Goal: Task Accomplishment & Management: Manage account settings

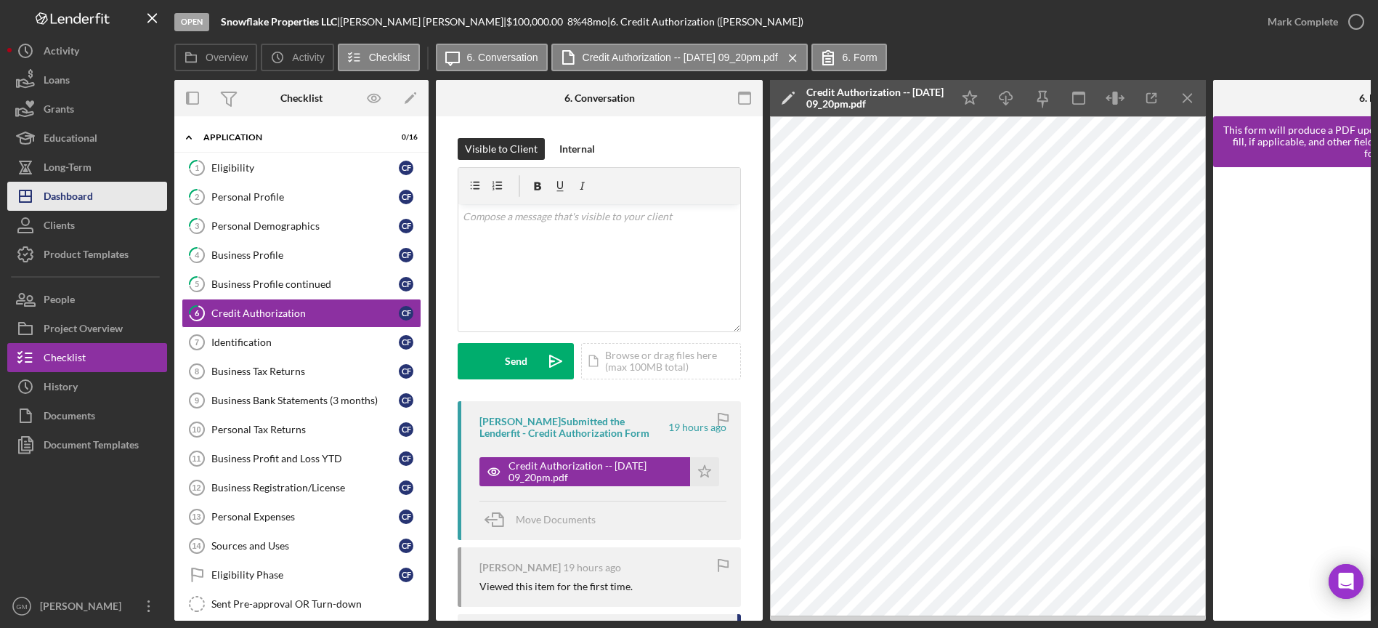
click at [87, 198] on div "Dashboard" at bounding box center [68, 198] width 49 height 33
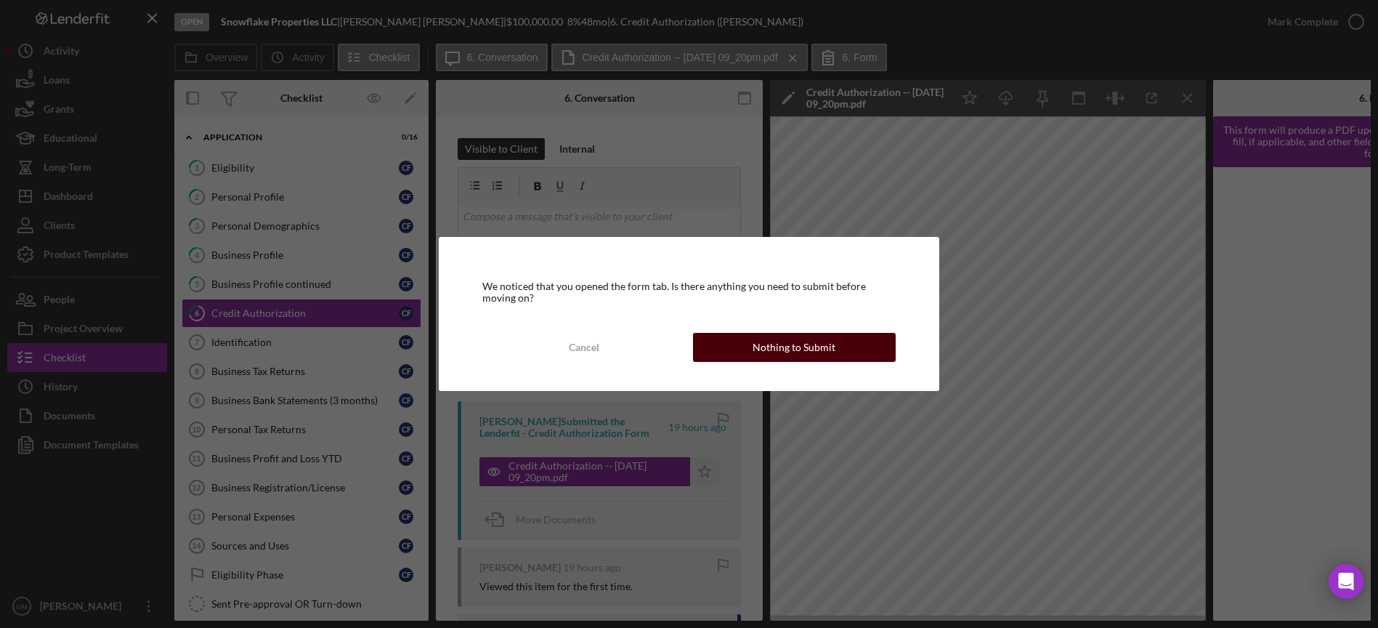
click at [783, 349] on div "Nothing to Submit" at bounding box center [794, 347] width 83 height 29
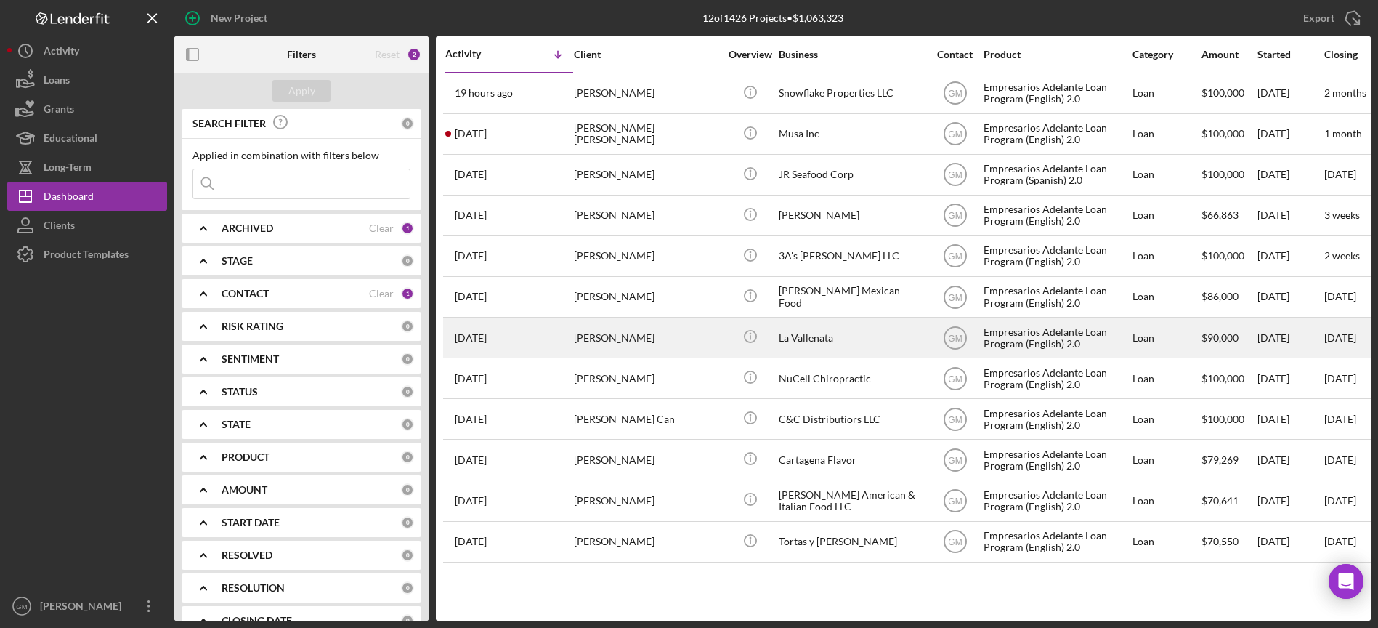
click at [701, 340] on div "[PERSON_NAME]" at bounding box center [646, 337] width 145 height 39
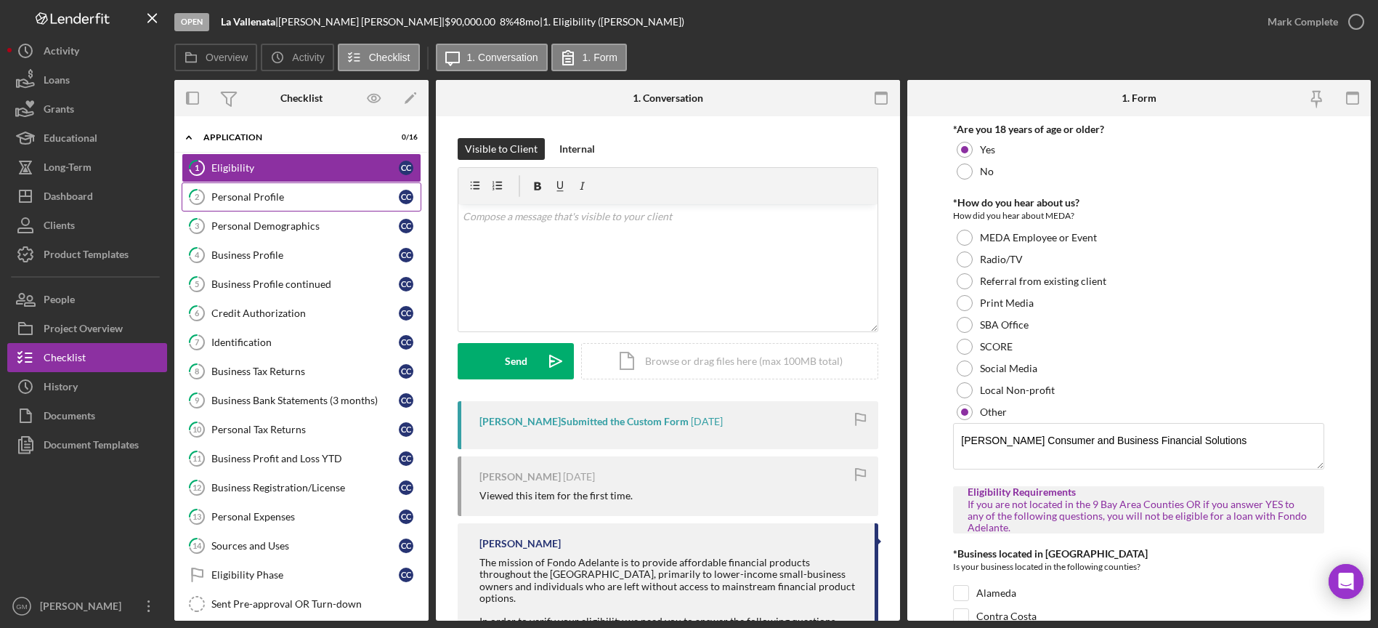
click at [274, 201] on div "Personal Profile" at bounding box center [304, 197] width 187 height 12
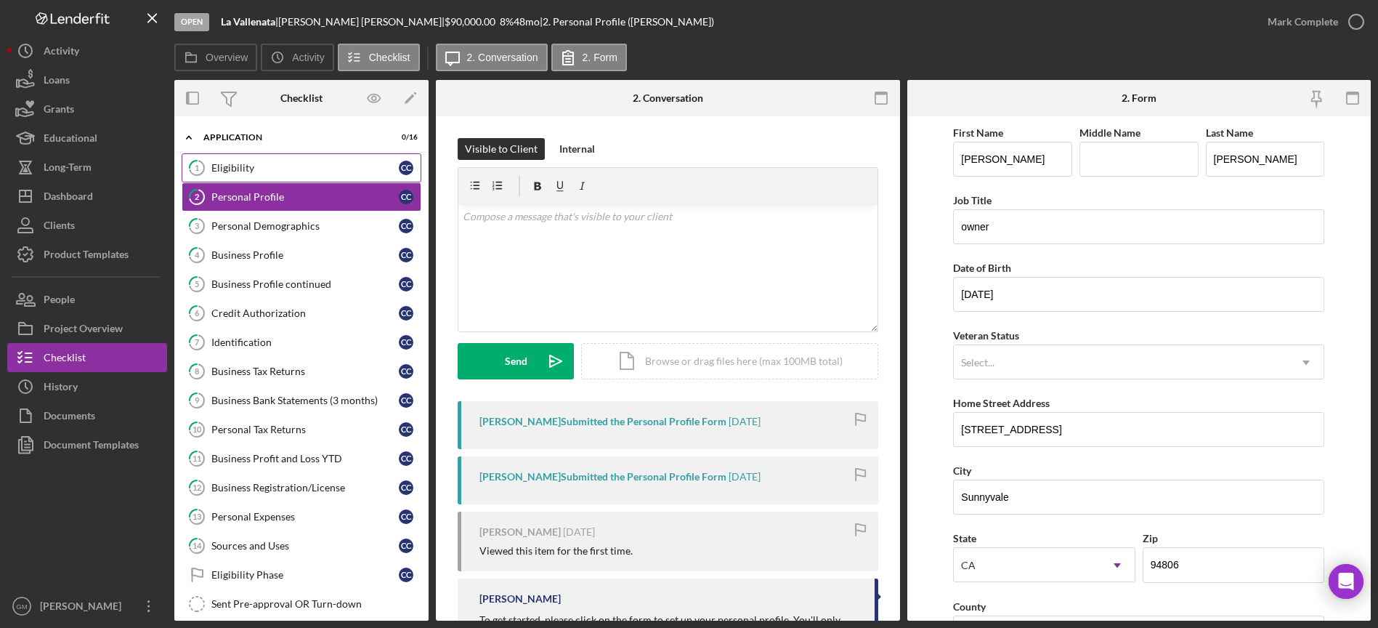
click at [298, 173] on div "Eligibility" at bounding box center [304, 168] width 187 height 12
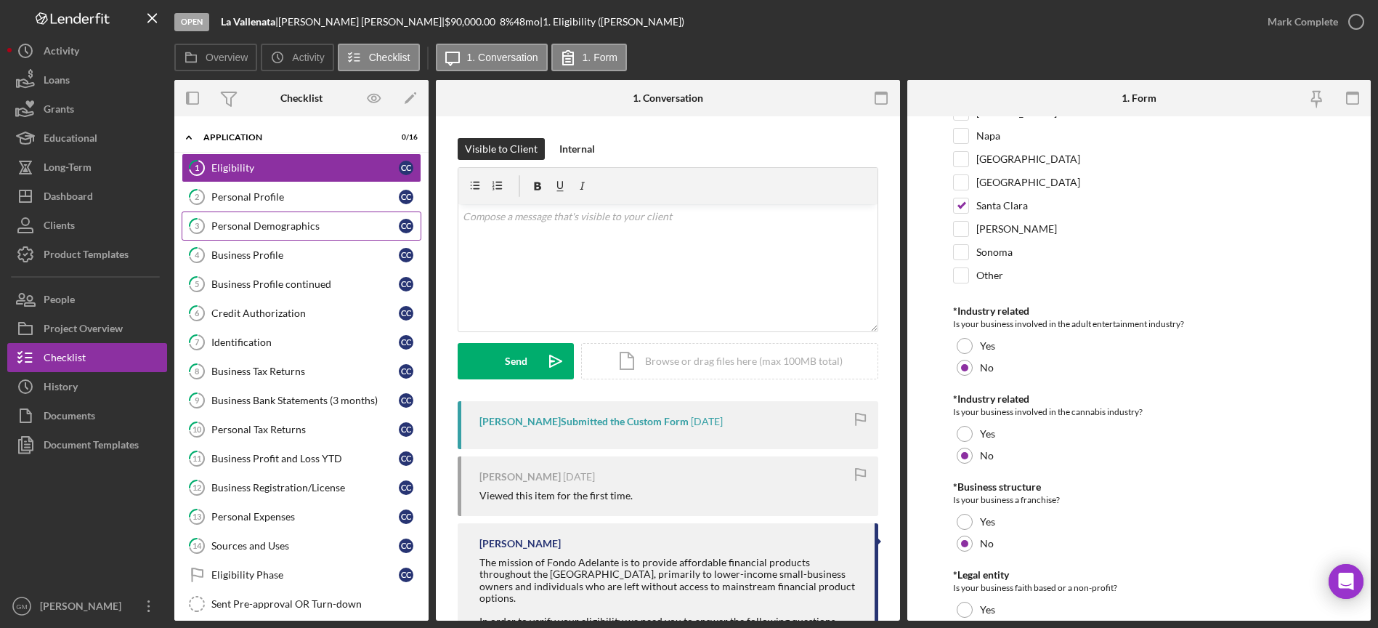
scroll to position [576, 0]
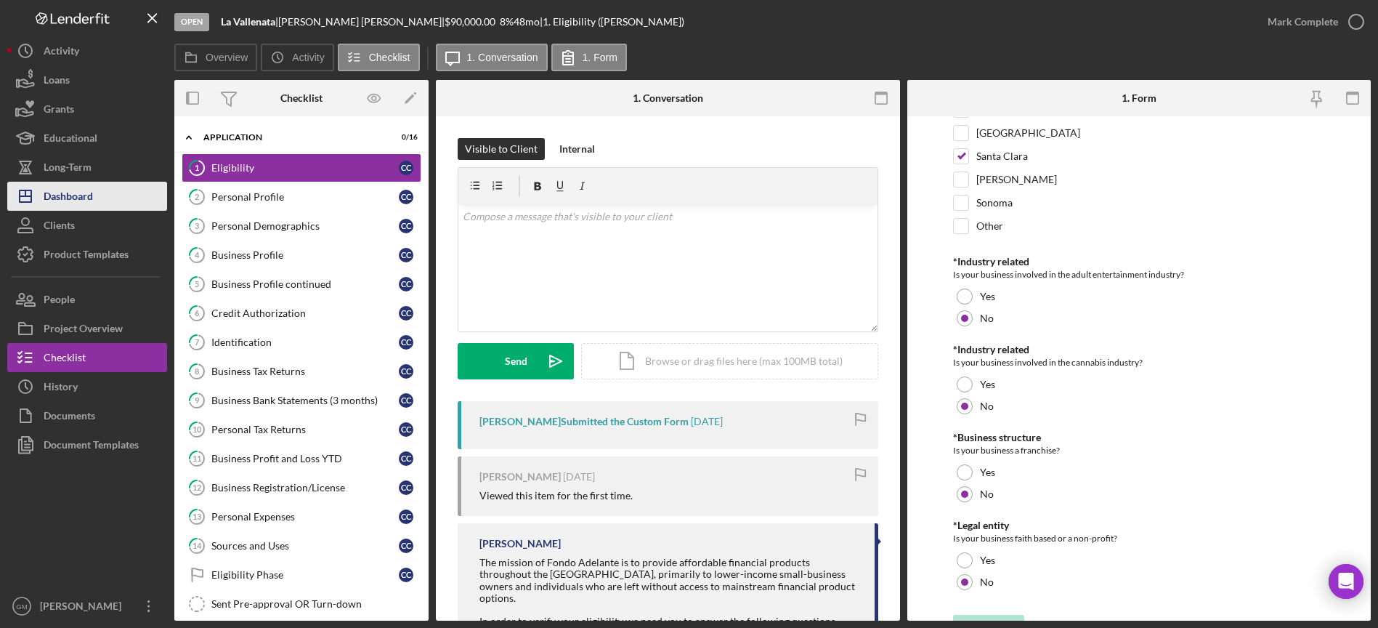
click at [75, 190] on div "Dashboard" at bounding box center [68, 198] width 49 height 33
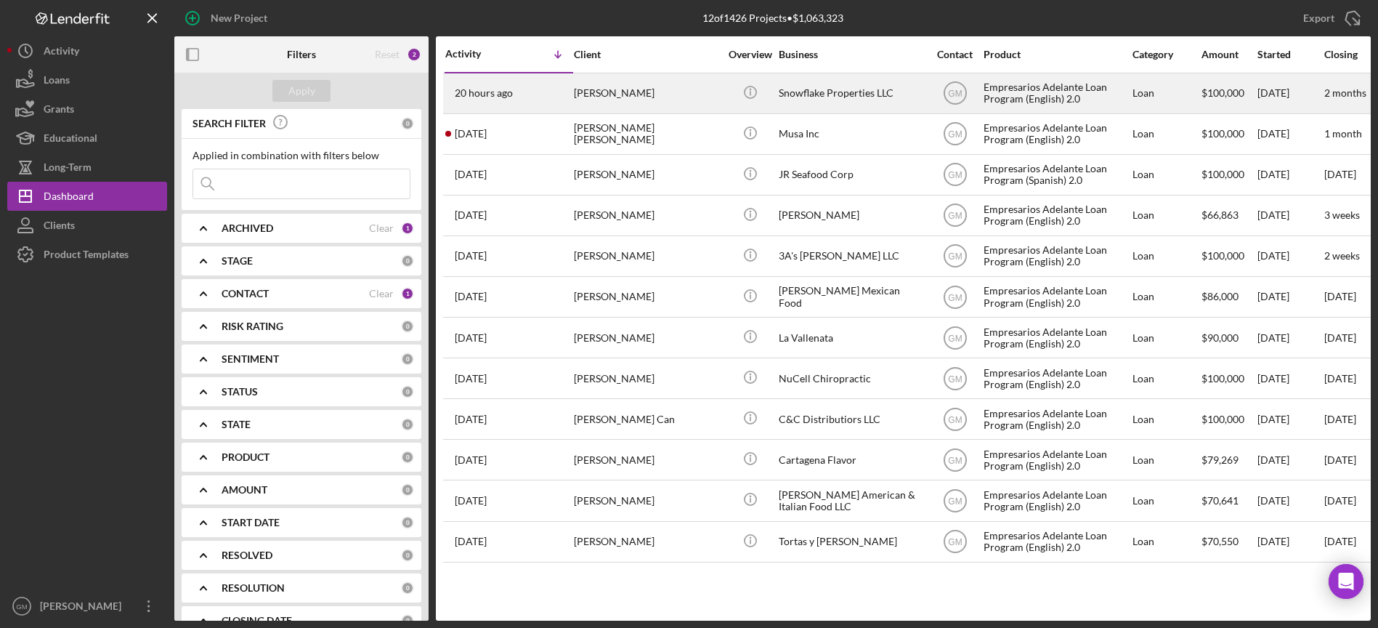
click at [671, 97] on div "[PERSON_NAME]" at bounding box center [646, 93] width 145 height 39
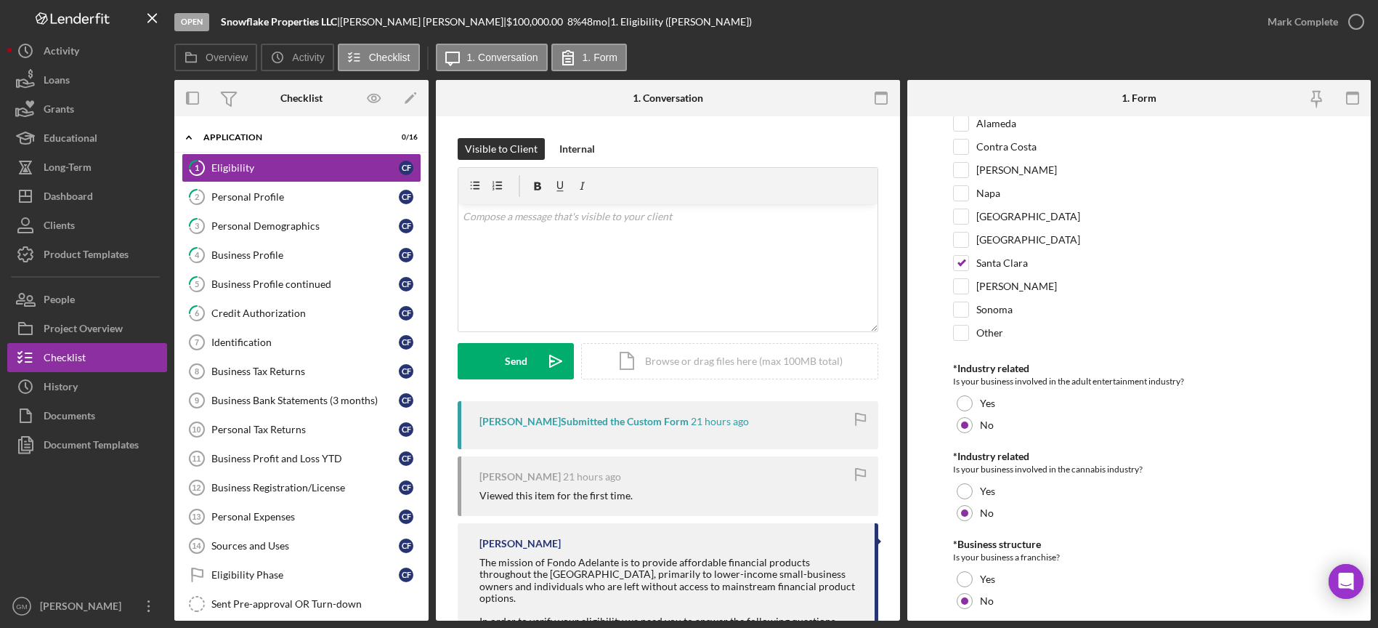
scroll to position [602, 0]
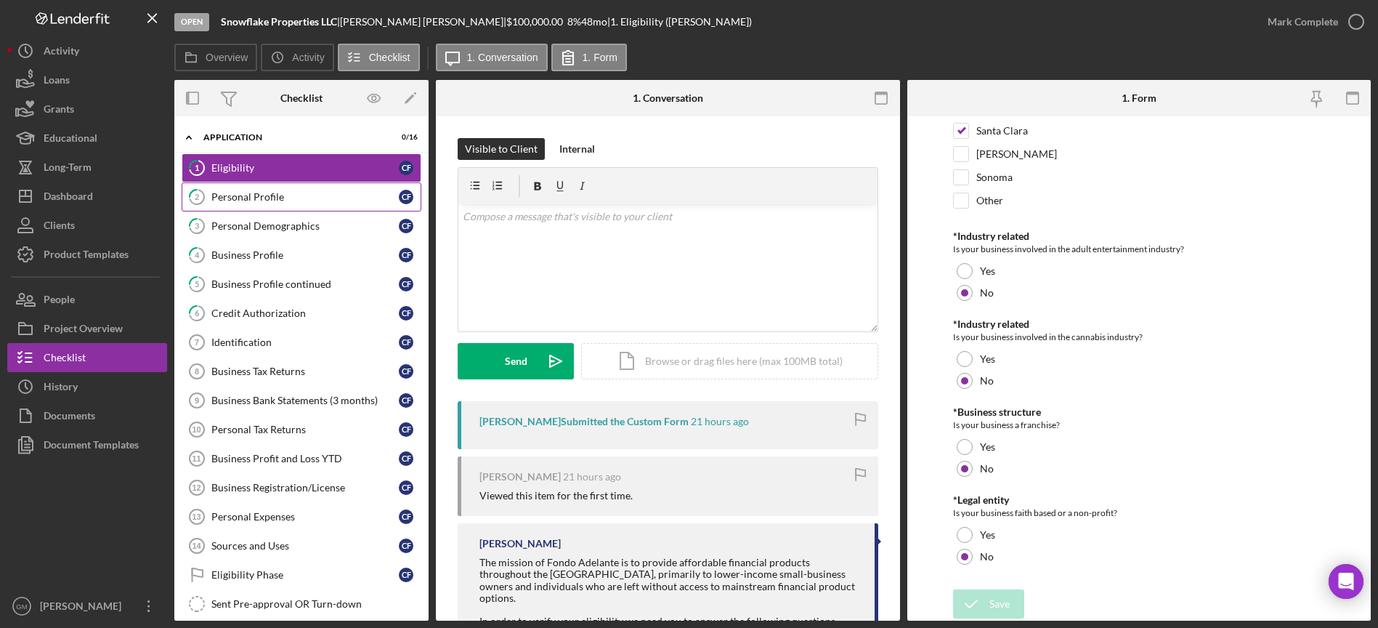
click at [279, 209] on link "2 Personal Profile C F" at bounding box center [302, 196] width 240 height 29
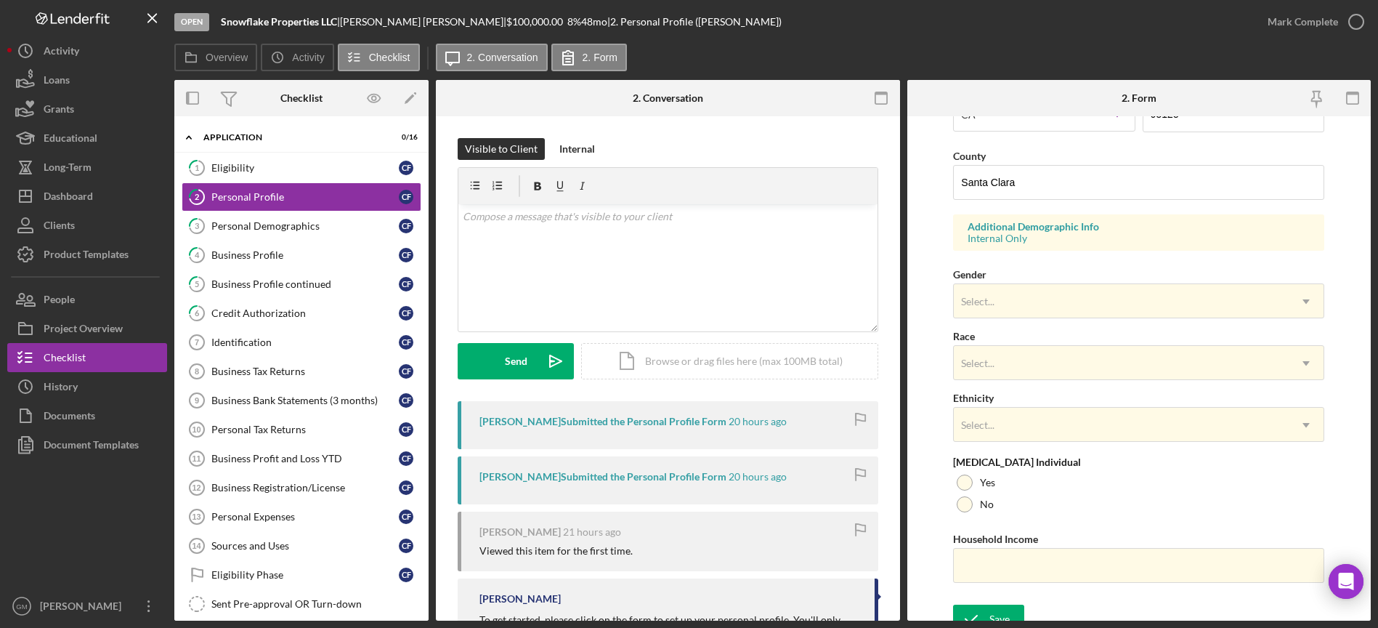
scroll to position [466, 0]
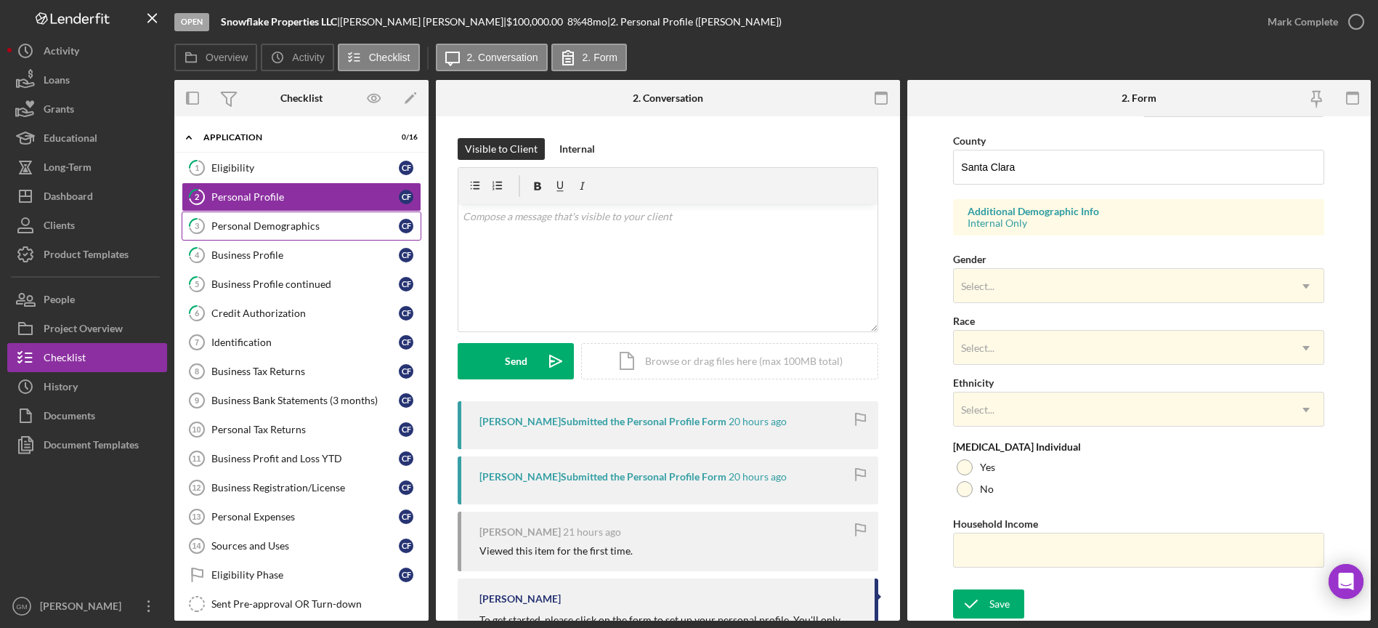
click at [299, 230] on div "Personal Demographics" at bounding box center [304, 226] width 187 height 12
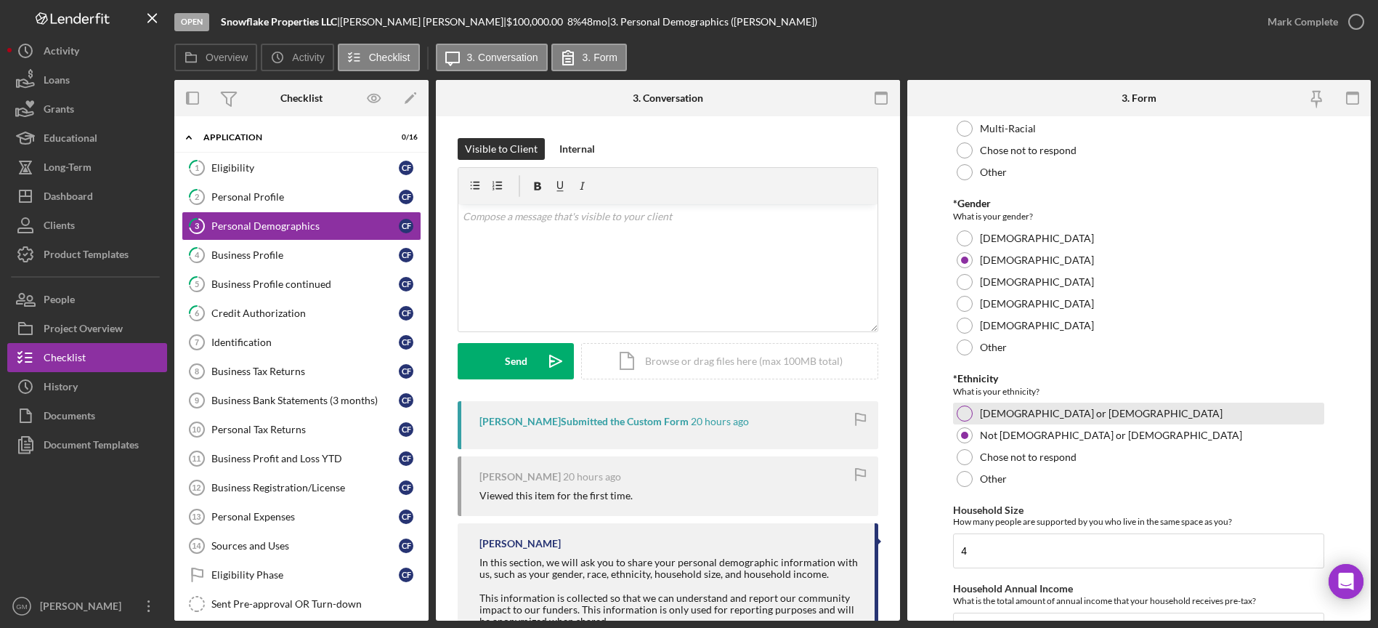
scroll to position [275, 0]
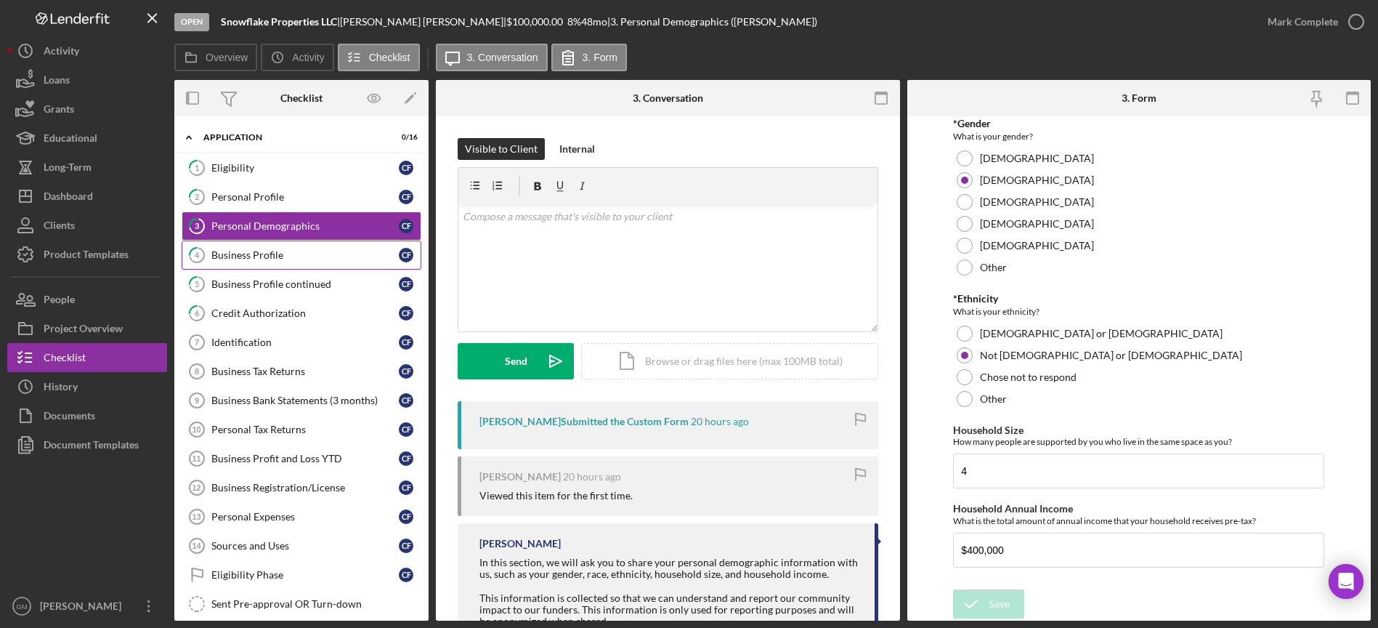
click at [227, 251] on div "Business Profile" at bounding box center [304, 255] width 187 height 12
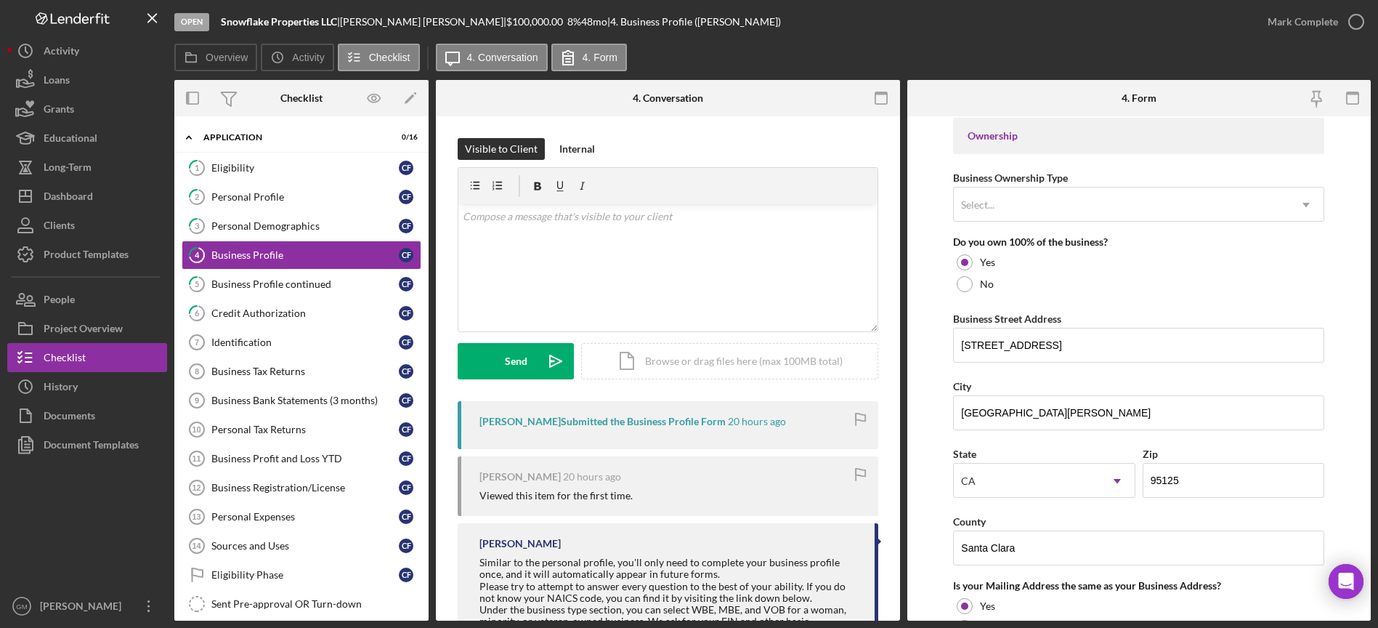
scroll to position [873, 0]
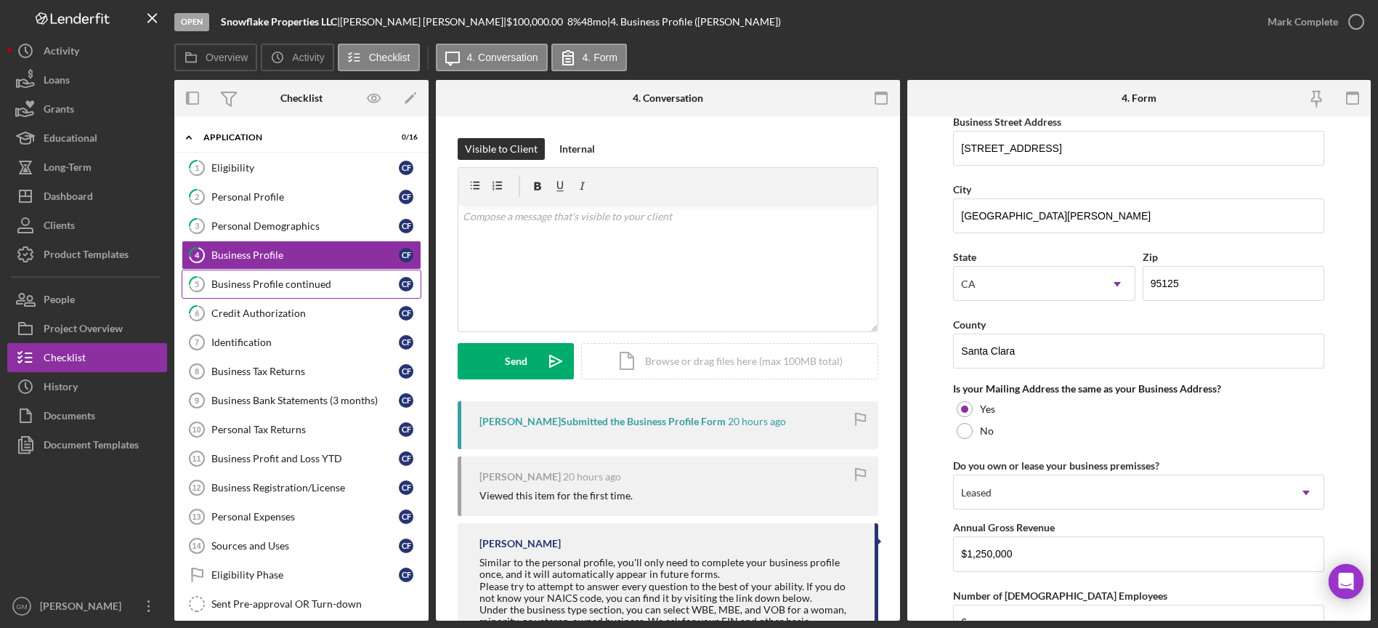
click at [258, 289] on div "Business Profile continued" at bounding box center [304, 284] width 187 height 12
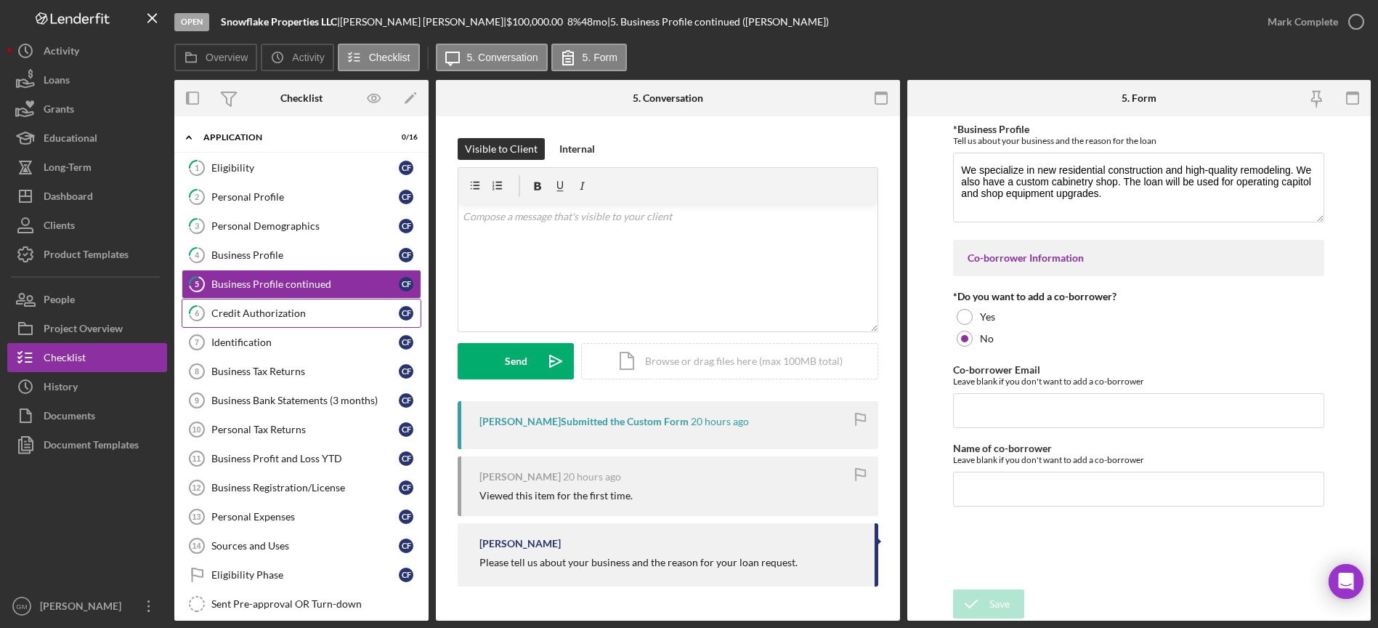
click at [279, 310] on div "Credit Authorization" at bounding box center [304, 313] width 187 height 12
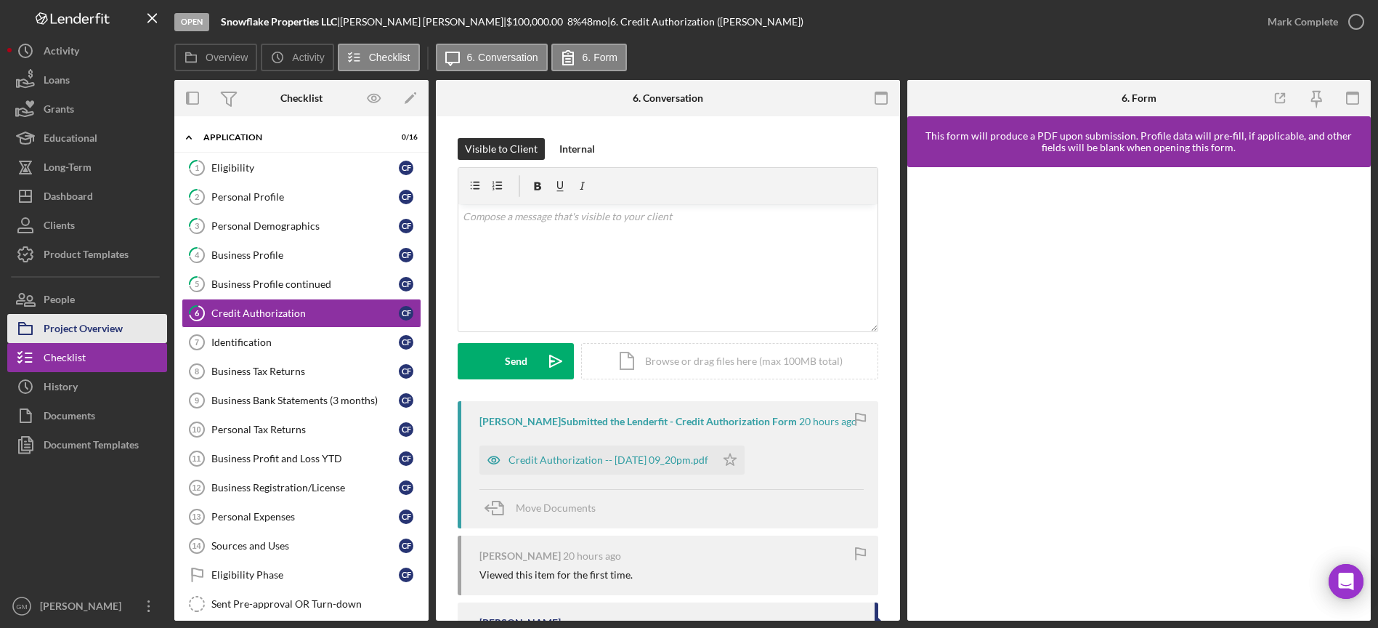
click at [116, 328] on div "Project Overview" at bounding box center [83, 330] width 79 height 33
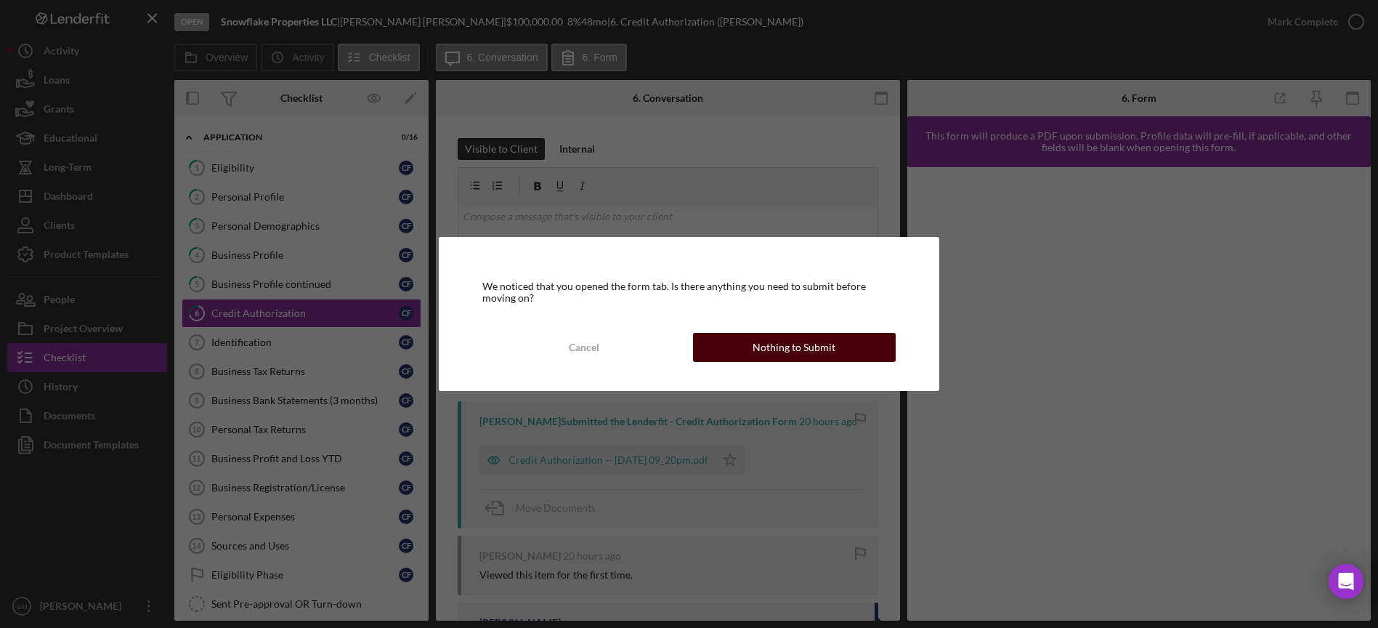
click at [732, 352] on button "Nothing to Submit" at bounding box center [794, 347] width 203 height 29
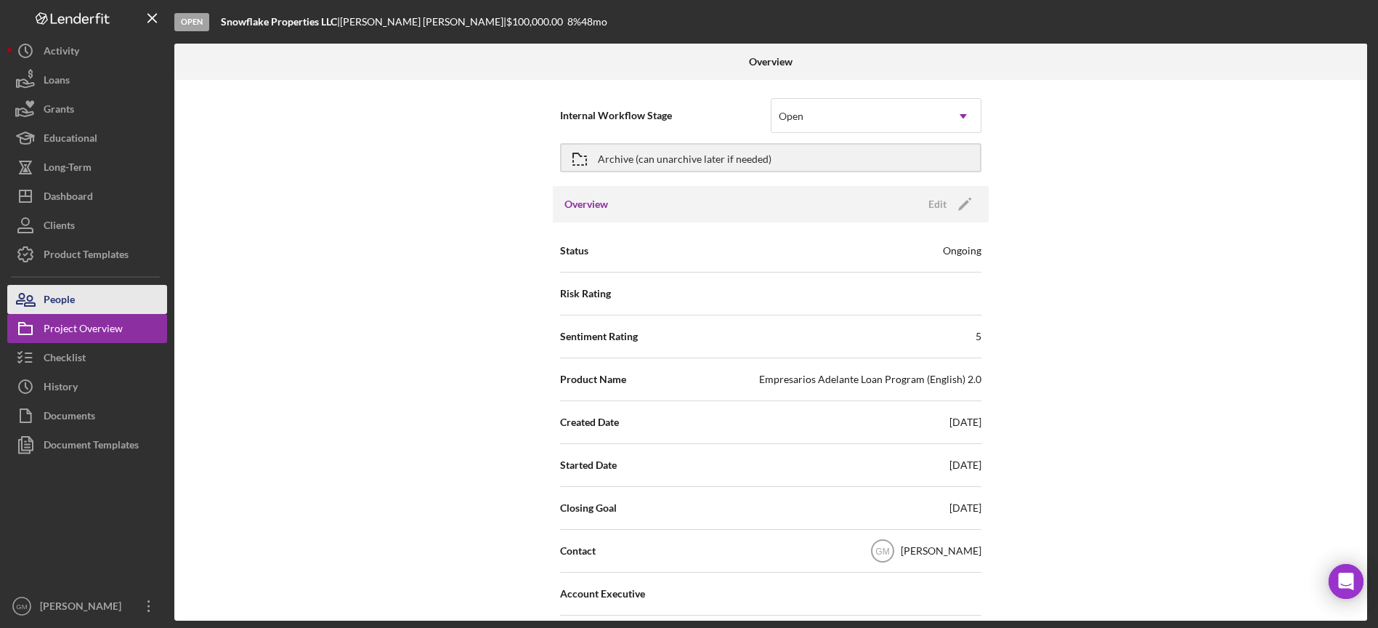
click at [86, 305] on button "People" at bounding box center [87, 299] width 160 height 29
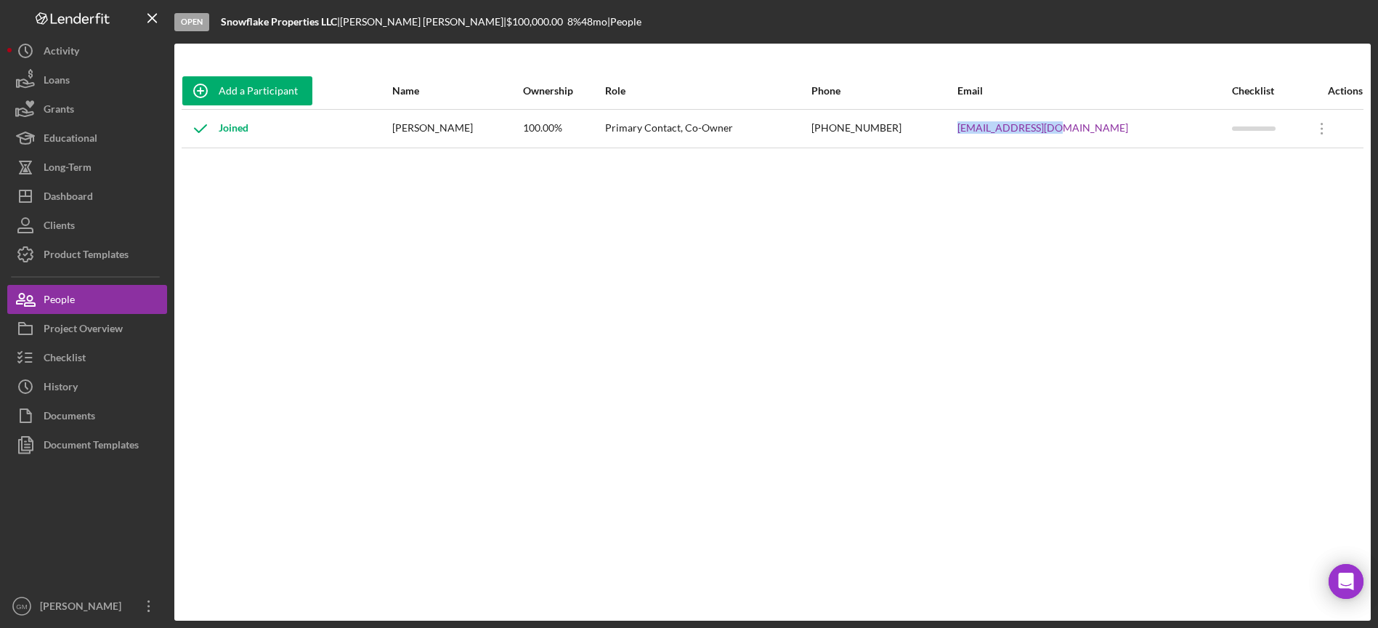
drag, startPoint x: 1124, startPoint y: 132, endPoint x: 1004, endPoint y: 129, distance: 119.9
click at [1004, 129] on tr "Joined [PERSON_NAME] 100.00% Primary Contact, Co-Owner [PHONE_NUMBER] [EMAIL_AD…" at bounding box center [773, 128] width 1182 height 39
click at [85, 355] on div "Checklist" at bounding box center [65, 359] width 42 height 33
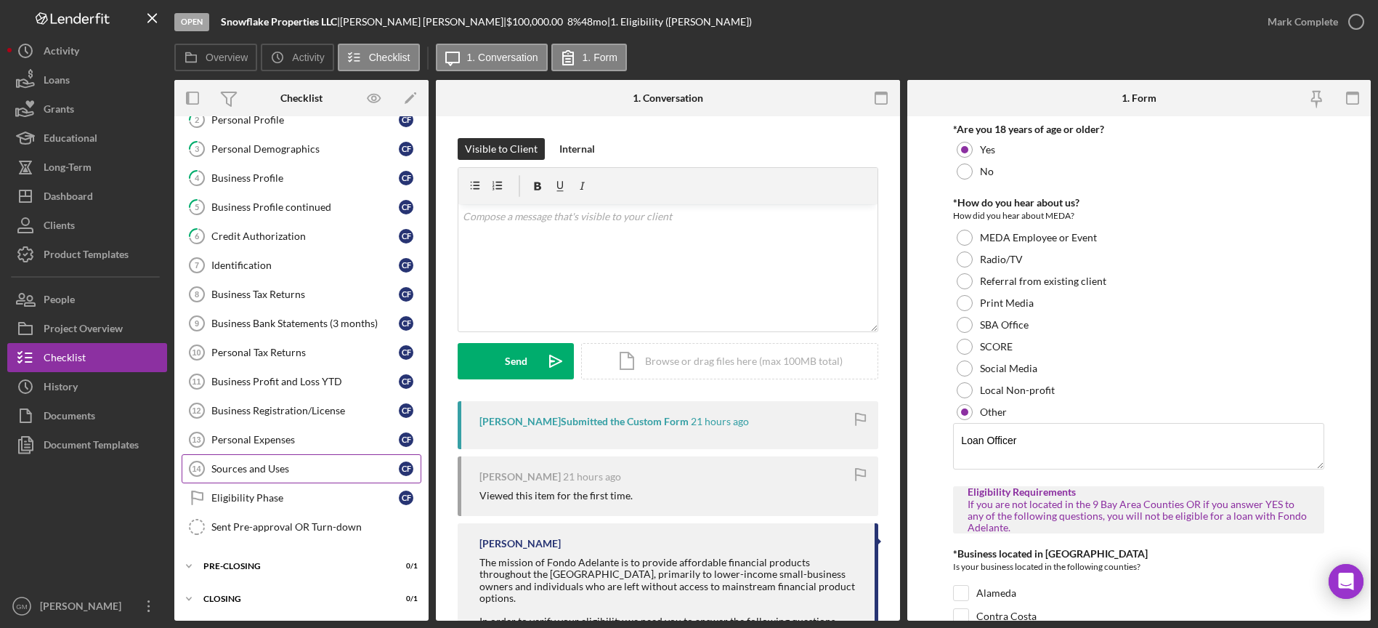
scroll to position [78, 0]
click at [281, 468] on div "Sources and Uses" at bounding box center [304, 468] width 187 height 12
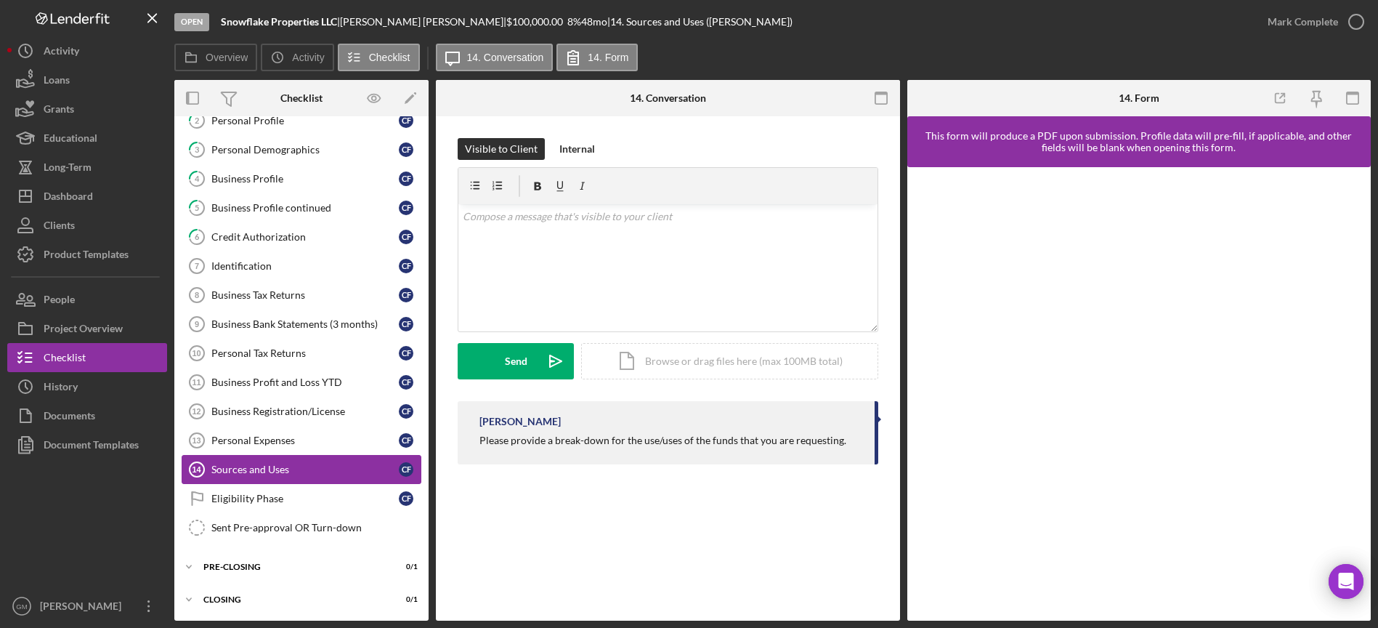
scroll to position [78, 0]
click at [85, 198] on div "Dashboard" at bounding box center [68, 198] width 49 height 33
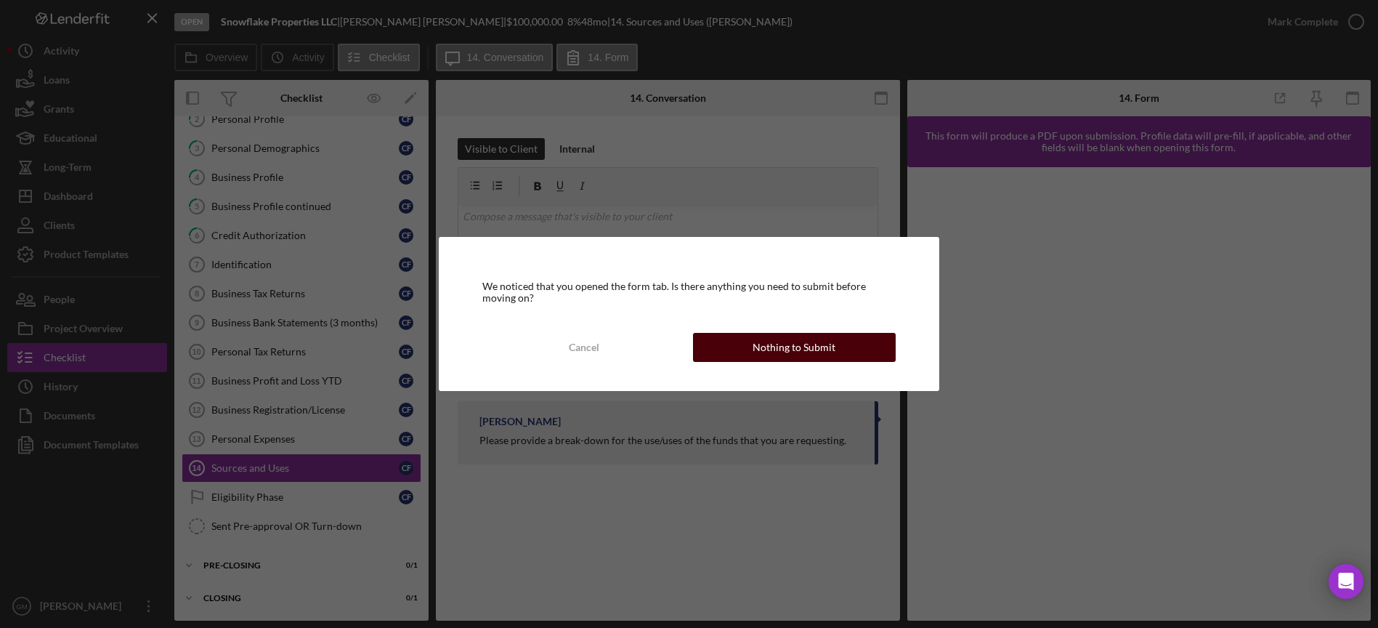
click at [787, 352] on div "Nothing to Submit" at bounding box center [794, 347] width 83 height 29
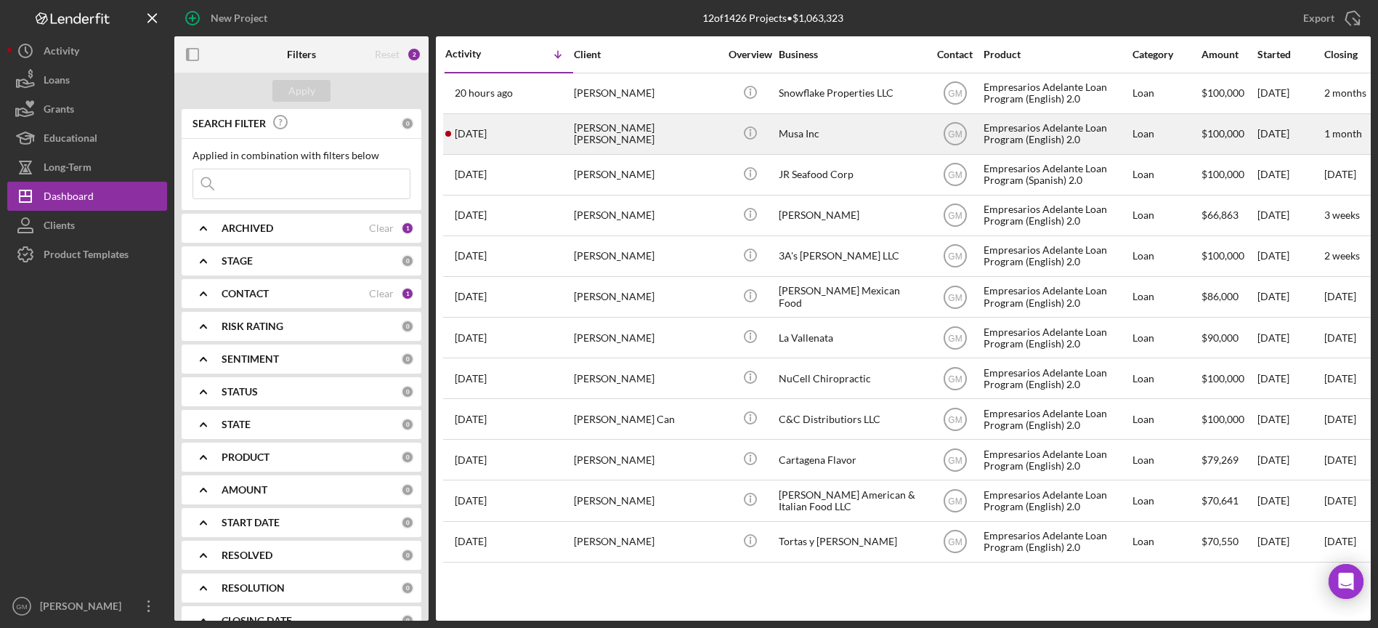
click at [624, 132] on div "[PERSON_NAME] [PERSON_NAME]" at bounding box center [646, 134] width 145 height 39
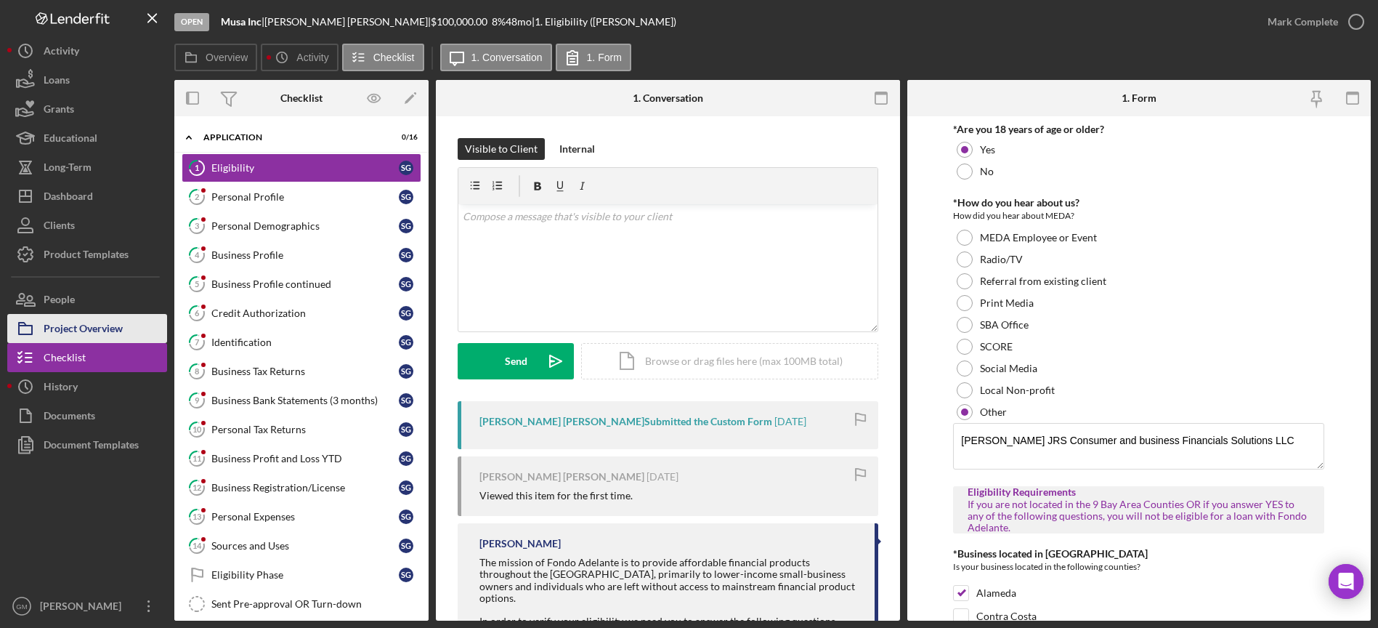
click at [109, 325] on div "Project Overview" at bounding box center [83, 330] width 79 height 33
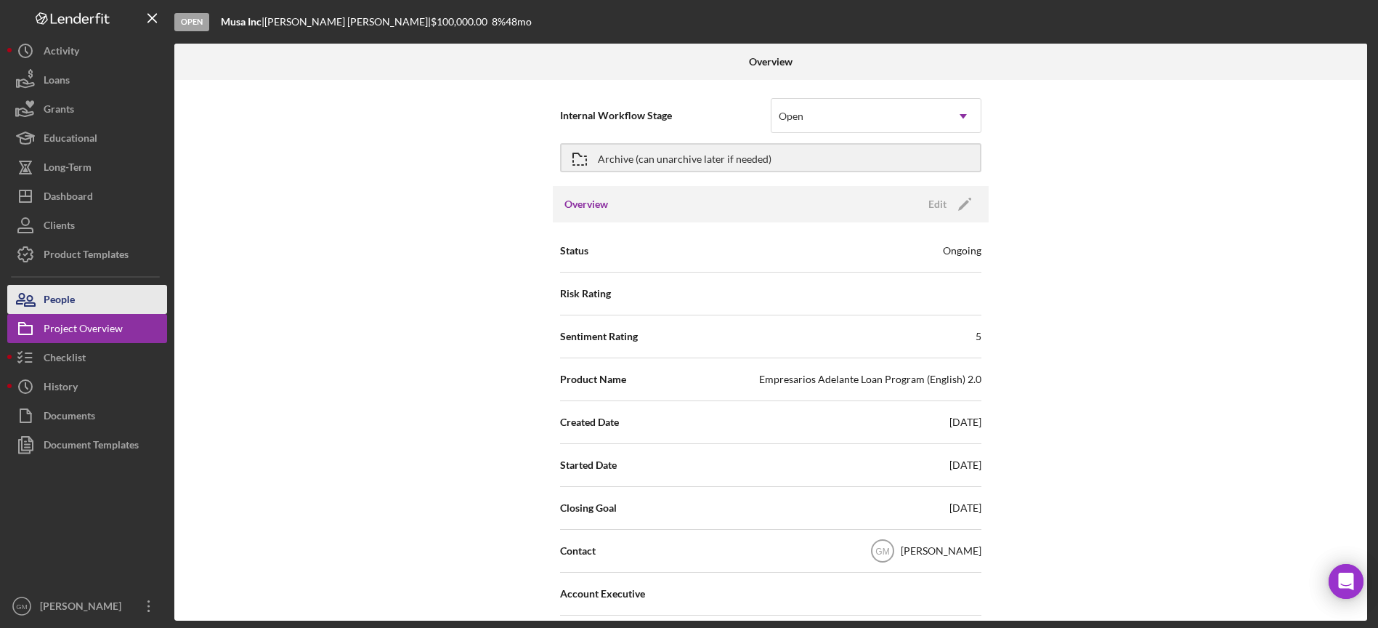
click at [86, 307] on button "People" at bounding box center [87, 299] width 160 height 29
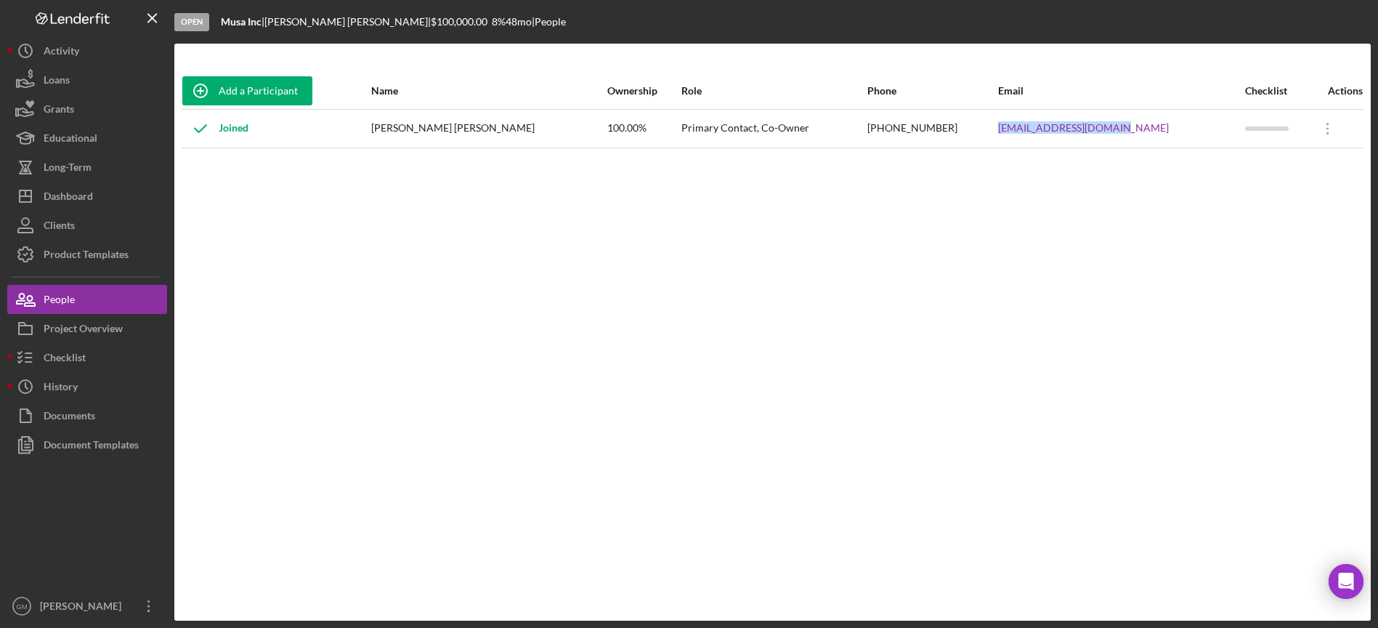
drag, startPoint x: 1157, startPoint y: 135, endPoint x: 1021, endPoint y: 133, distance: 135.9
click at [1021, 133] on tr "Joined [PERSON_NAME] [PERSON_NAME] 100.00% Primary Contact, Co-Owner [PHONE_NUM…" at bounding box center [773, 128] width 1182 height 39
click at [70, 360] on div "Checklist" at bounding box center [65, 359] width 42 height 33
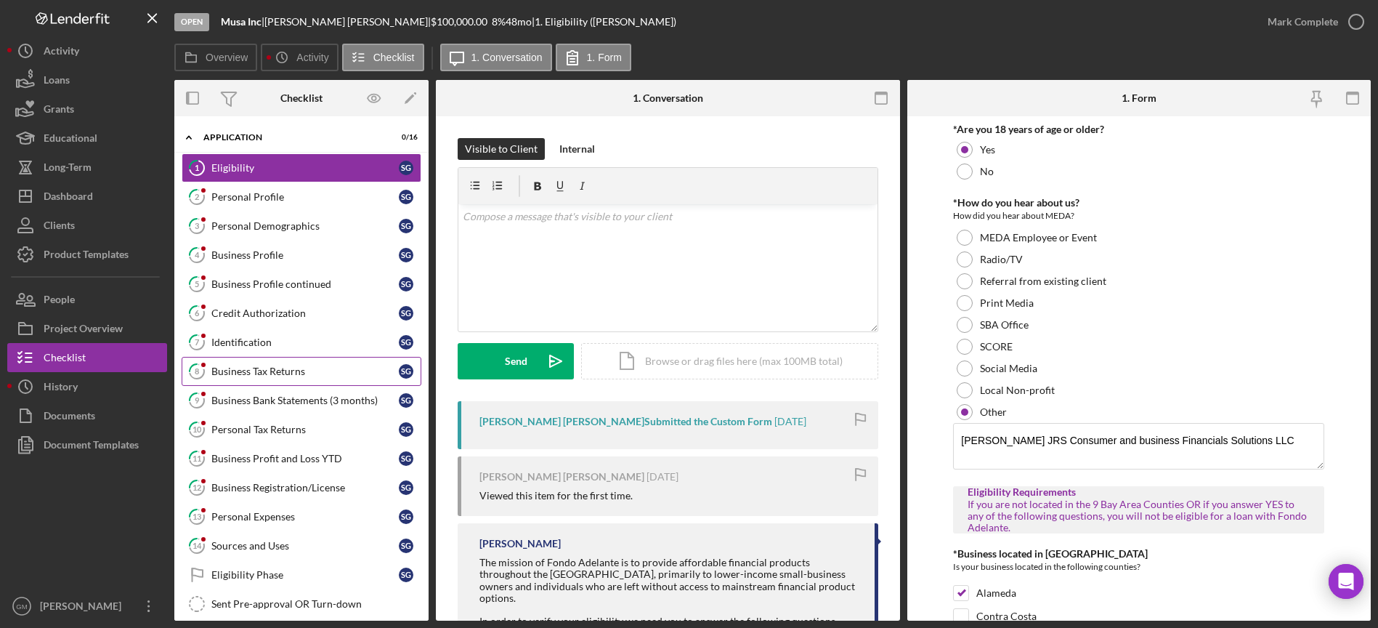
click at [271, 371] on div "Business Tax Returns" at bounding box center [304, 371] width 187 height 12
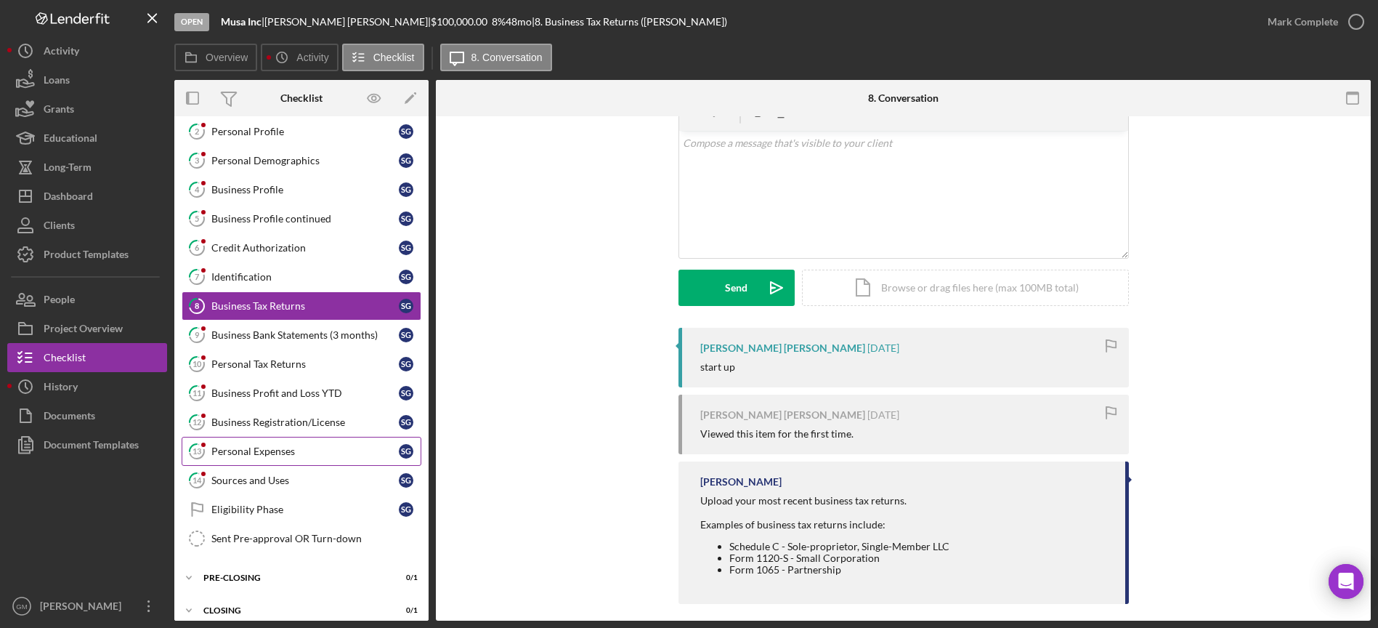
scroll to position [78, 0]
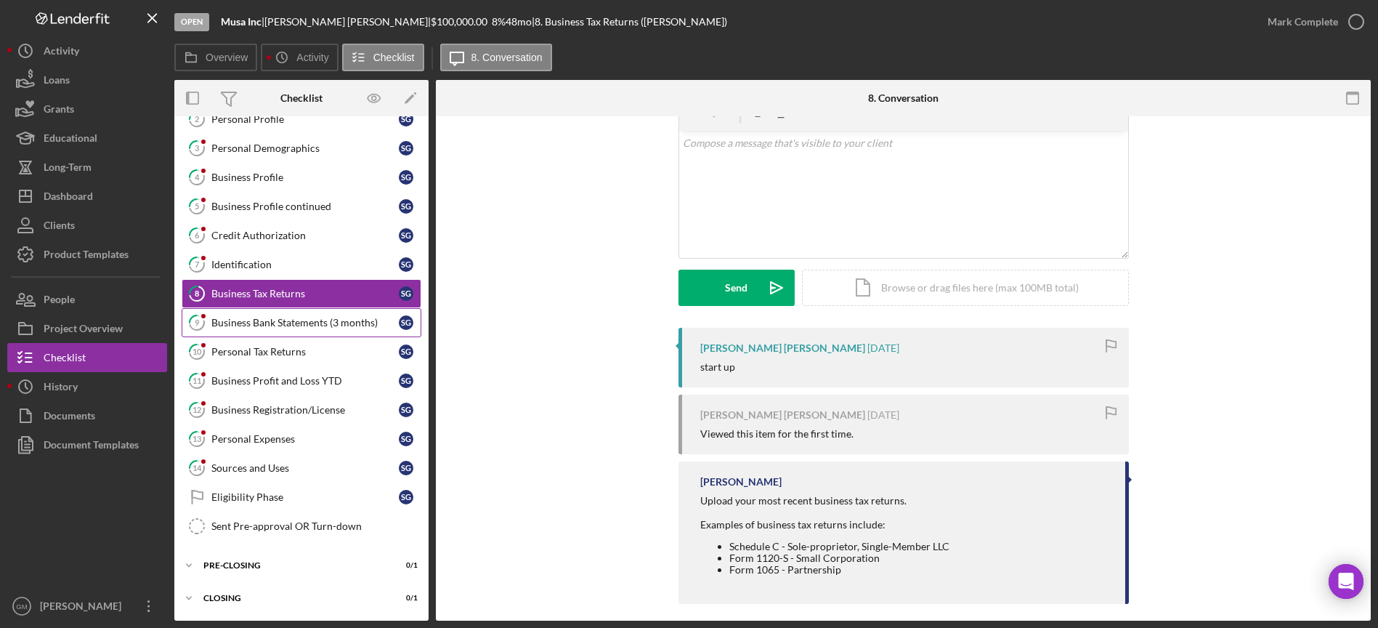
click at [275, 322] on div "Business Bank Statements (3 months)" at bounding box center [304, 323] width 187 height 12
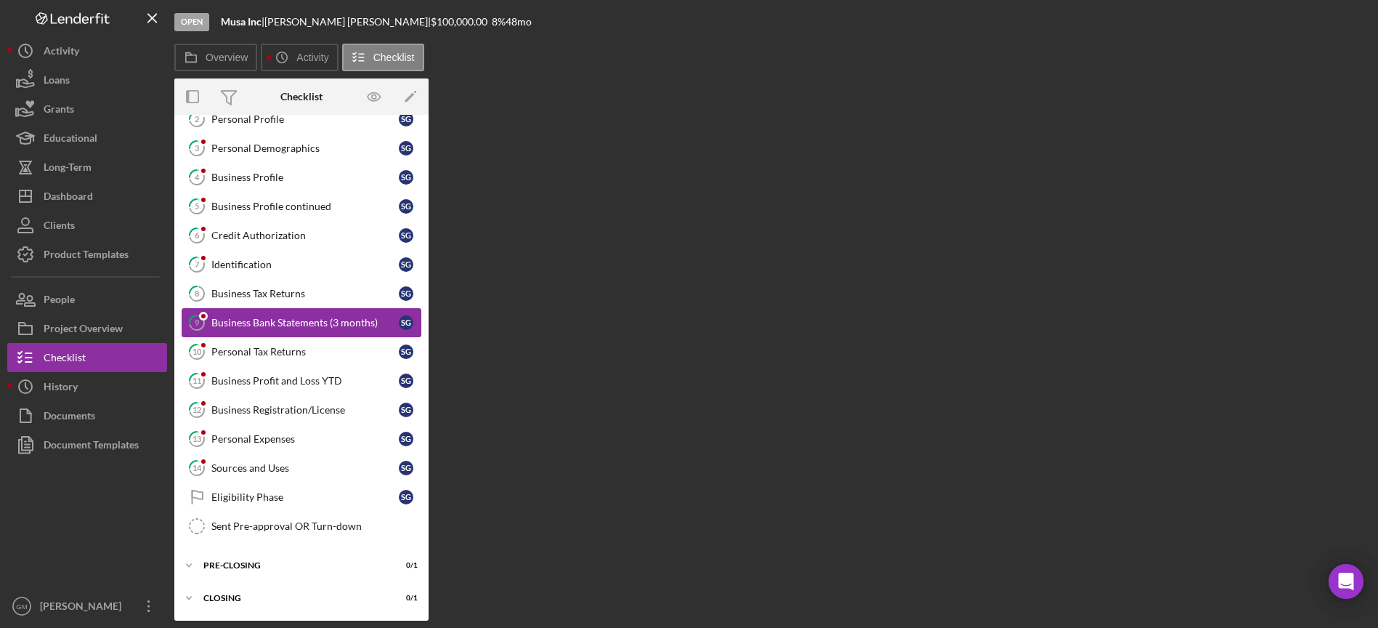
scroll to position [78, 0]
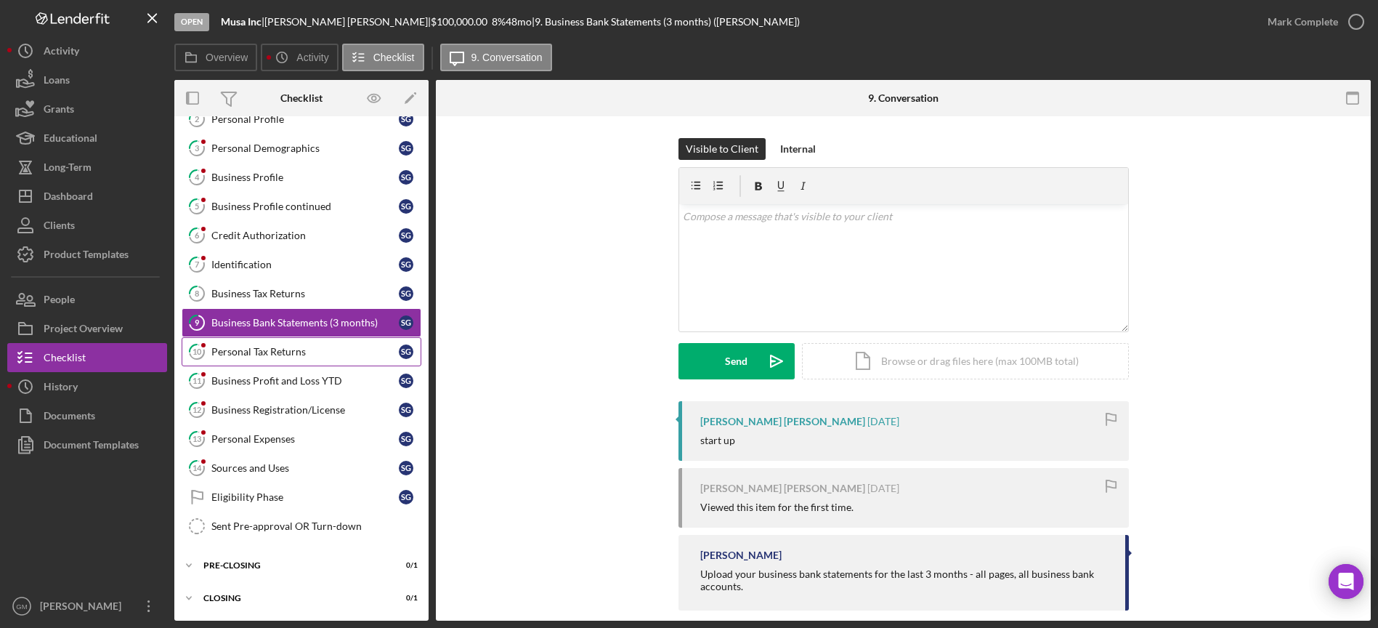
click at [275, 357] on link "10 Personal Tax Returns S G" at bounding box center [302, 351] width 240 height 29
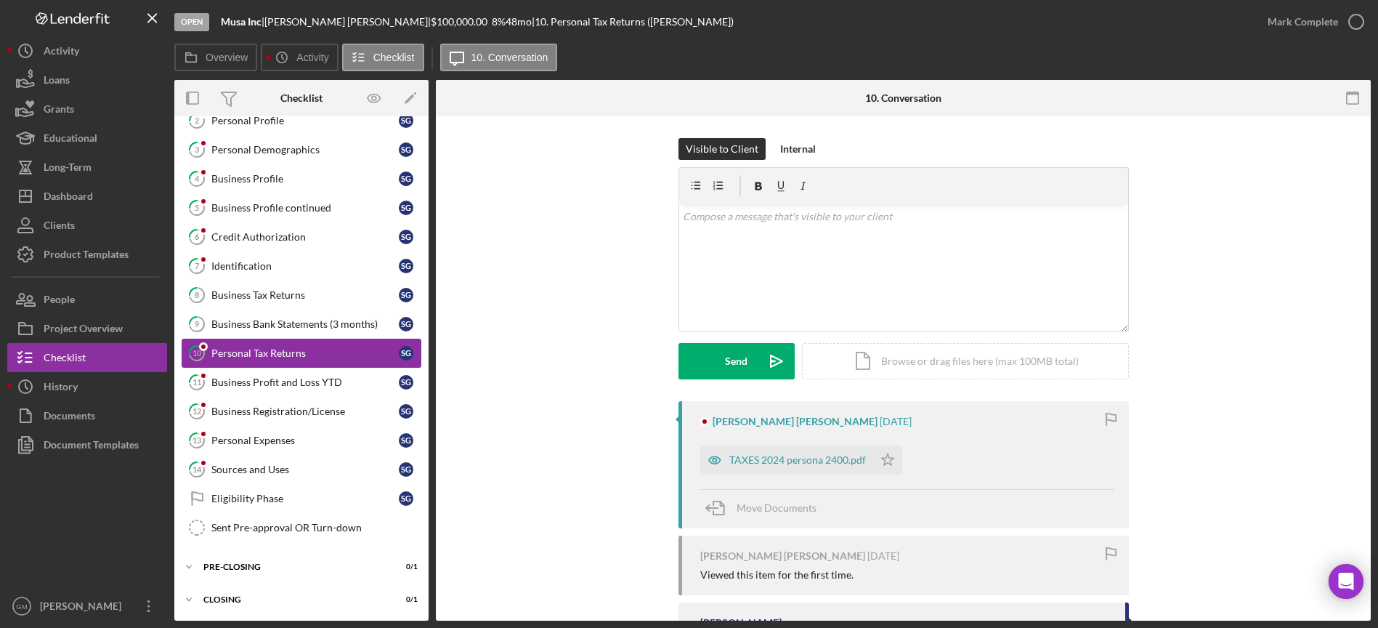
scroll to position [78, 0]
click at [296, 375] on div "Business Profit and Loss YTD" at bounding box center [304, 381] width 187 height 12
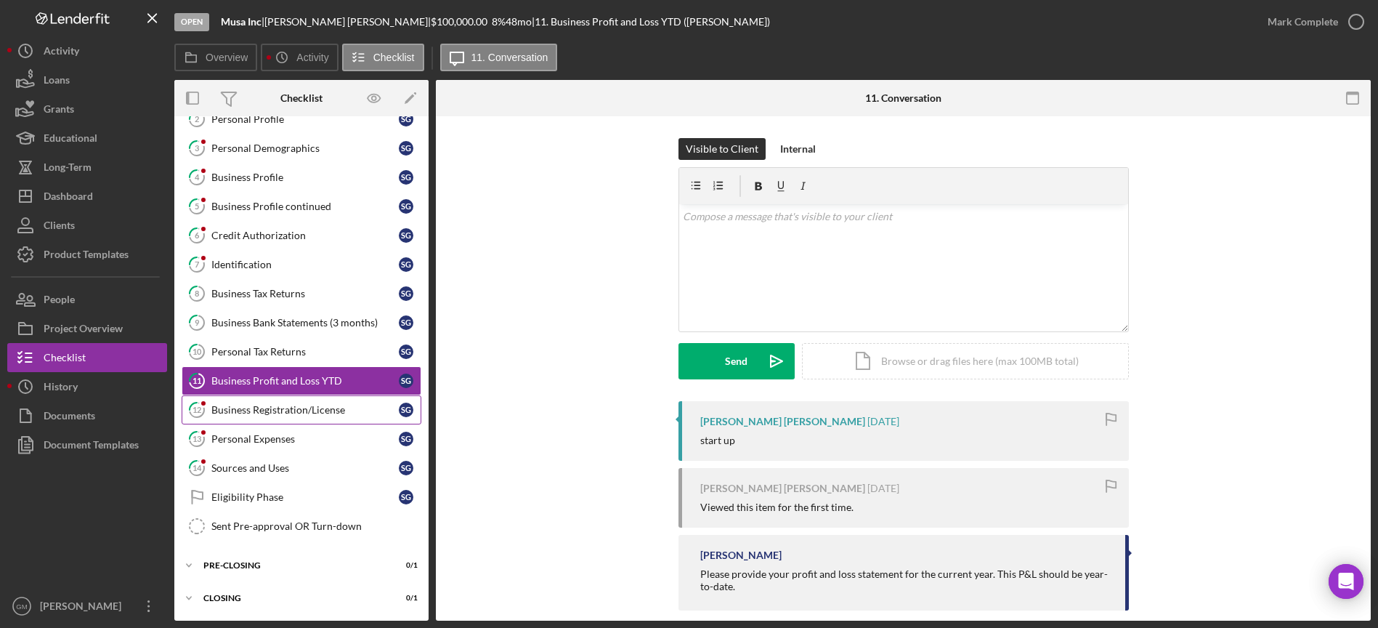
click at [287, 406] on div "Business Registration/License" at bounding box center [304, 410] width 187 height 12
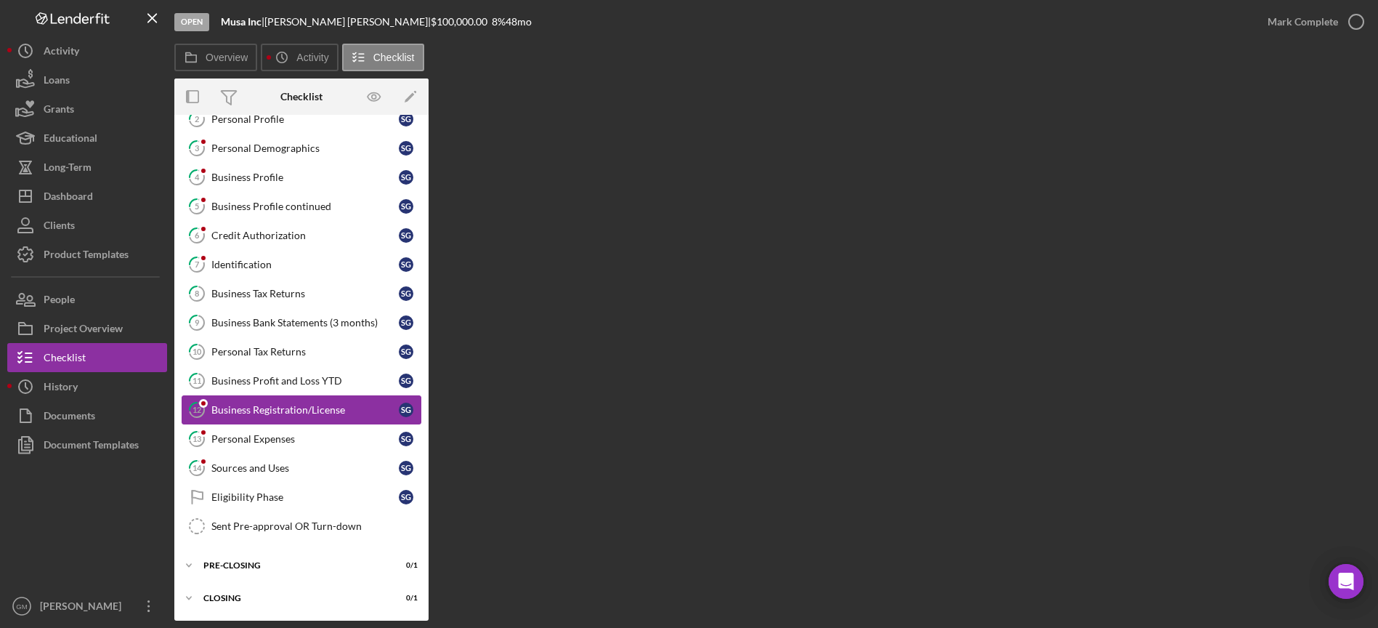
scroll to position [78, 0]
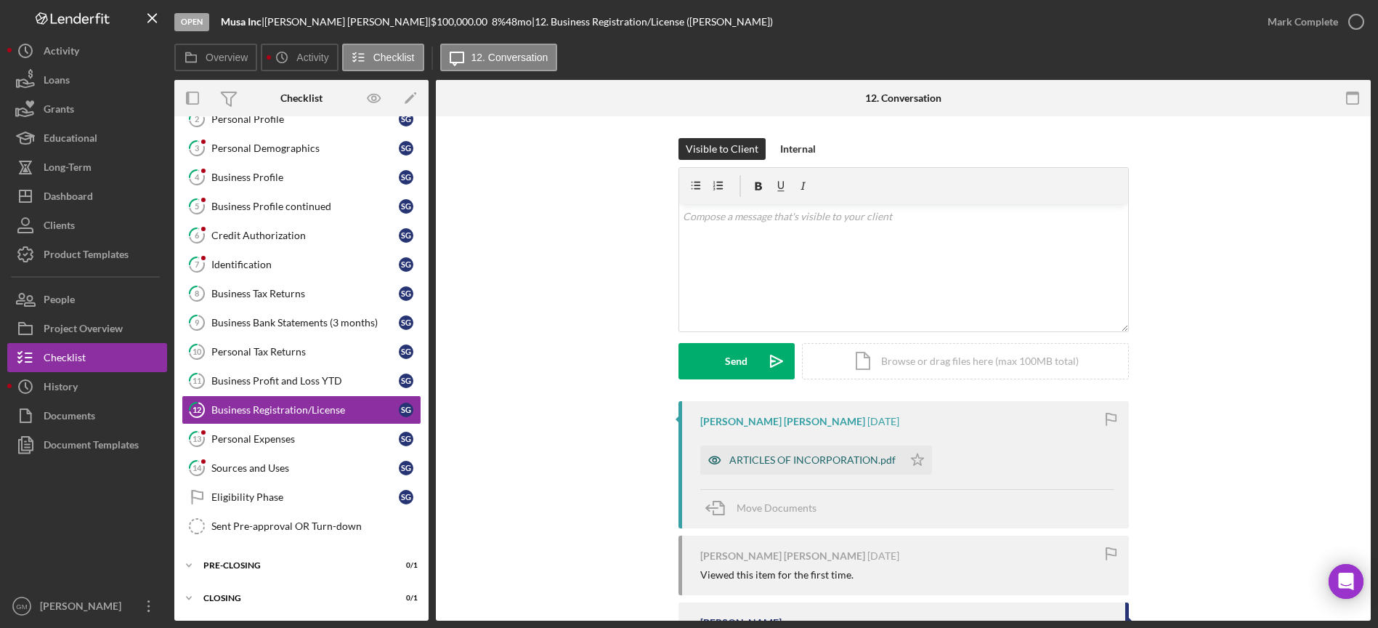
click at [818, 464] on div "ARTICLES OF INCORPORATION.pdf" at bounding box center [812, 460] width 166 height 12
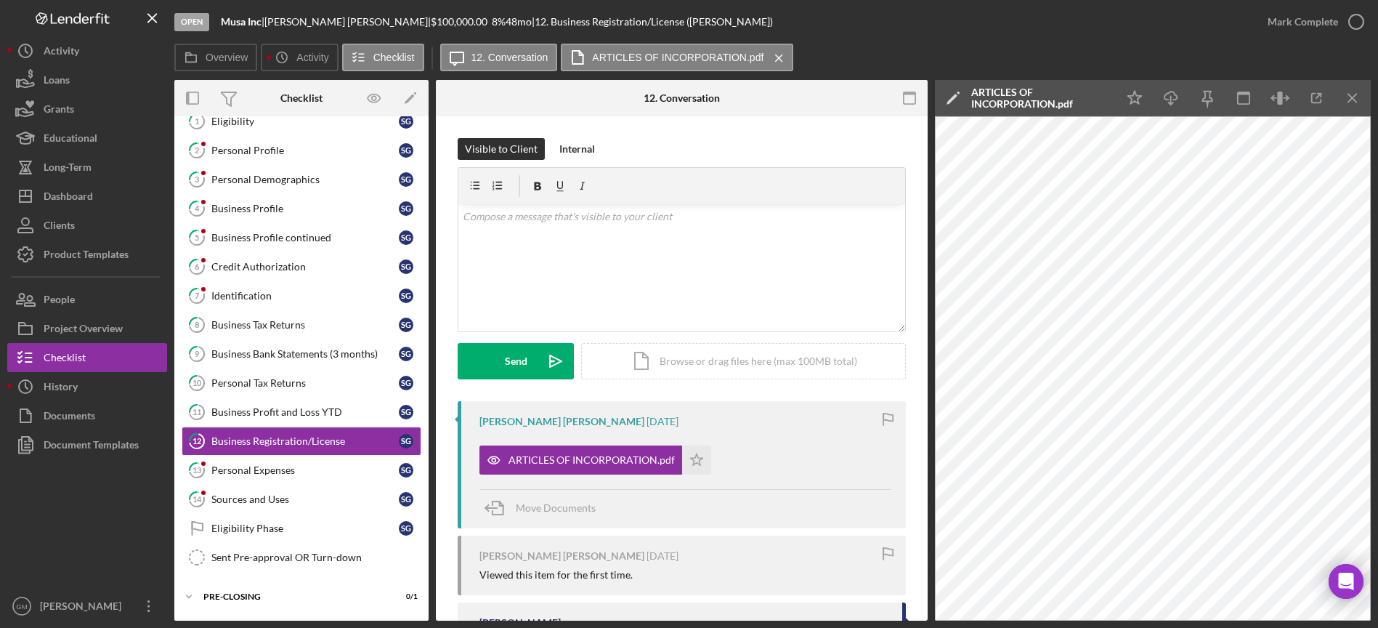
scroll to position [0, 0]
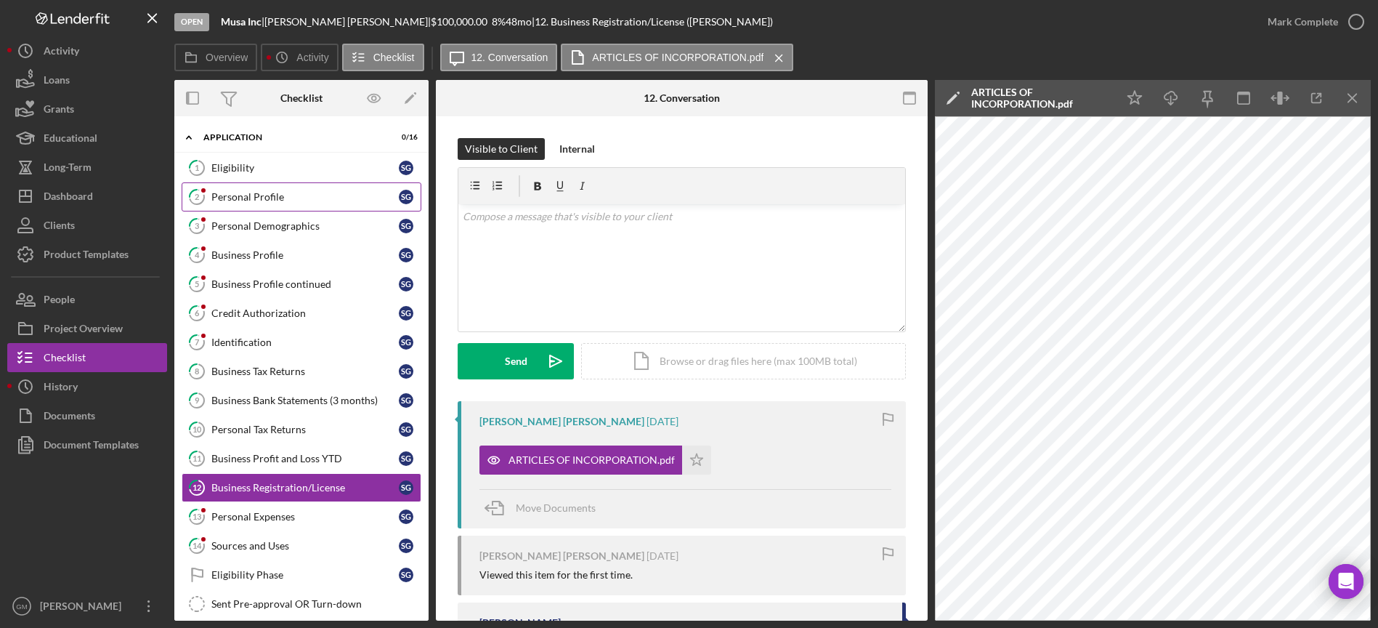
click at [263, 197] on div "Personal Profile" at bounding box center [304, 197] width 187 height 12
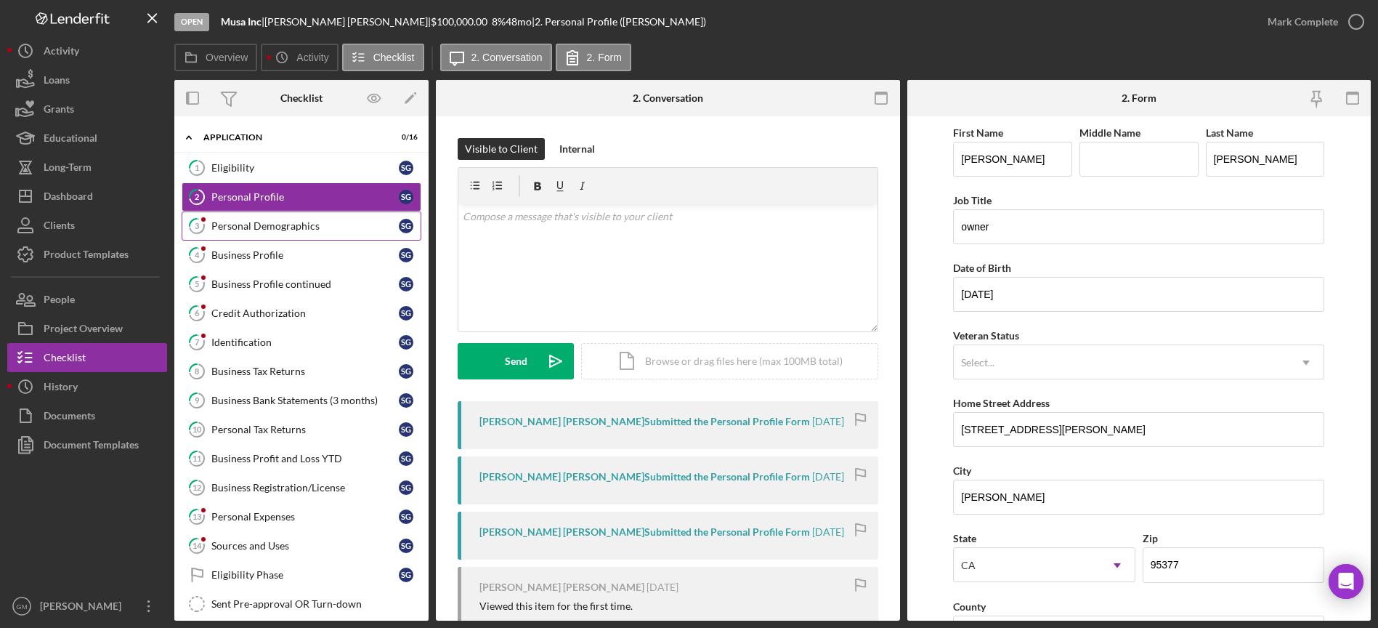
click at [266, 230] on div "Personal Demographics" at bounding box center [304, 226] width 187 height 12
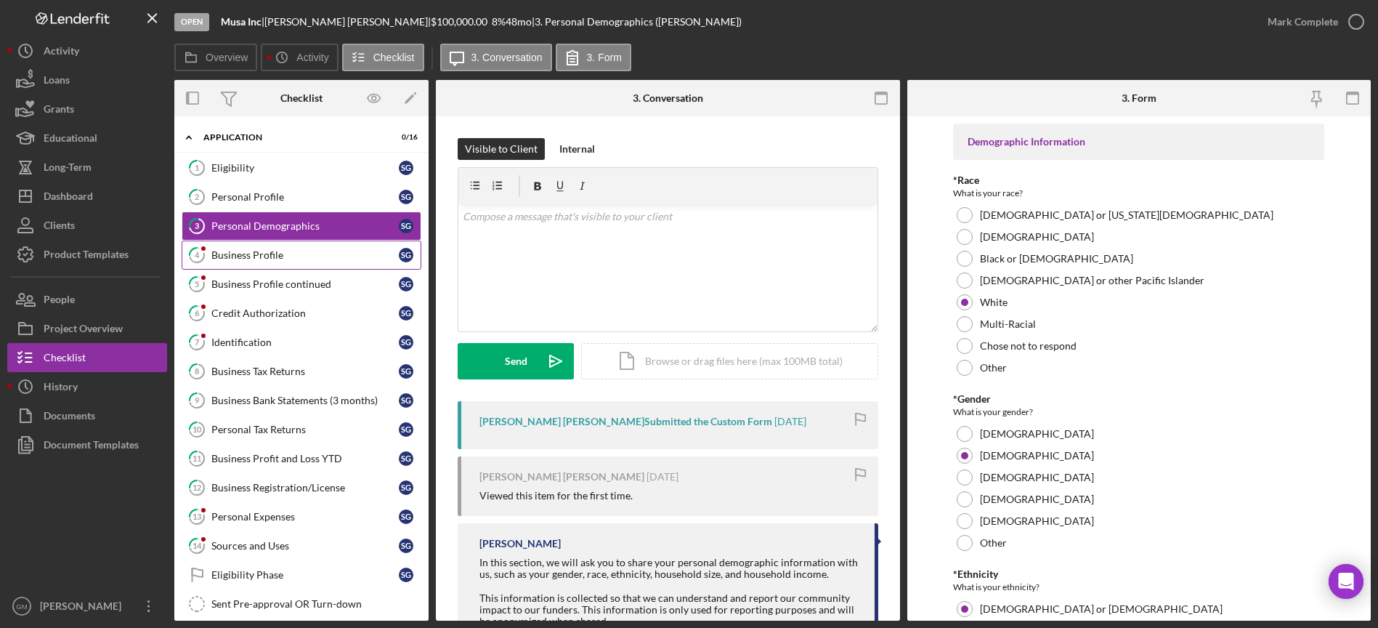
click at [264, 256] on div "Business Profile" at bounding box center [304, 255] width 187 height 12
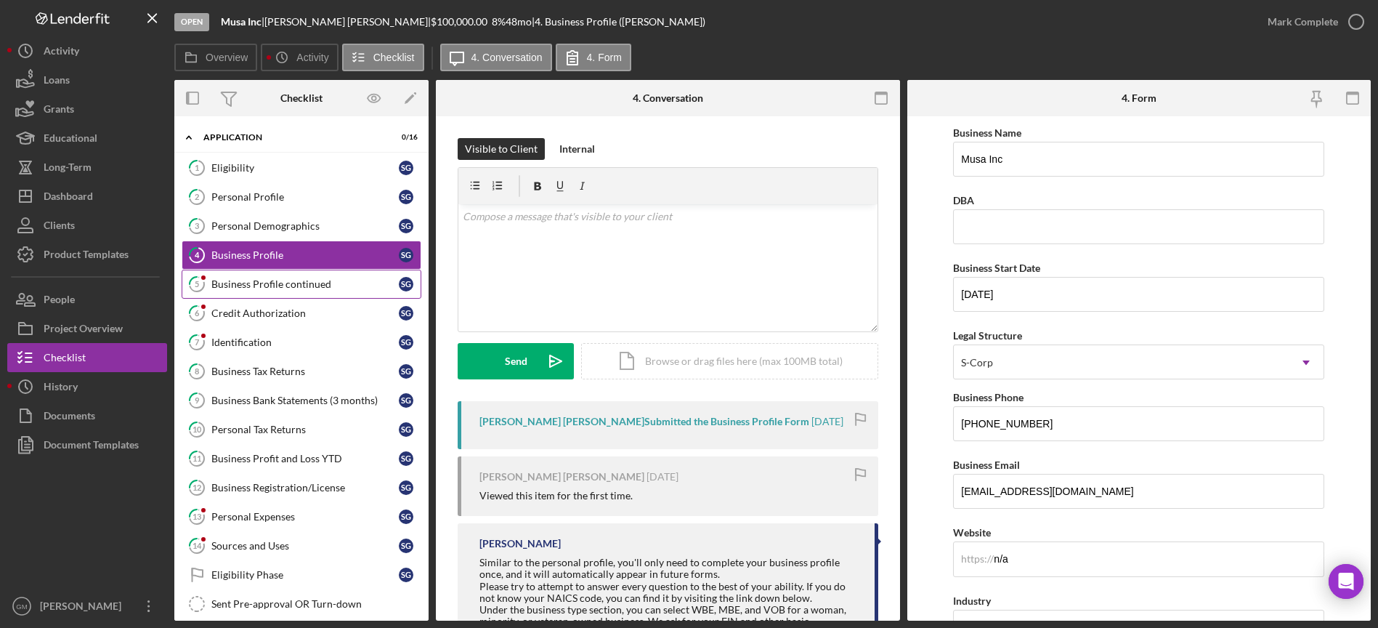
click at [252, 285] on div "Business Profile continued" at bounding box center [304, 284] width 187 height 12
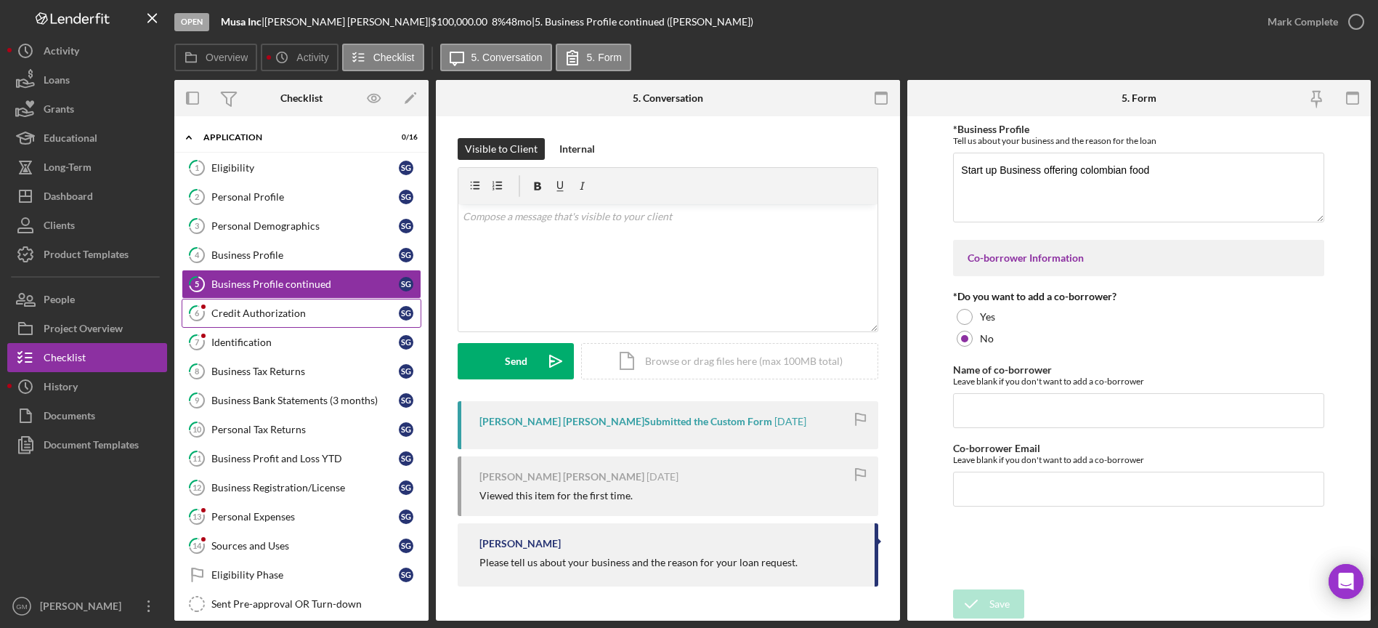
click at [251, 313] on div "Credit Authorization" at bounding box center [304, 313] width 187 height 12
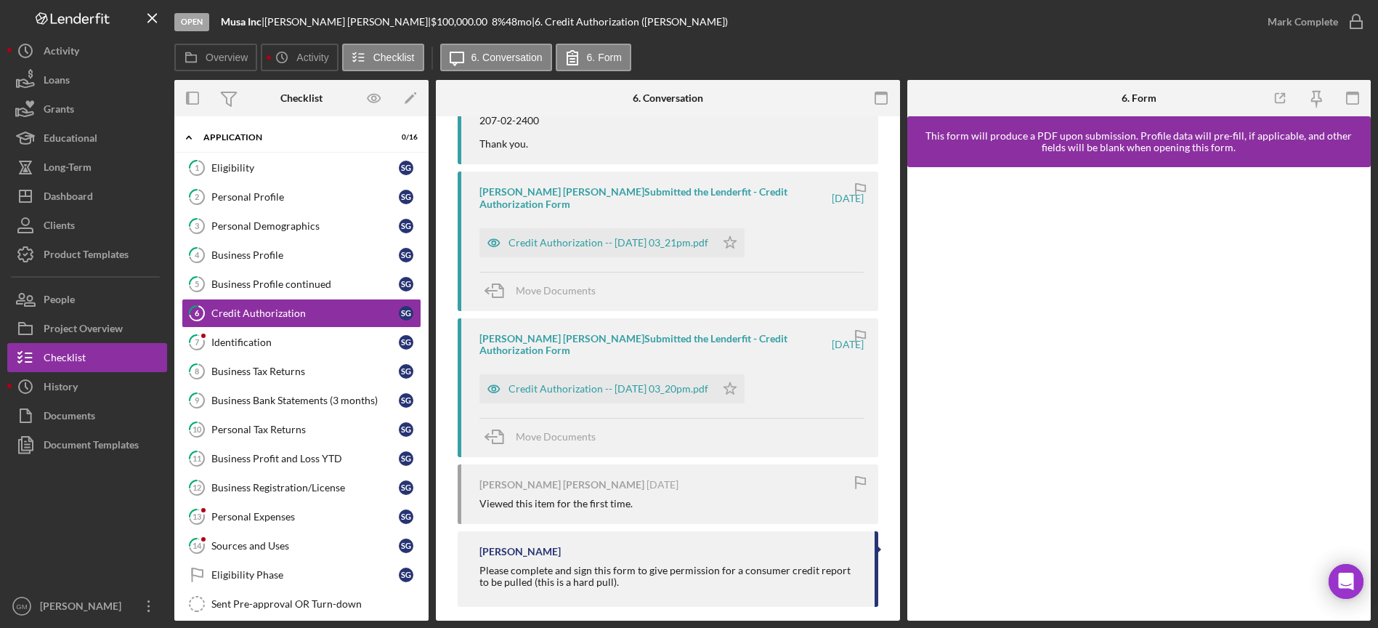
scroll to position [323, 0]
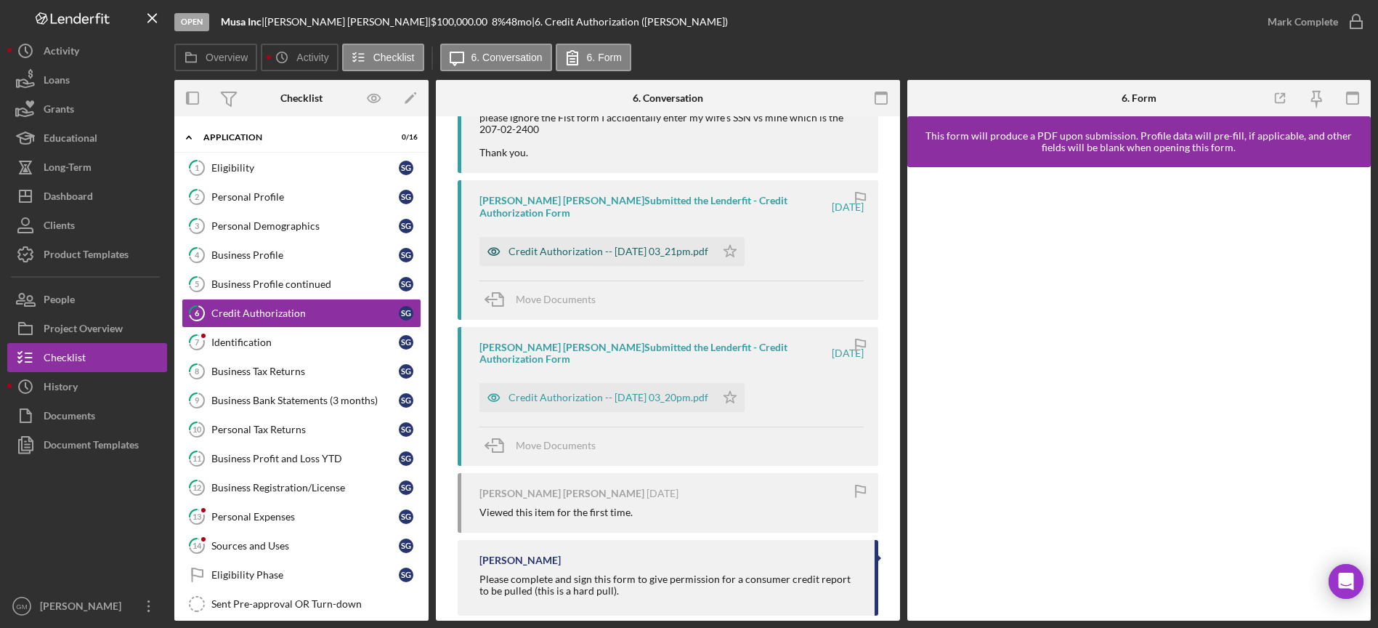
click at [636, 249] on div "Credit Authorization -- [DATE] 03_21pm.pdf" at bounding box center [609, 252] width 200 height 12
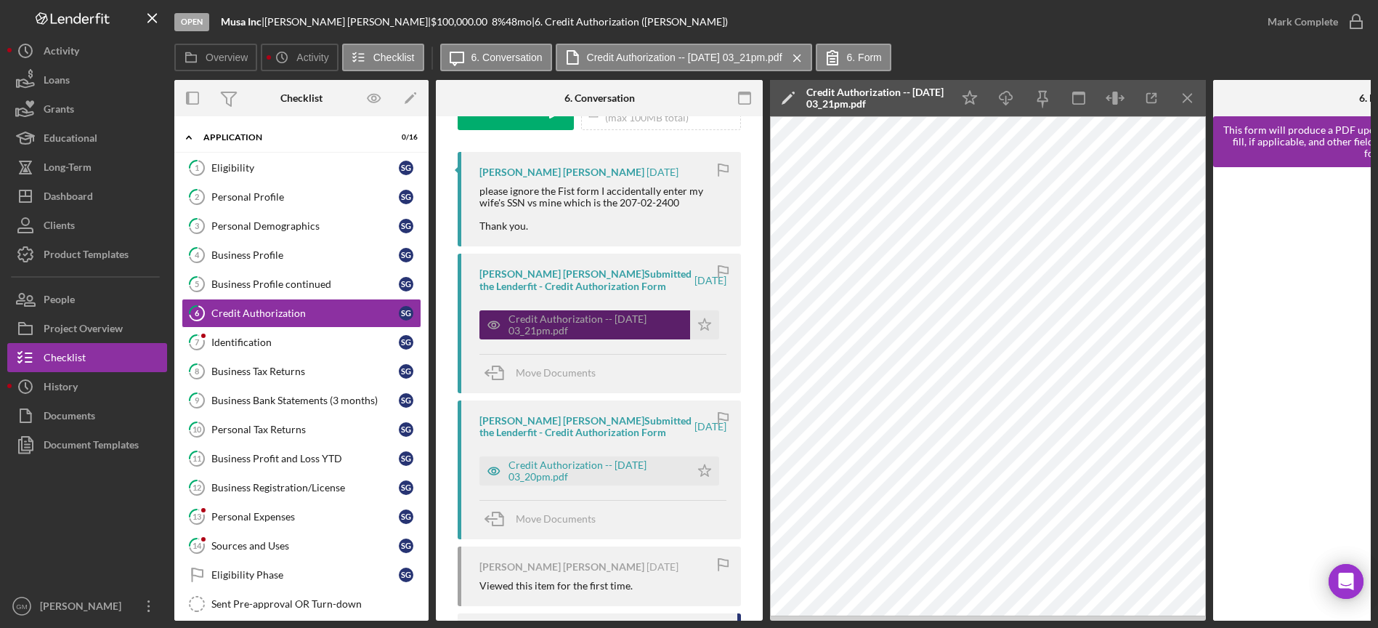
scroll to position [242, 0]
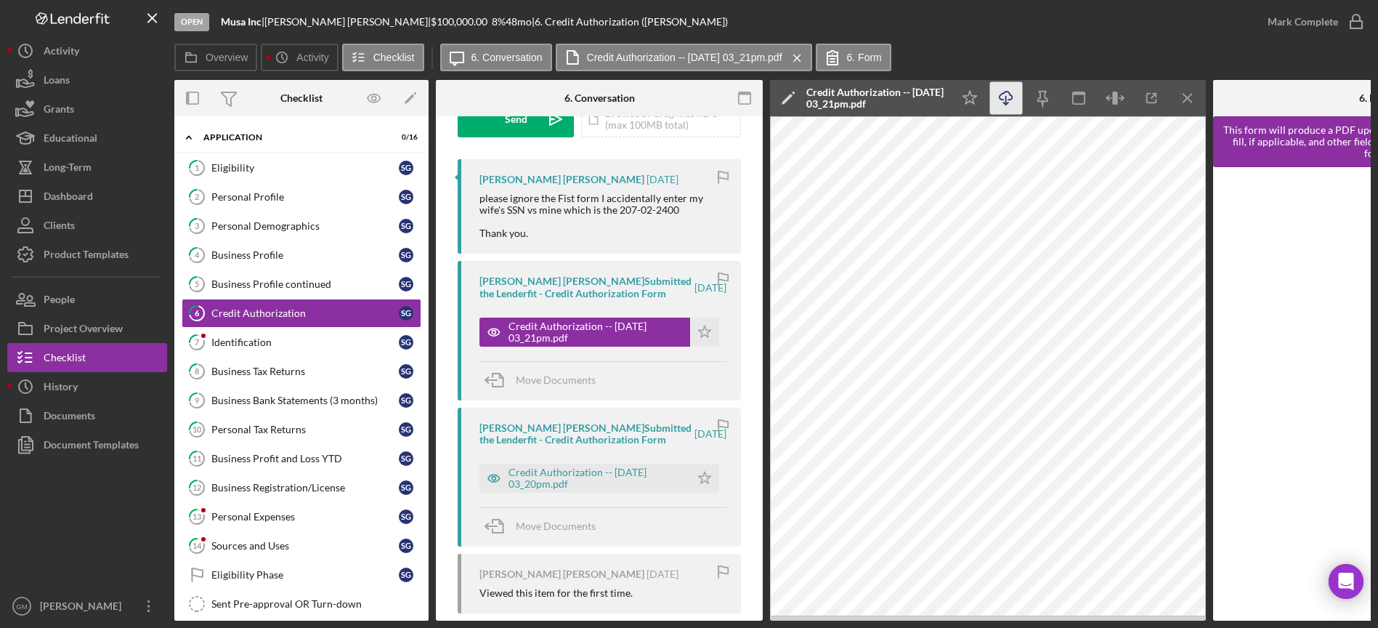
click at [1013, 92] on icon "Icon/Download" at bounding box center [1006, 98] width 33 height 33
click at [630, 474] on div "Credit Authorization -- [DATE] 03_20pm.pdf" at bounding box center [596, 477] width 174 height 23
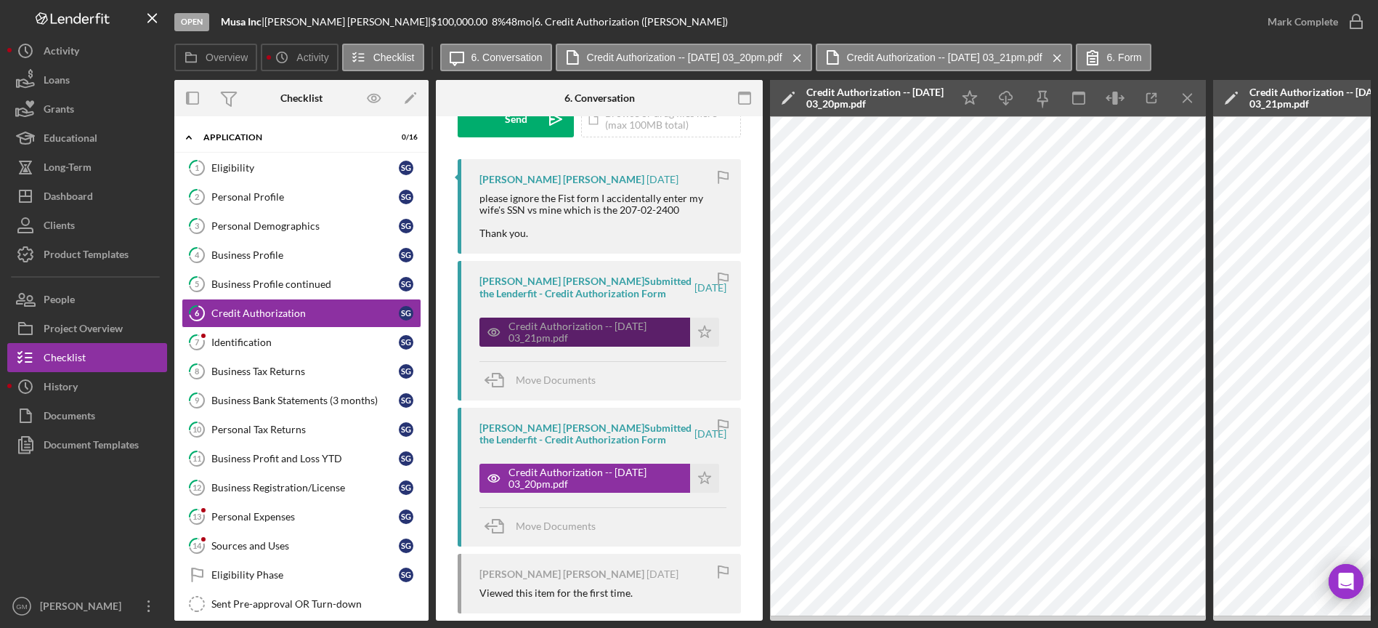
click at [618, 325] on div "Credit Authorization -- [DATE] 03_21pm.pdf" at bounding box center [596, 331] width 174 height 23
click at [599, 328] on div "Credit Authorization -- [DATE] 03_21pm.pdf" at bounding box center [596, 331] width 174 height 23
click at [1181, 93] on icon "Icon/Menu Close" at bounding box center [1188, 98] width 33 height 33
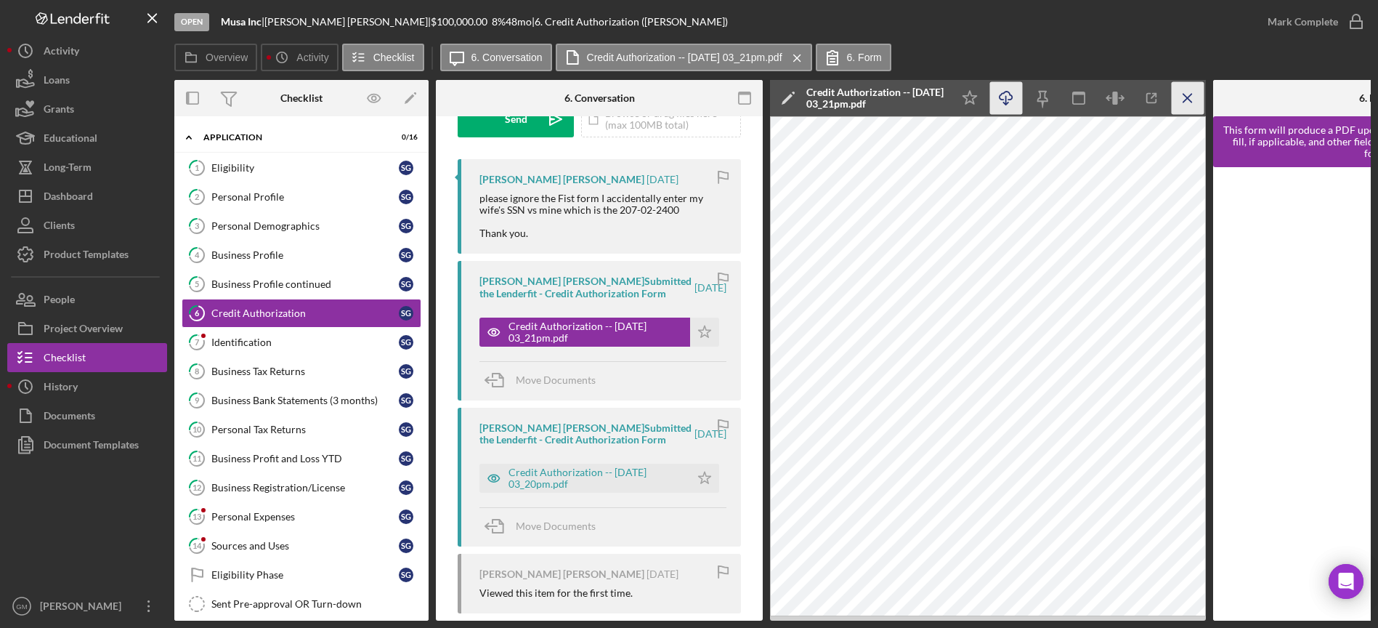
click at [1181, 93] on icon "Icon/Menu Close" at bounding box center [1188, 98] width 33 height 33
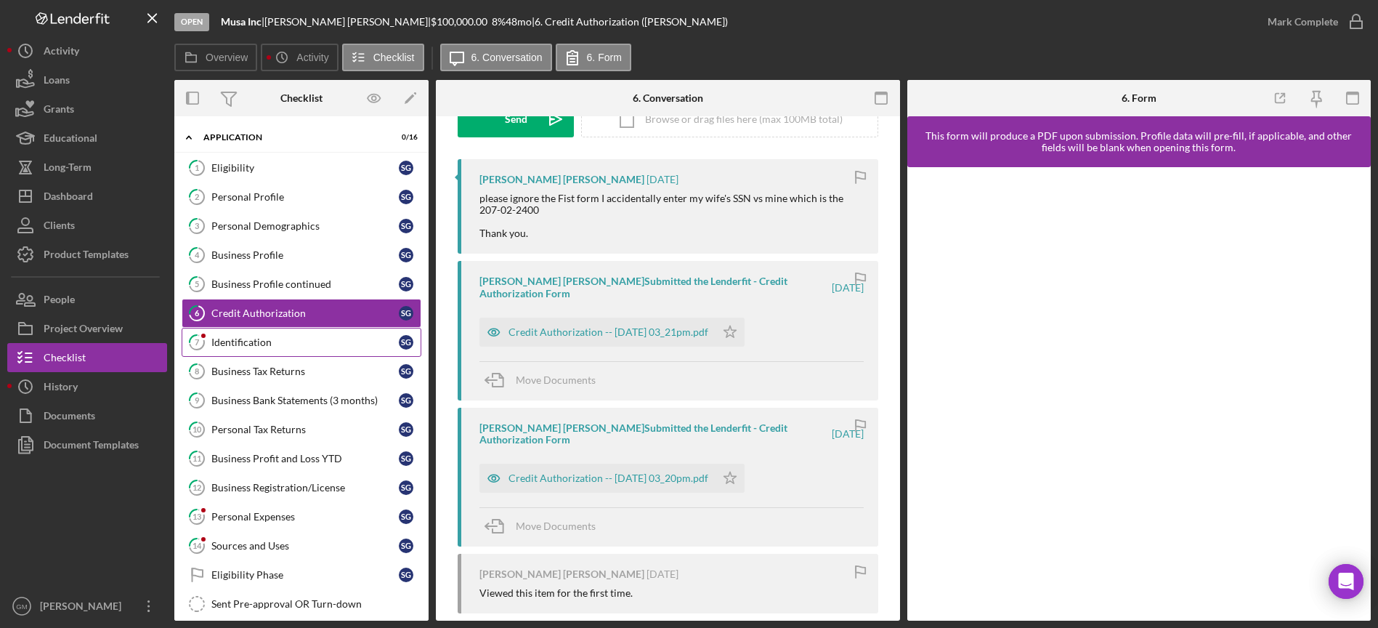
click at [248, 339] on div "Identification" at bounding box center [304, 342] width 187 height 12
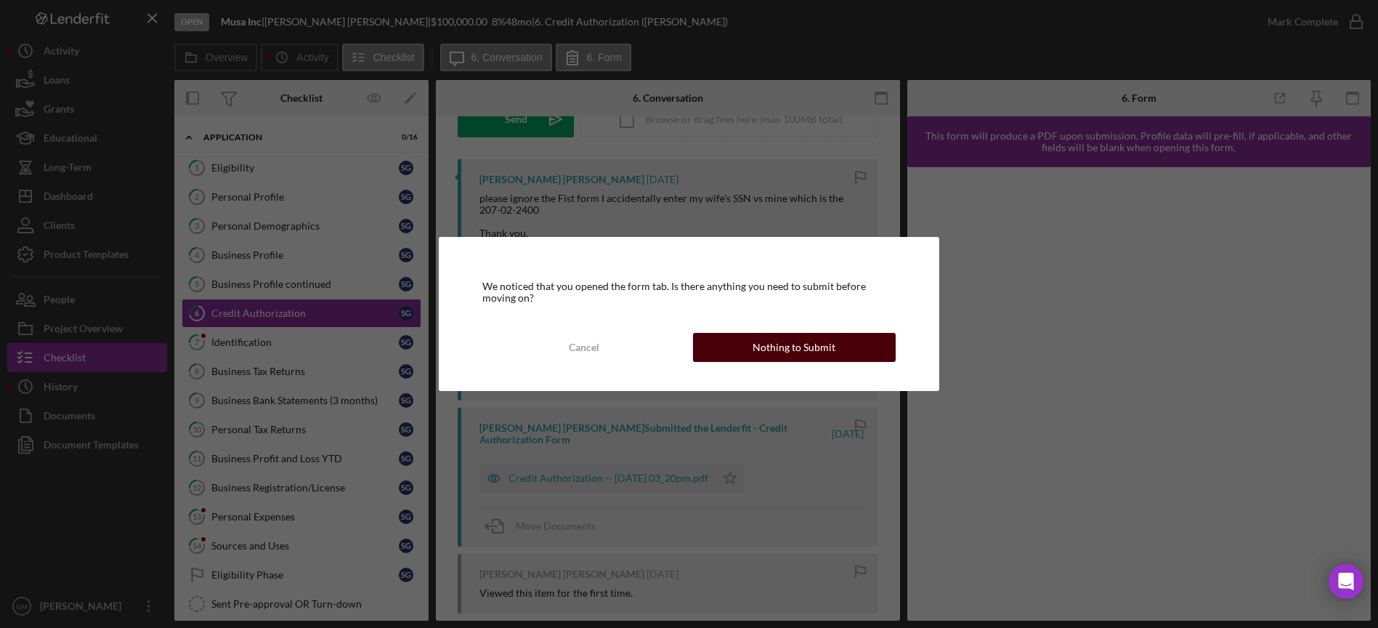
click at [770, 338] on div "Nothing to Submit" at bounding box center [794, 347] width 83 height 29
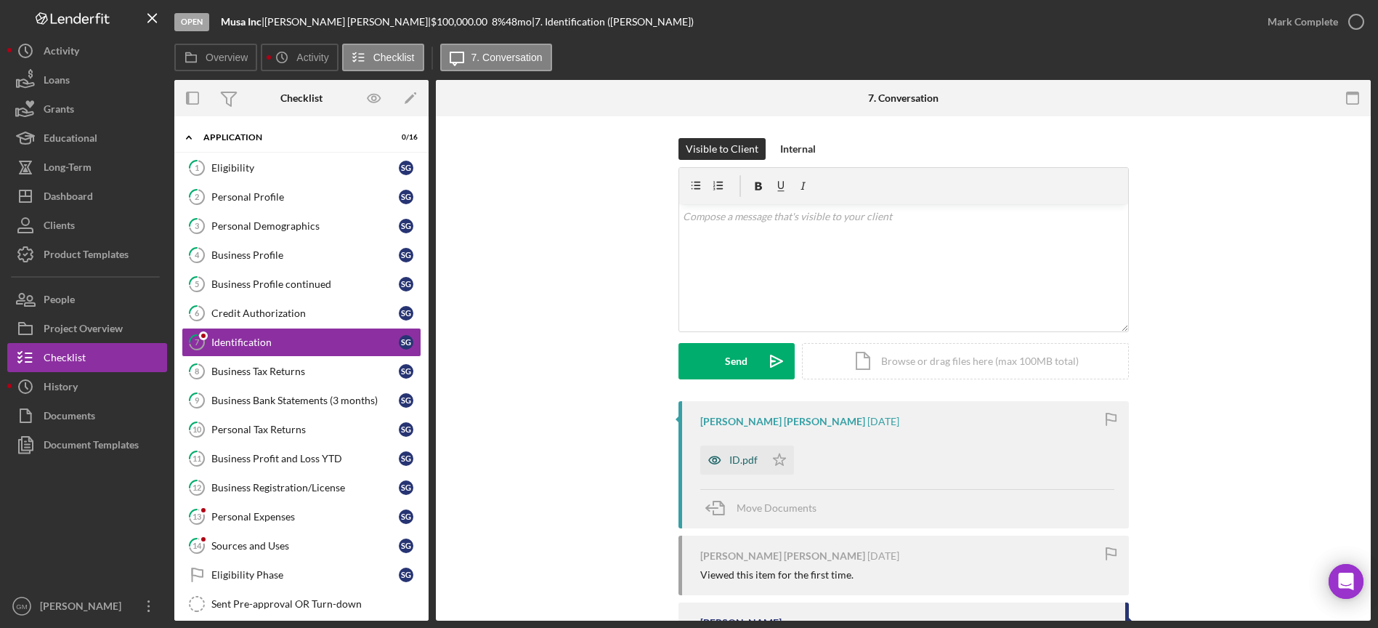
click at [747, 464] on div "ID.pdf" at bounding box center [743, 460] width 28 height 12
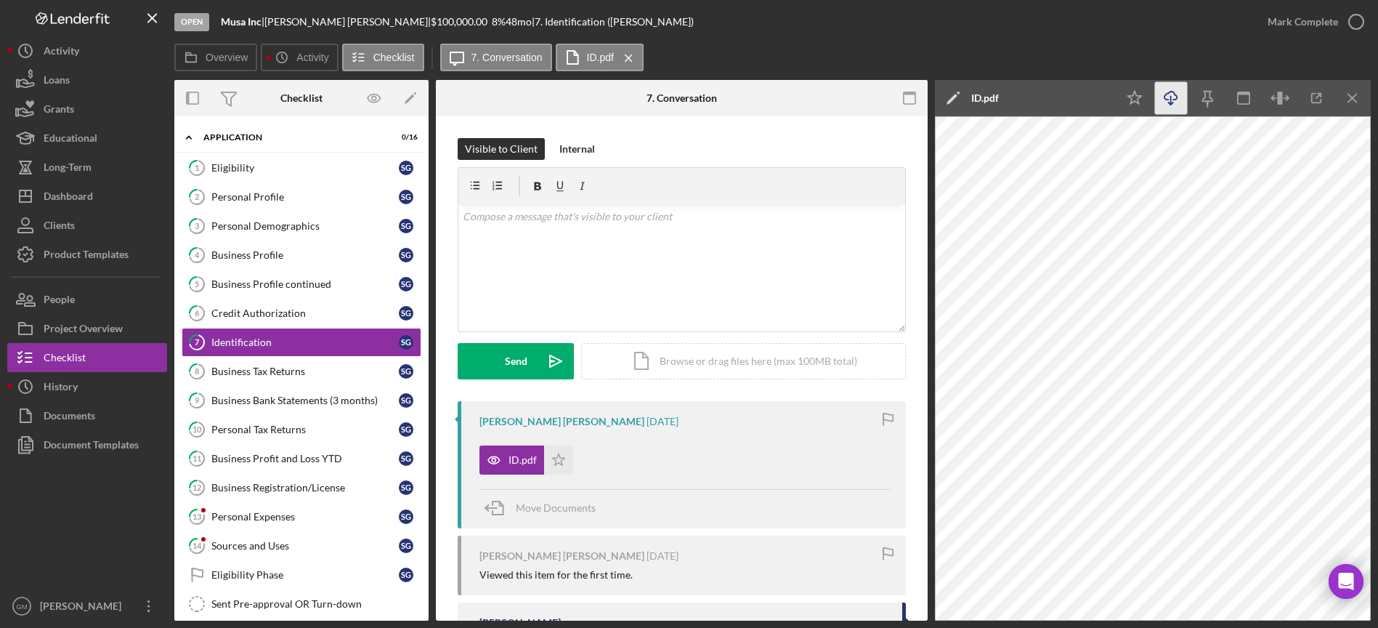
click at [1170, 102] on icon "Icon/Download" at bounding box center [1171, 98] width 33 height 33
click at [235, 373] on div "Business Tax Returns" at bounding box center [304, 371] width 187 height 12
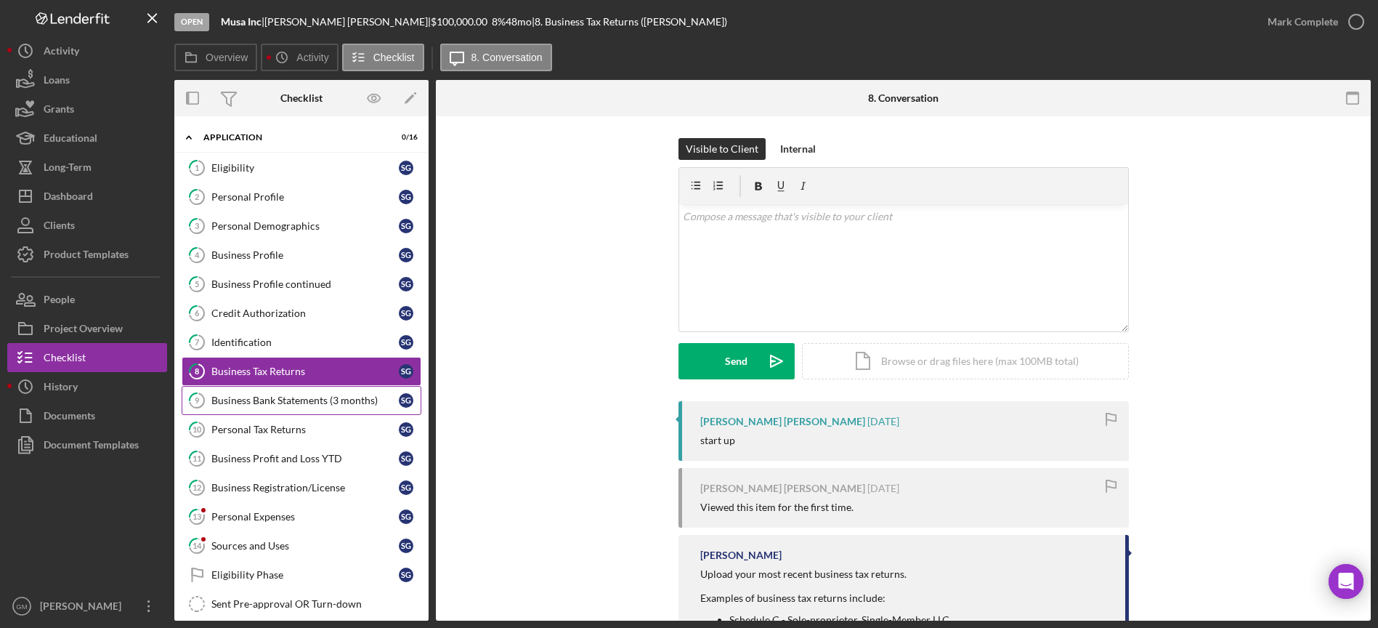
click at [239, 398] on div "Business Bank Statements (3 months)" at bounding box center [304, 401] width 187 height 12
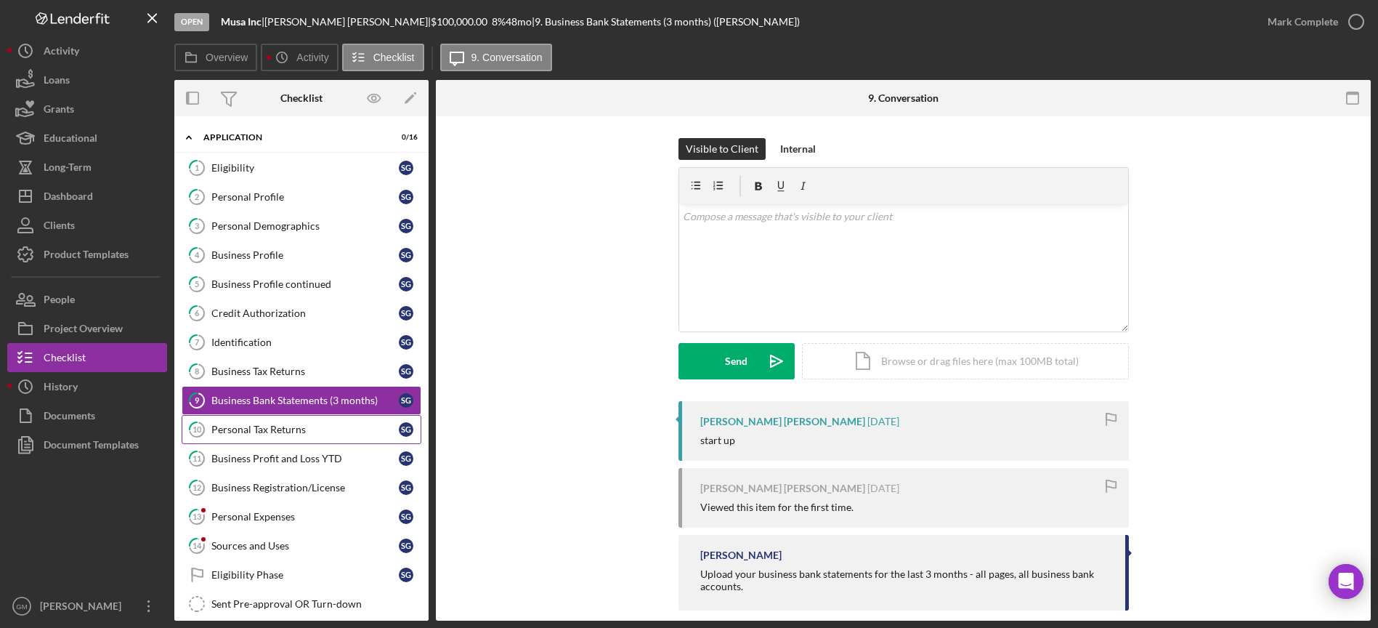
click at [239, 424] on div "Personal Tax Returns" at bounding box center [304, 430] width 187 height 12
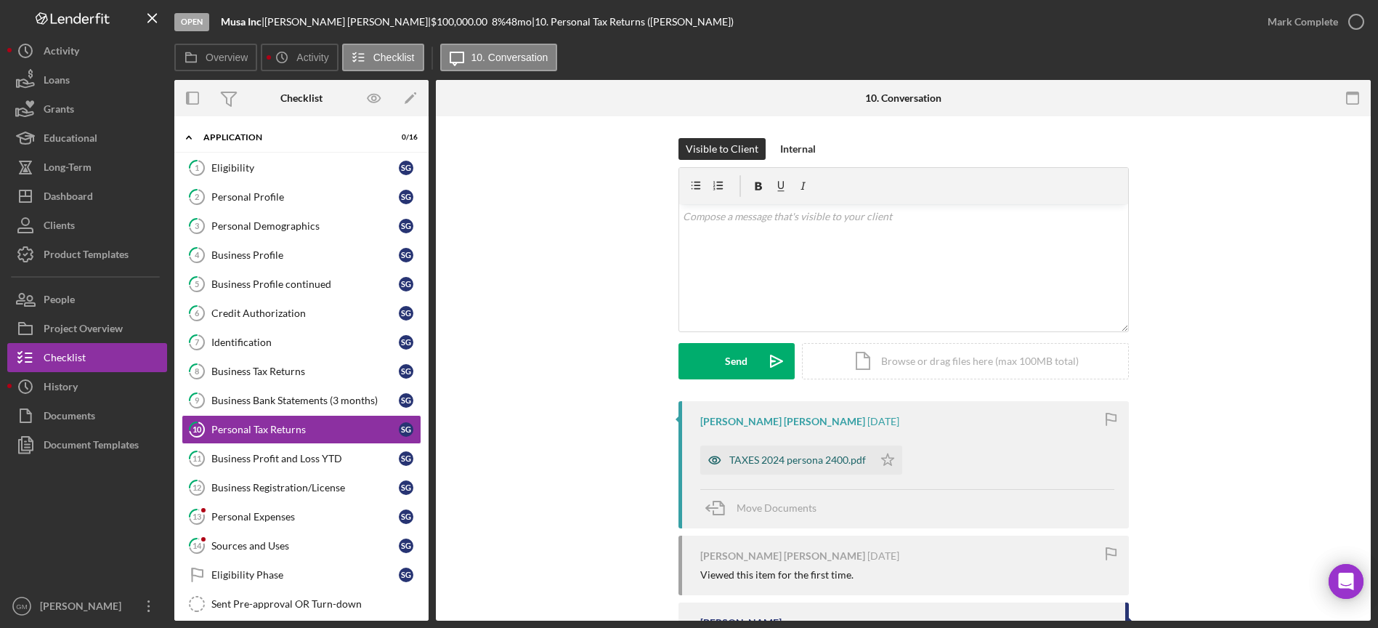
click at [833, 458] on div "TAXES 2024 persona 2400.pdf" at bounding box center [797, 460] width 137 height 12
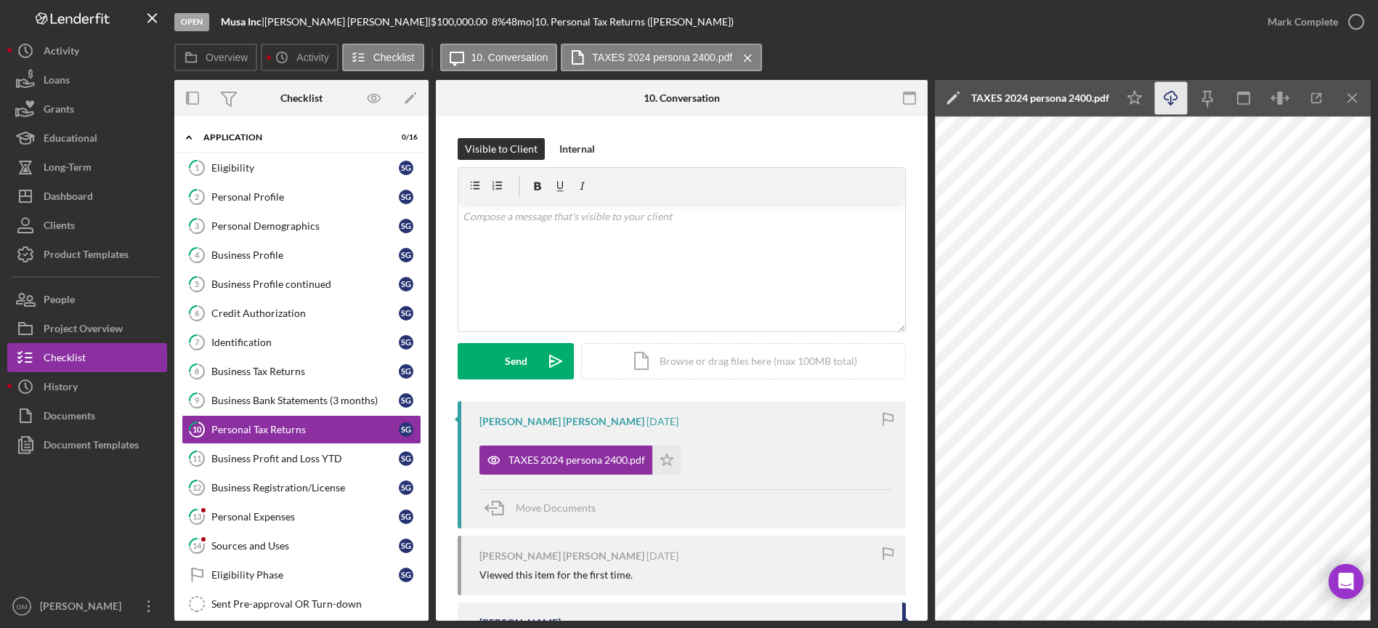
click at [1168, 100] on icon "Icon/Download" at bounding box center [1171, 98] width 33 height 33
click at [301, 455] on div "Business Profit and Loss YTD" at bounding box center [304, 459] width 187 height 12
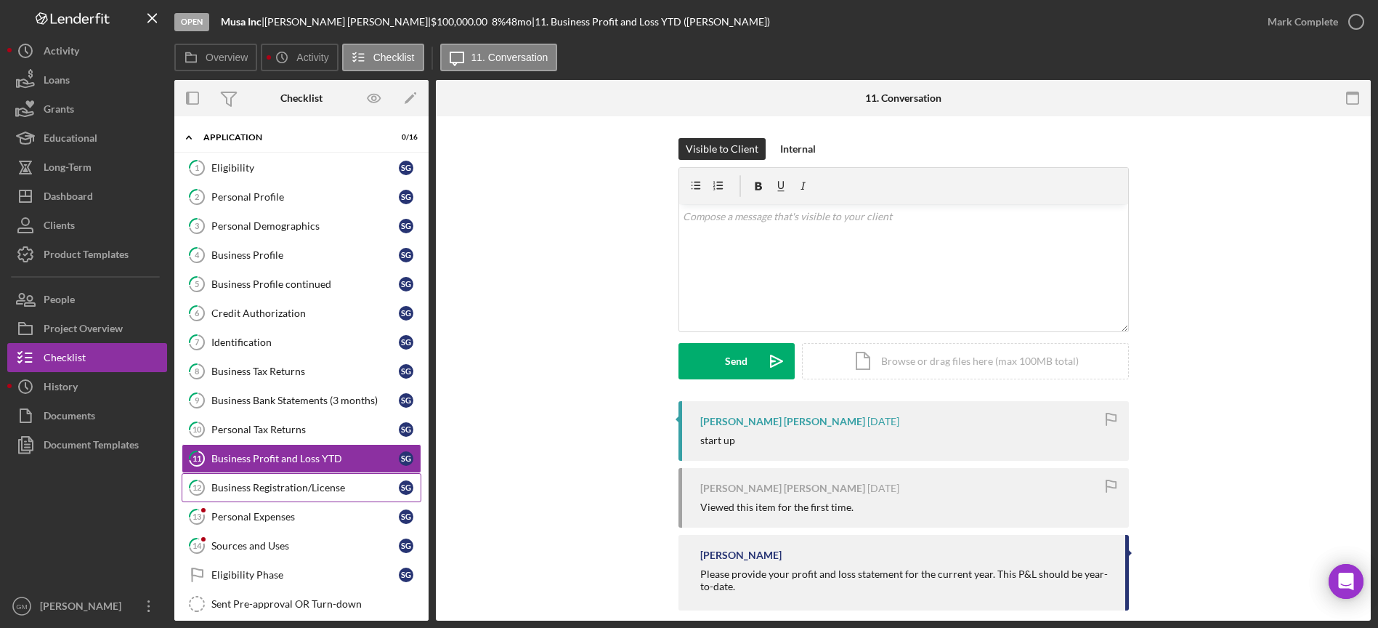
click at [253, 490] on div "Business Registration/License" at bounding box center [304, 488] width 187 height 12
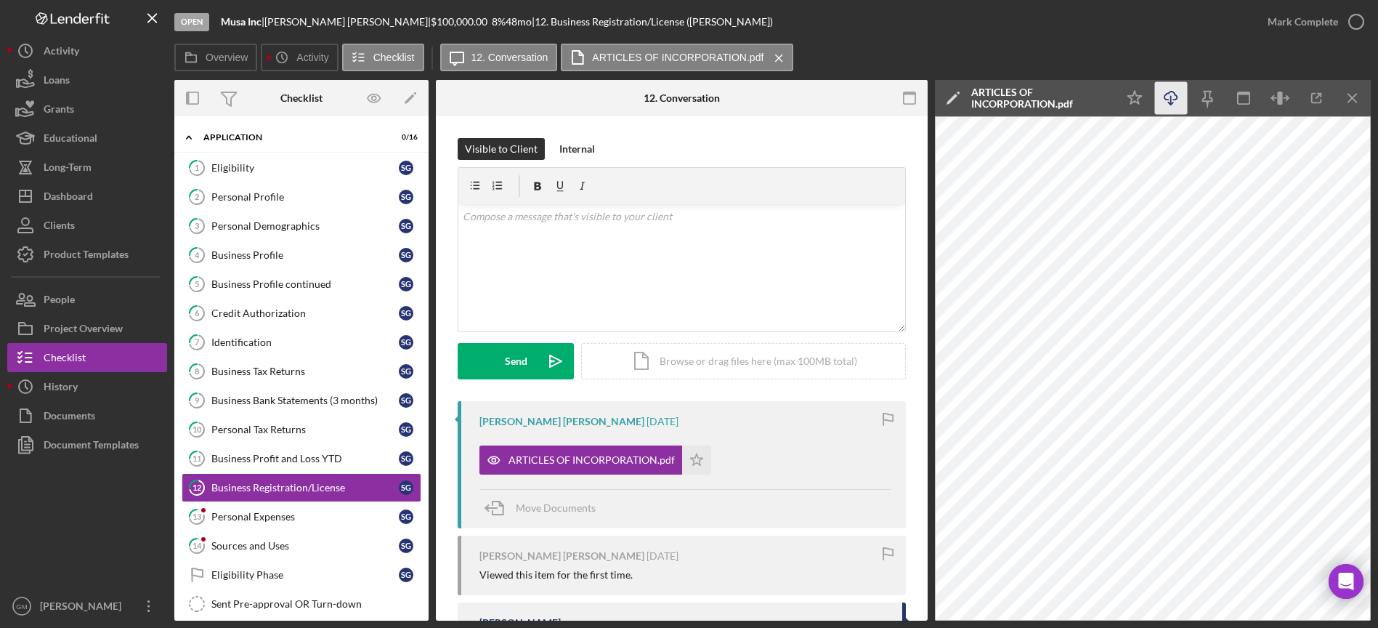
click at [1171, 110] on icon "Icon/Download" at bounding box center [1171, 98] width 33 height 33
click at [280, 514] on div "Personal Expenses" at bounding box center [304, 517] width 187 height 12
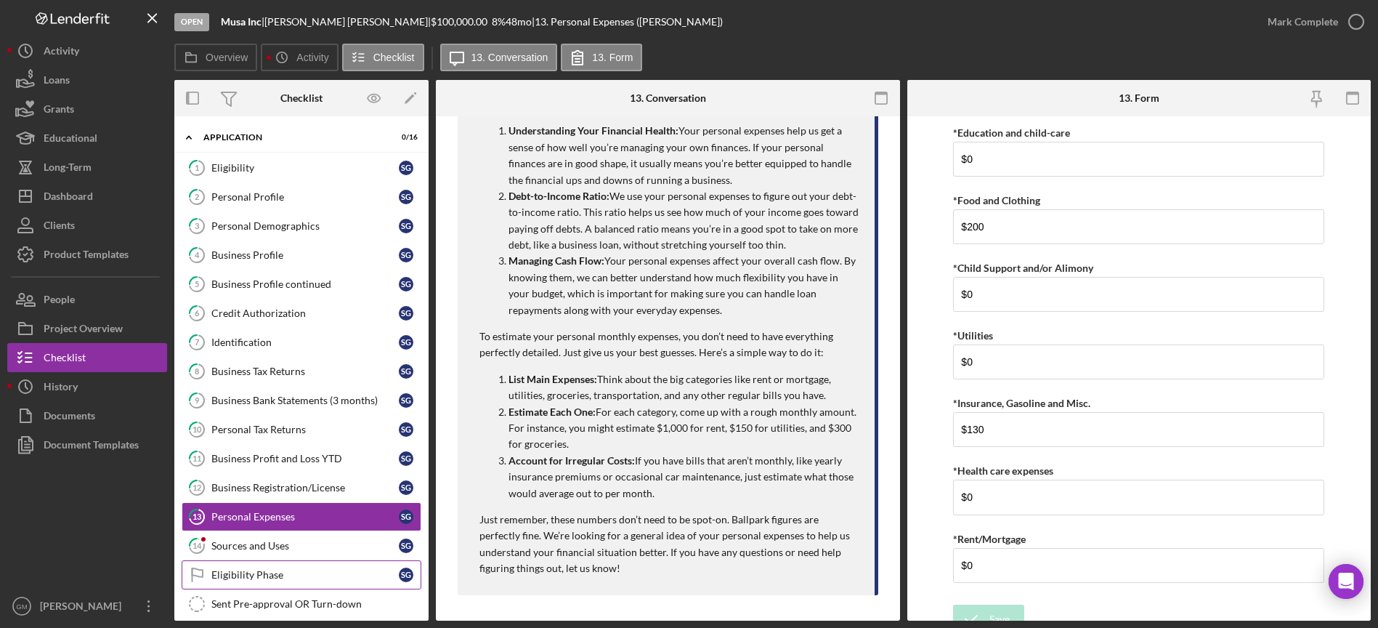
scroll to position [504, 0]
click at [275, 547] on div "Sources and Uses" at bounding box center [304, 546] width 187 height 12
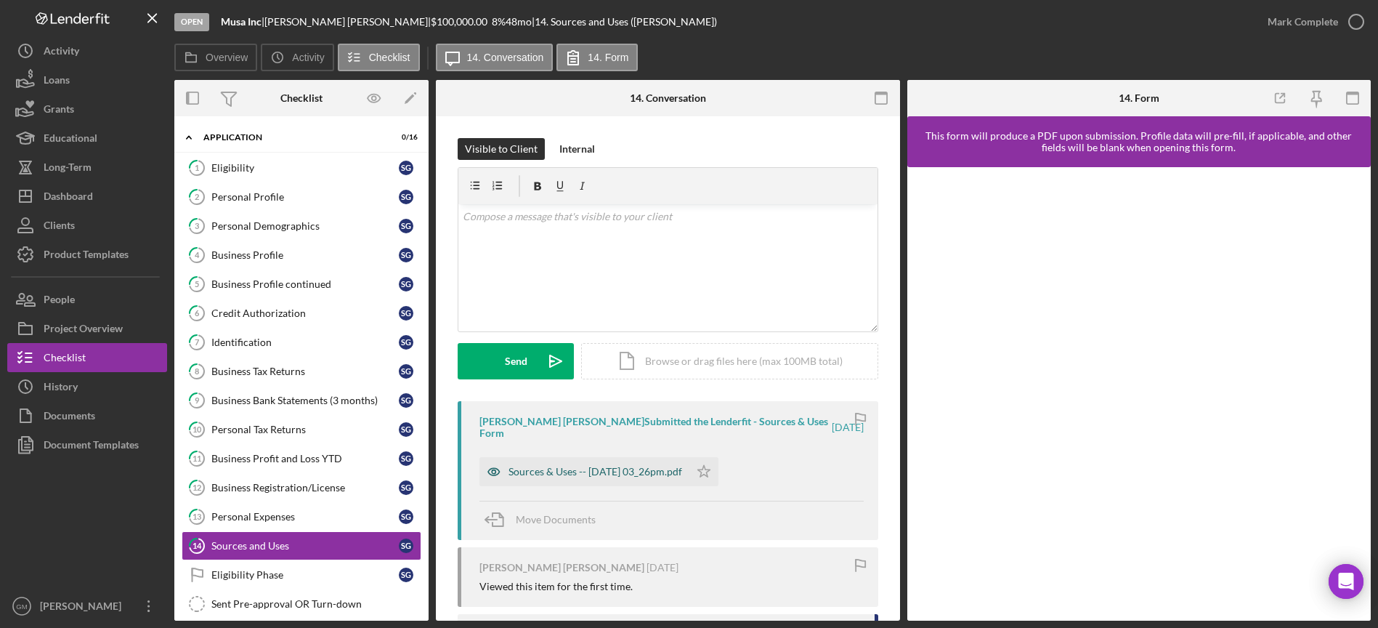
click at [576, 466] on div "Sources & Uses -- [DATE] 03_26pm.pdf" at bounding box center [596, 472] width 174 height 12
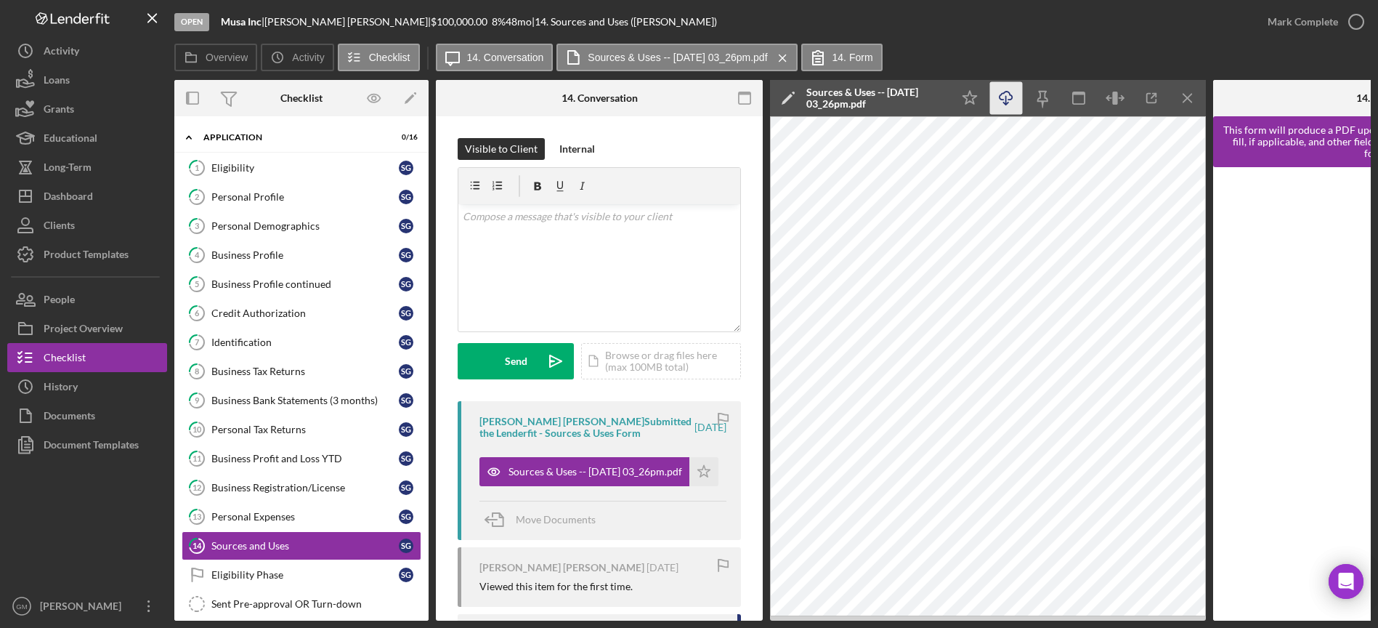
click at [1006, 97] on line "button" at bounding box center [1006, 100] width 0 height 8
click at [74, 193] on div "Dashboard" at bounding box center [68, 198] width 49 height 33
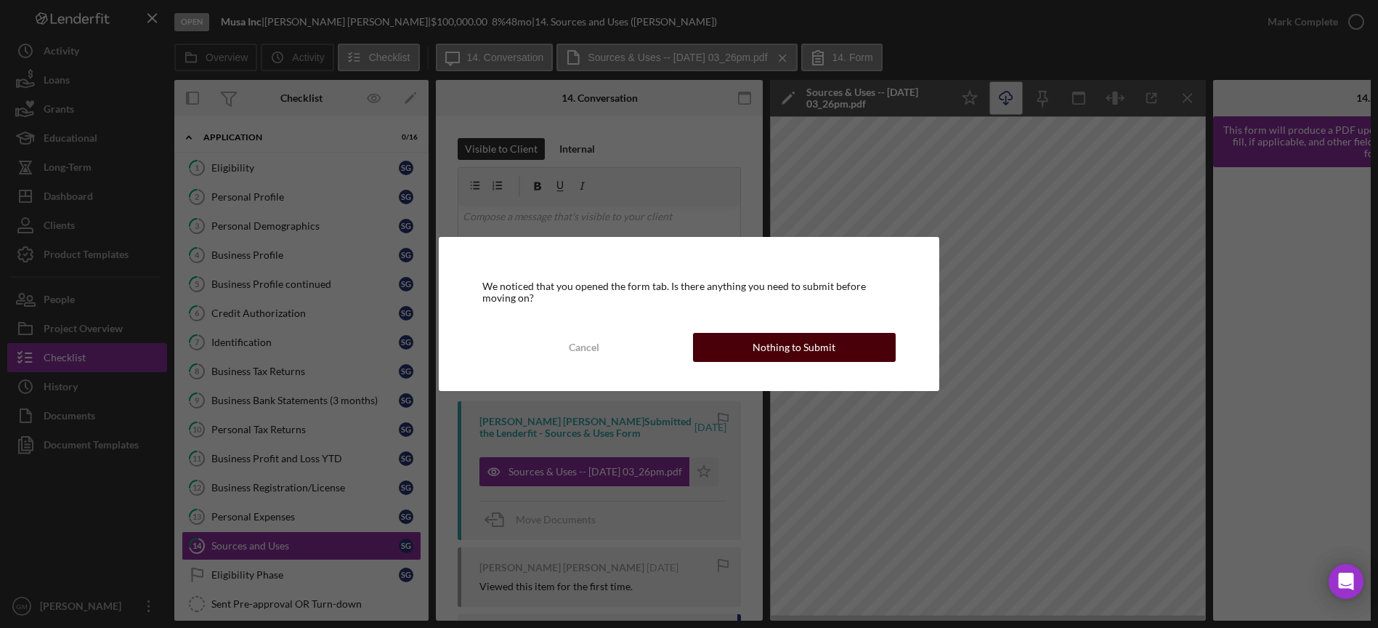
click at [753, 348] on button "Nothing to Submit" at bounding box center [794, 347] width 203 height 29
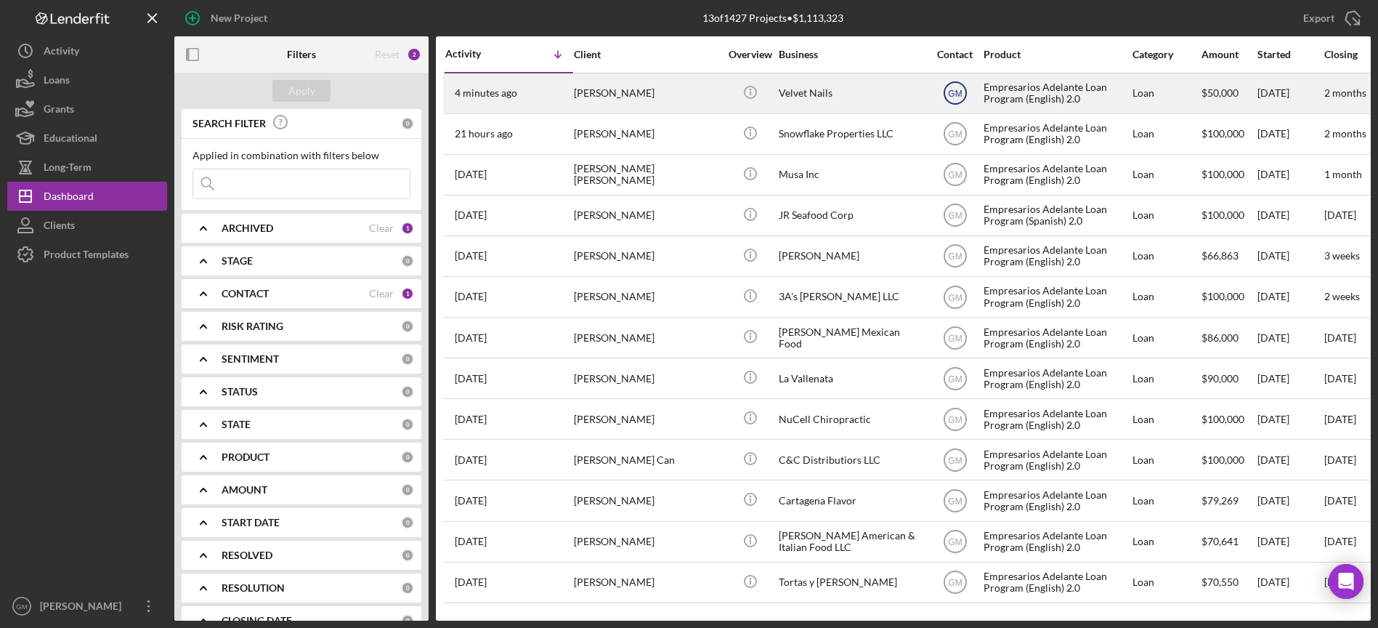
click at [953, 94] on text "GM" at bounding box center [955, 94] width 14 height 10
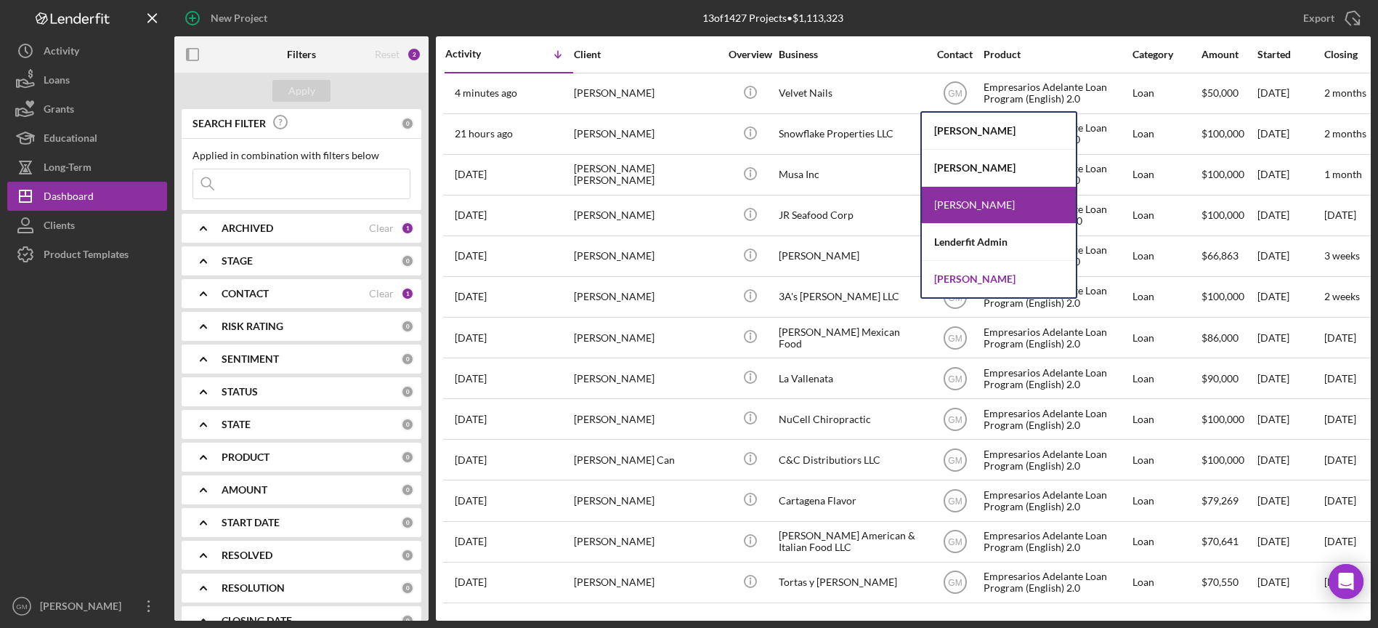
click at [970, 284] on div "[PERSON_NAME]" at bounding box center [999, 279] width 154 height 36
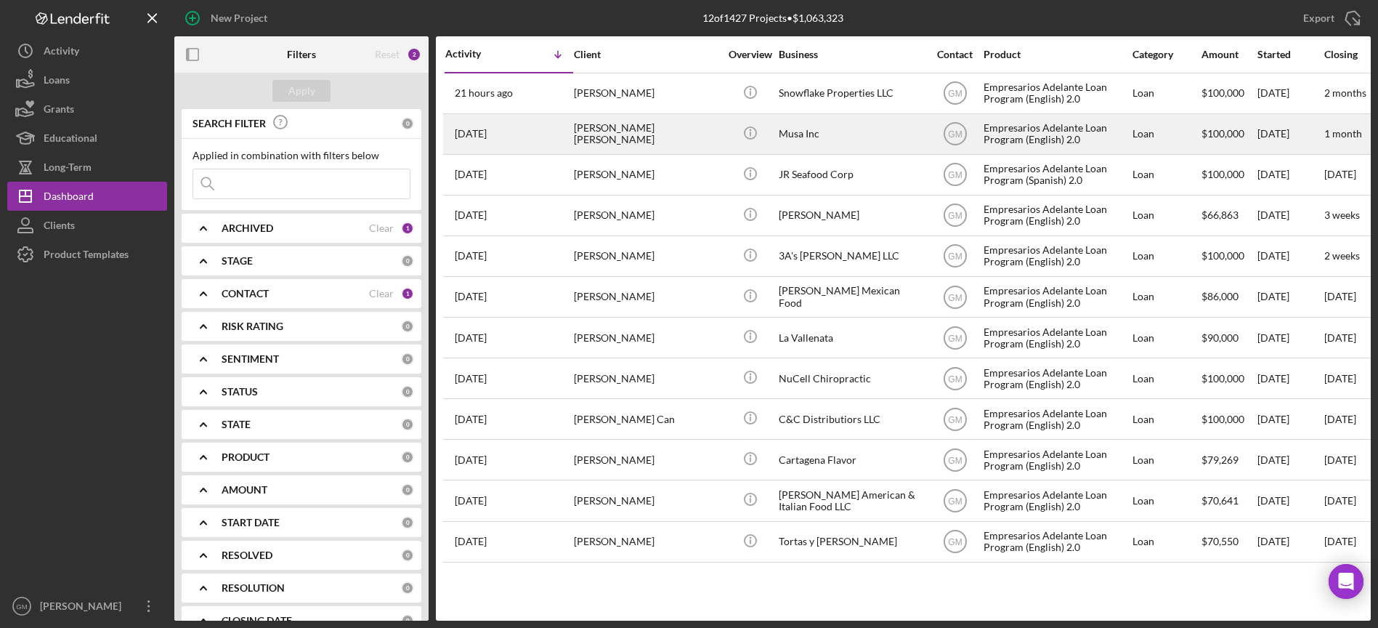
click at [635, 132] on div "[PERSON_NAME] [PERSON_NAME]" at bounding box center [646, 134] width 145 height 39
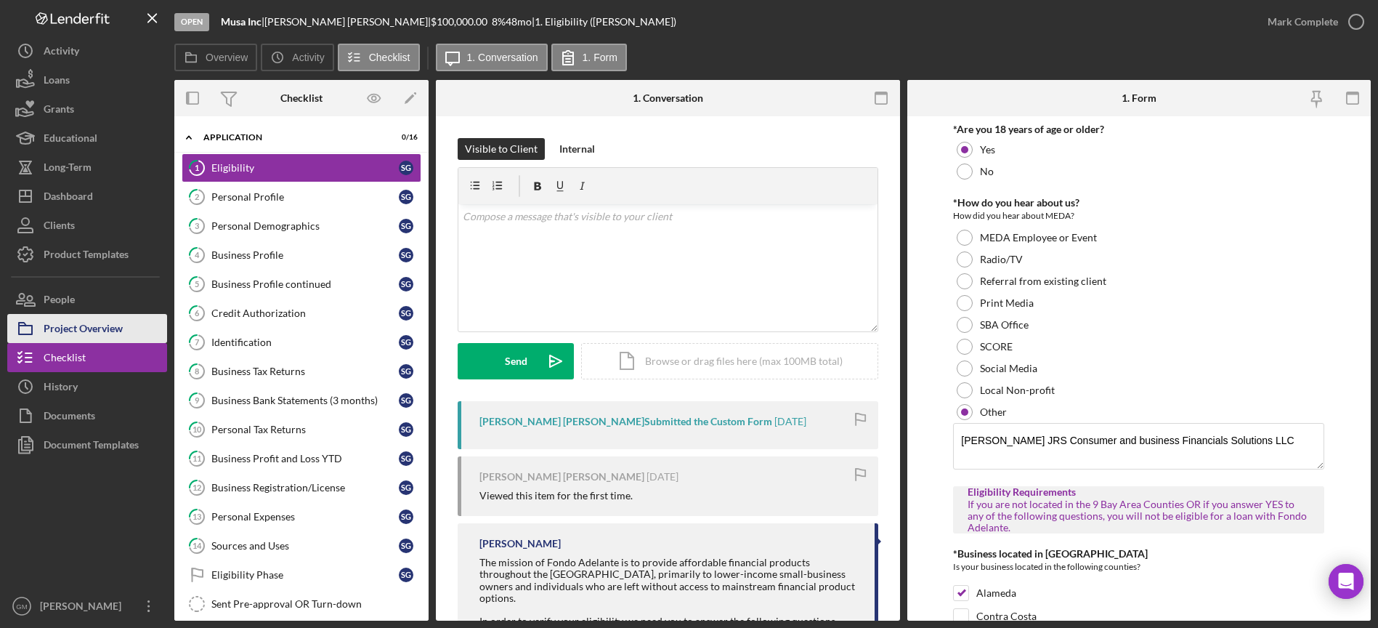
click at [89, 319] on div "Project Overview" at bounding box center [83, 330] width 79 height 33
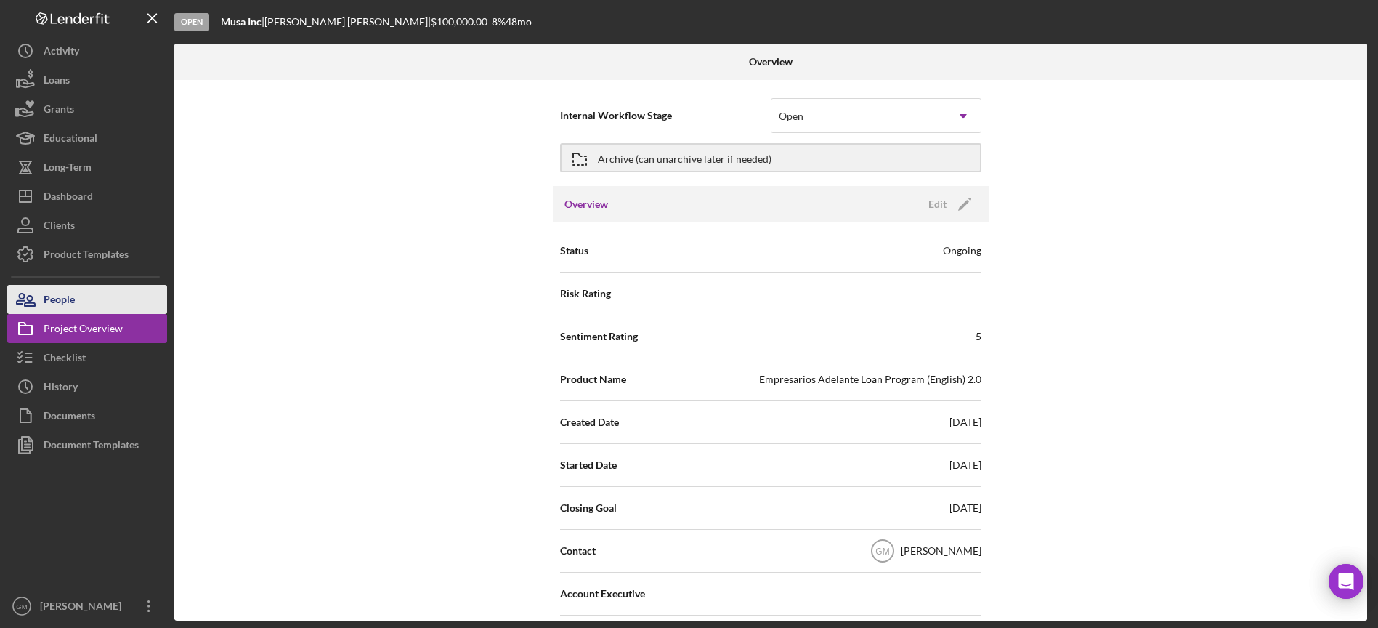
click at [72, 296] on div "People" at bounding box center [59, 301] width 31 height 33
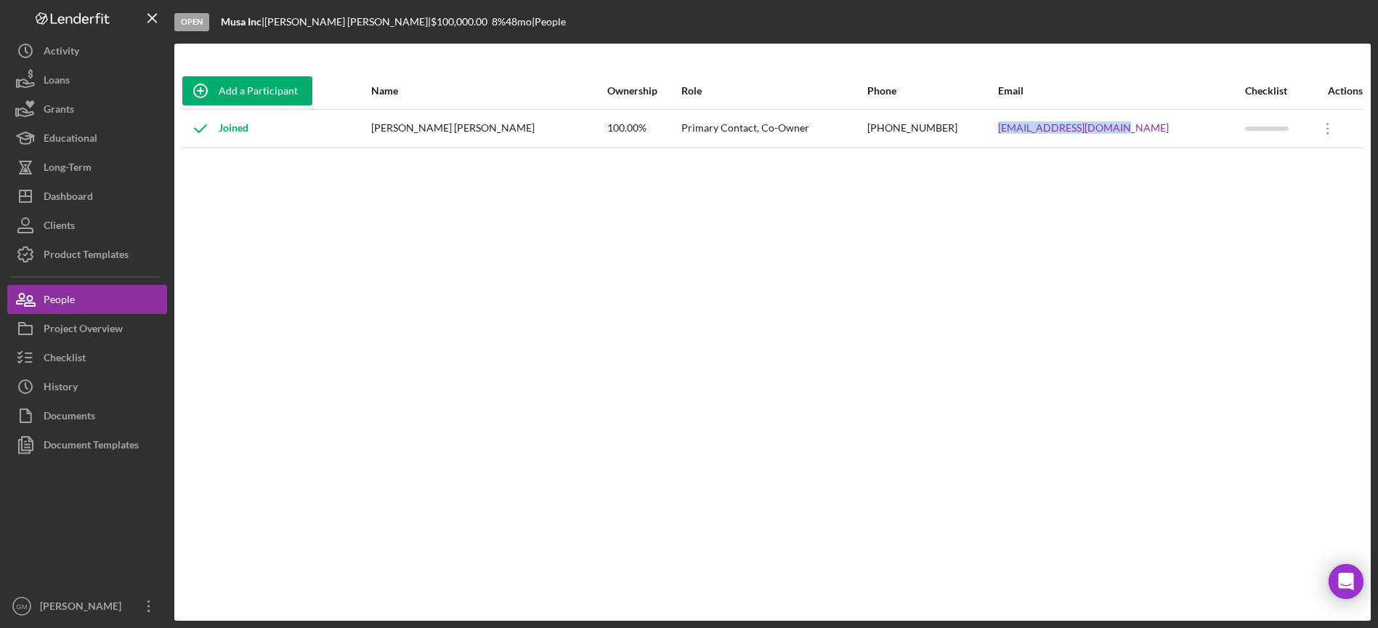
drag, startPoint x: 1151, startPoint y: 124, endPoint x: 1024, endPoint y: 134, distance: 127.5
click at [1024, 134] on tr "Joined [PERSON_NAME] [PERSON_NAME] 100.00% Primary Contact, Co-Owner [PHONE_NUM…" at bounding box center [773, 128] width 1182 height 39
click at [77, 360] on div "Checklist" at bounding box center [65, 359] width 42 height 33
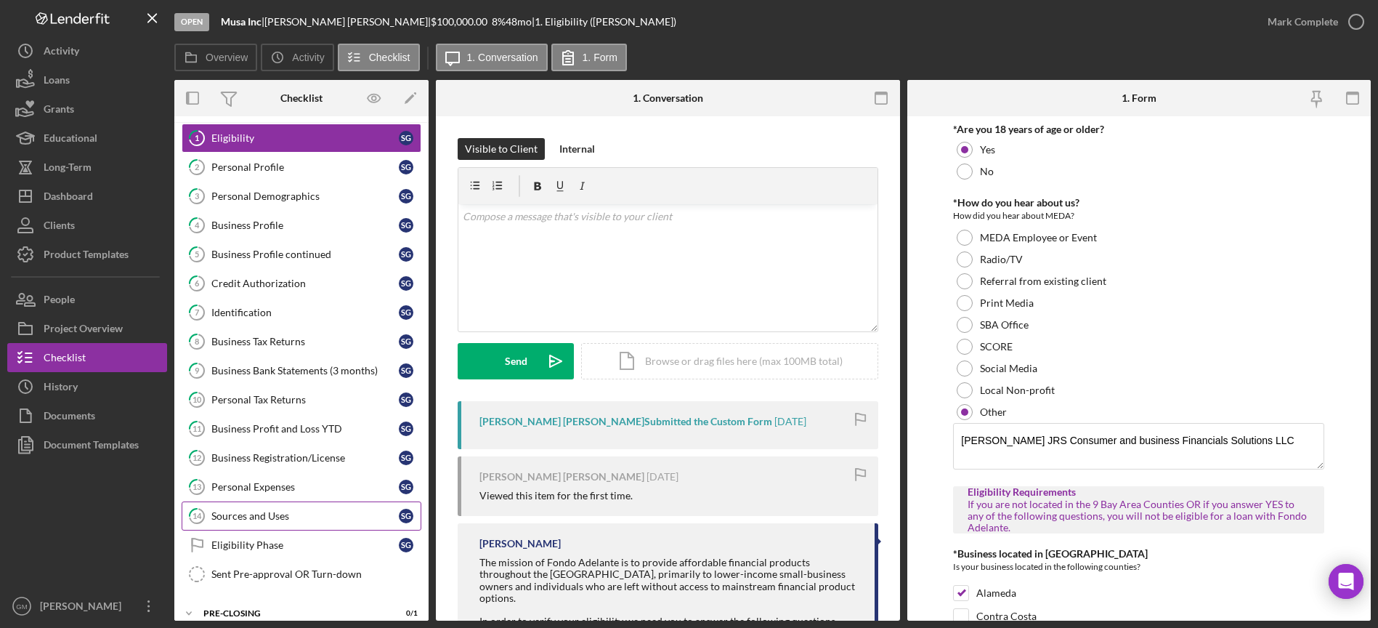
scroll to position [78, 0]
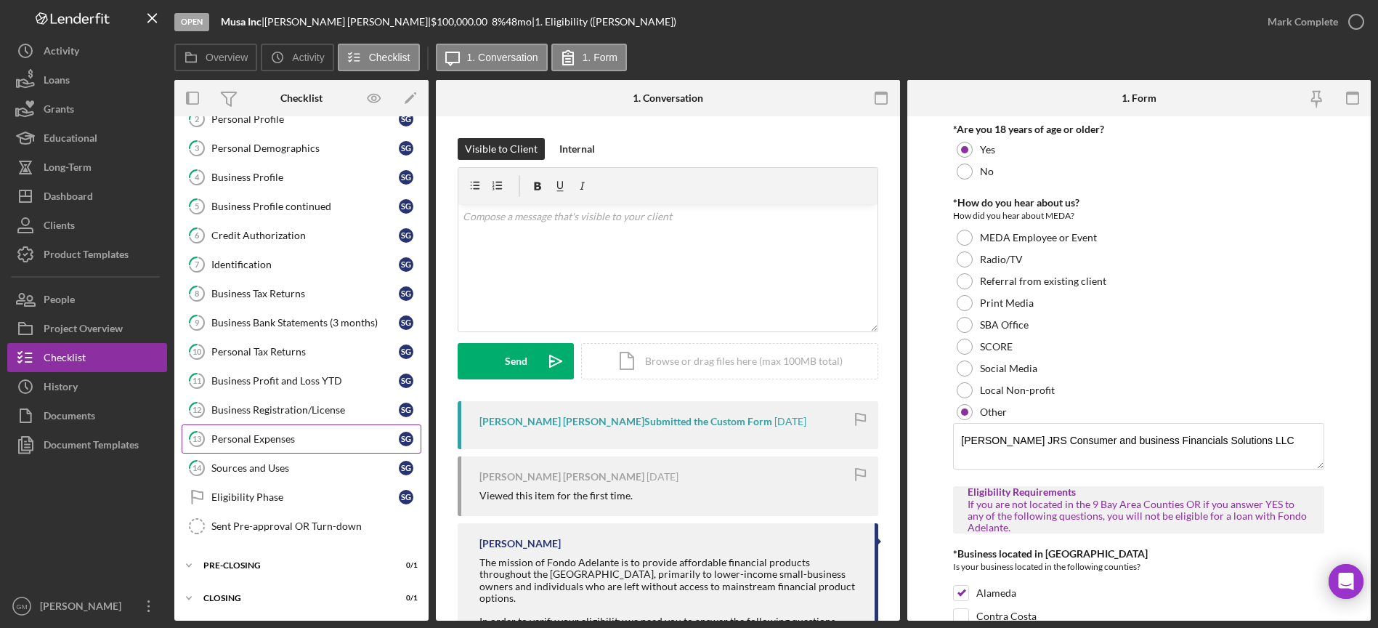
click at [292, 437] on div "Personal Expenses" at bounding box center [304, 439] width 187 height 12
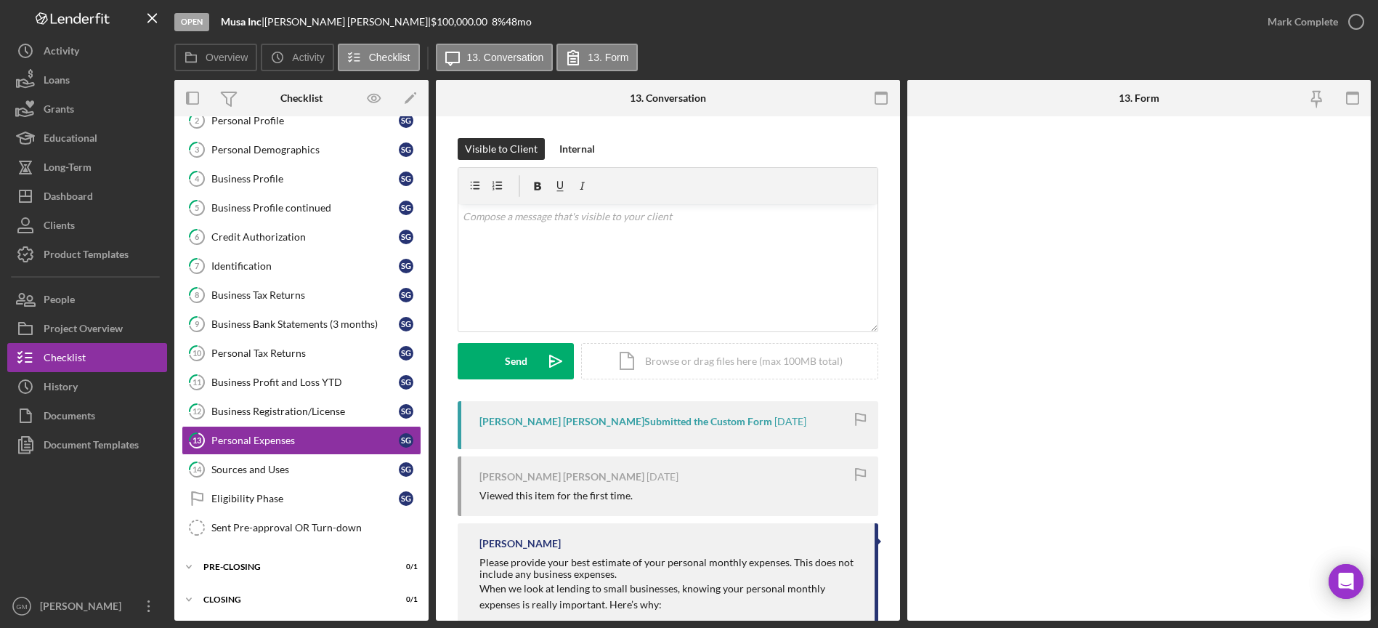
scroll to position [78, 0]
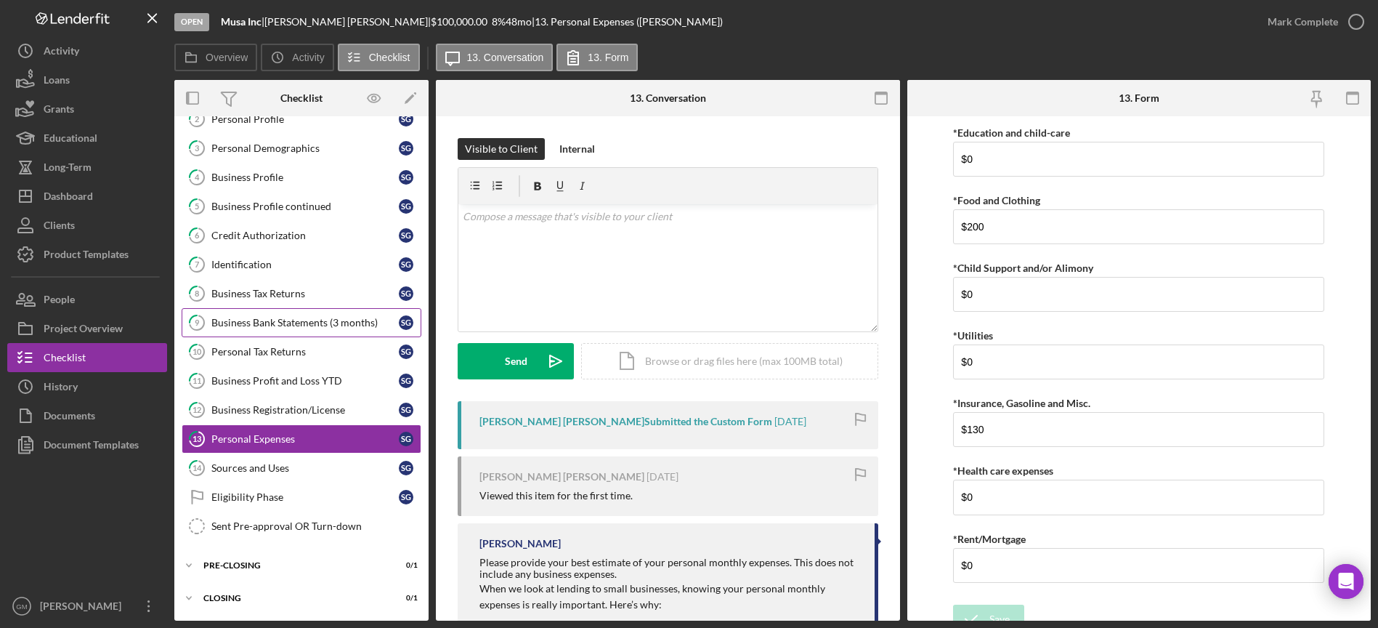
click at [264, 320] on div "Business Bank Statements (3 months)" at bounding box center [304, 323] width 187 height 12
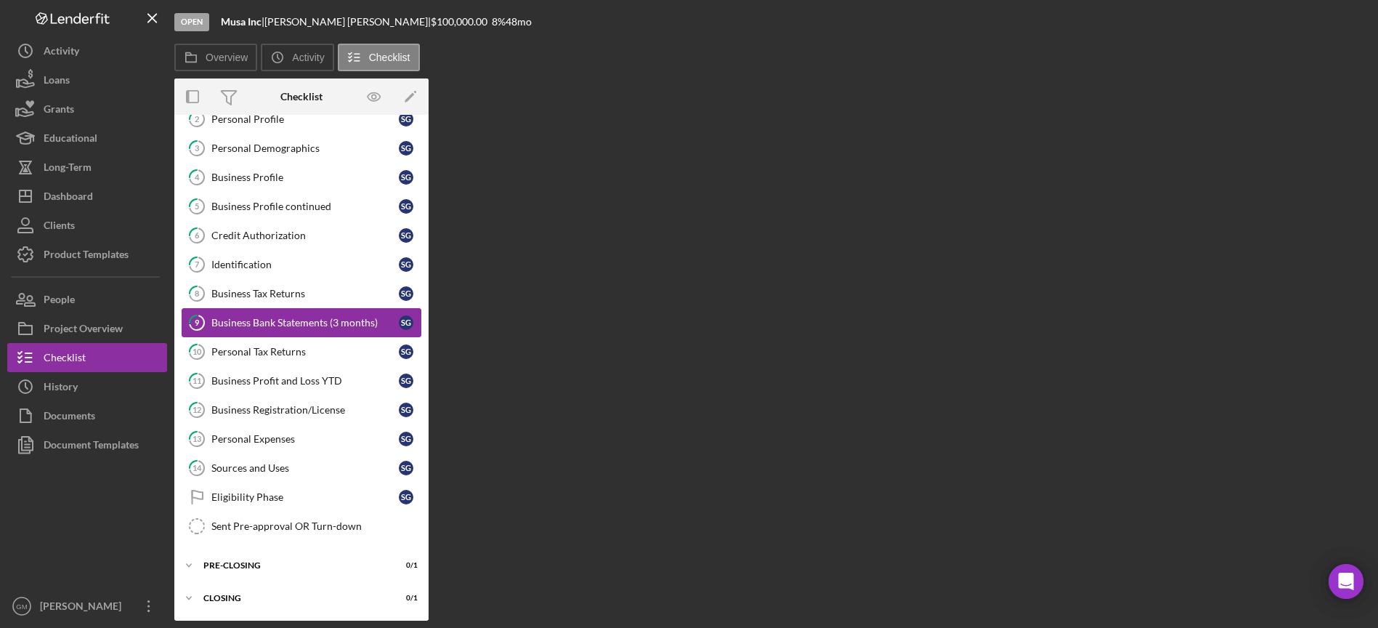
scroll to position [78, 0]
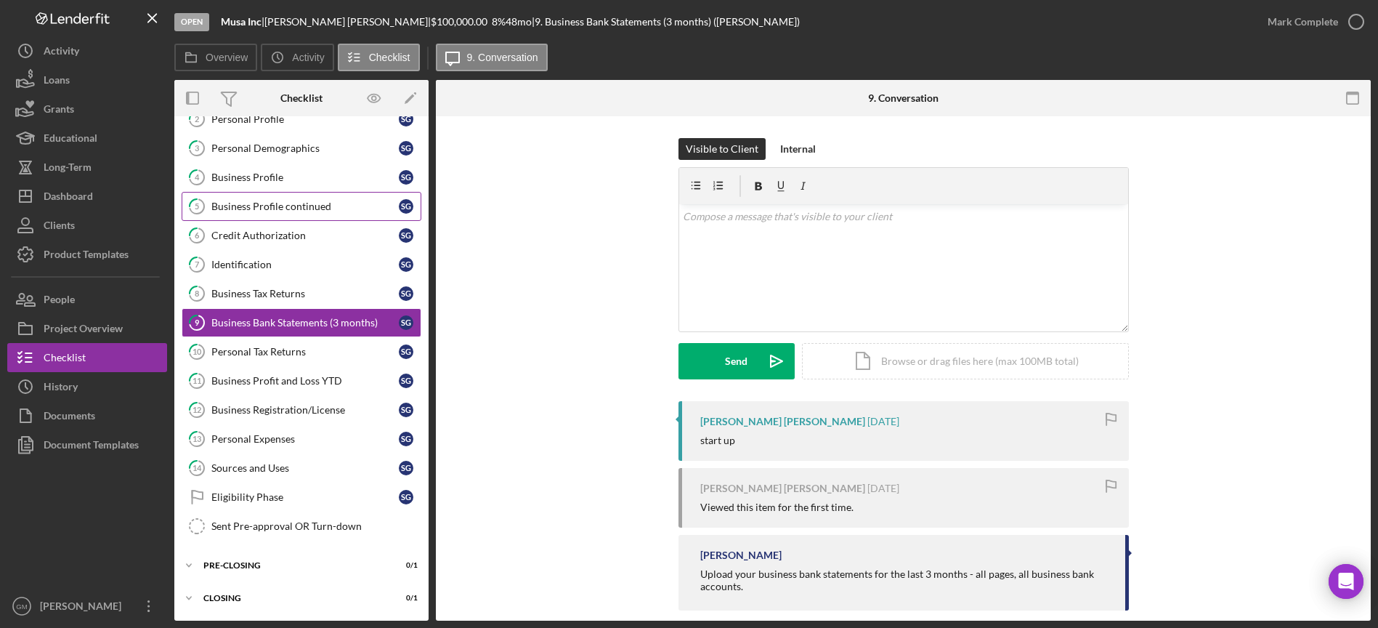
click at [311, 211] on div "Business Profile continued" at bounding box center [304, 207] width 187 height 12
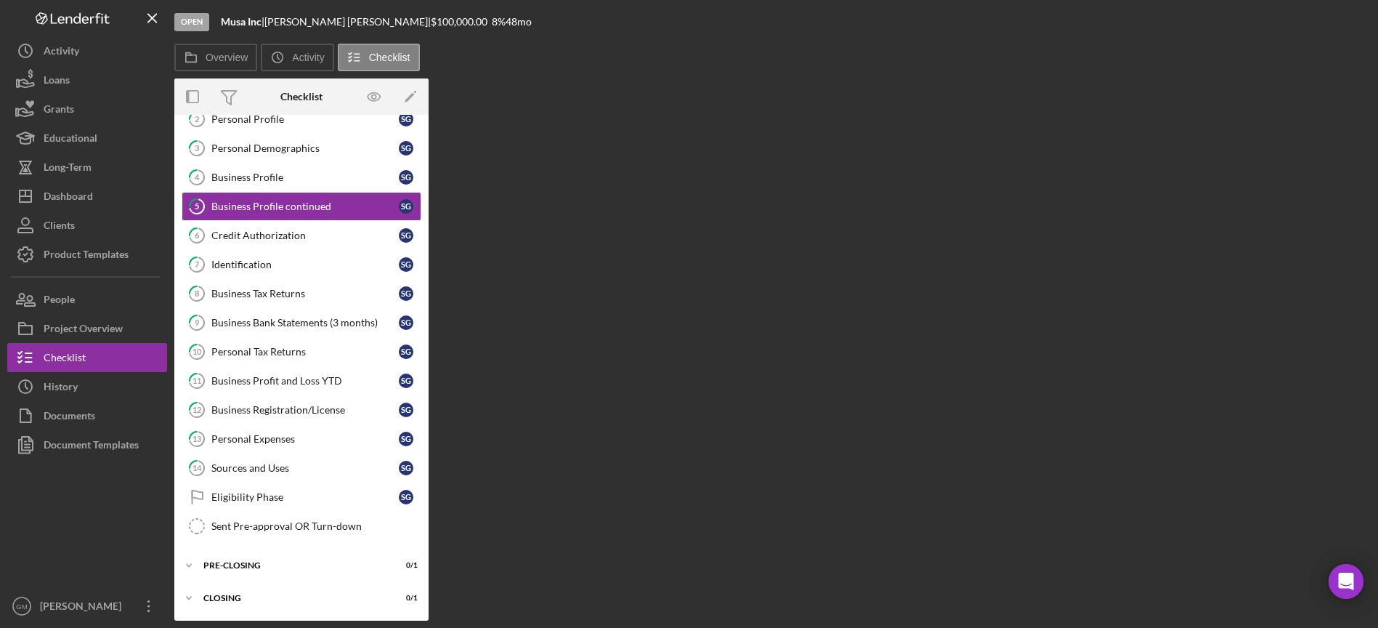
scroll to position [78, 0]
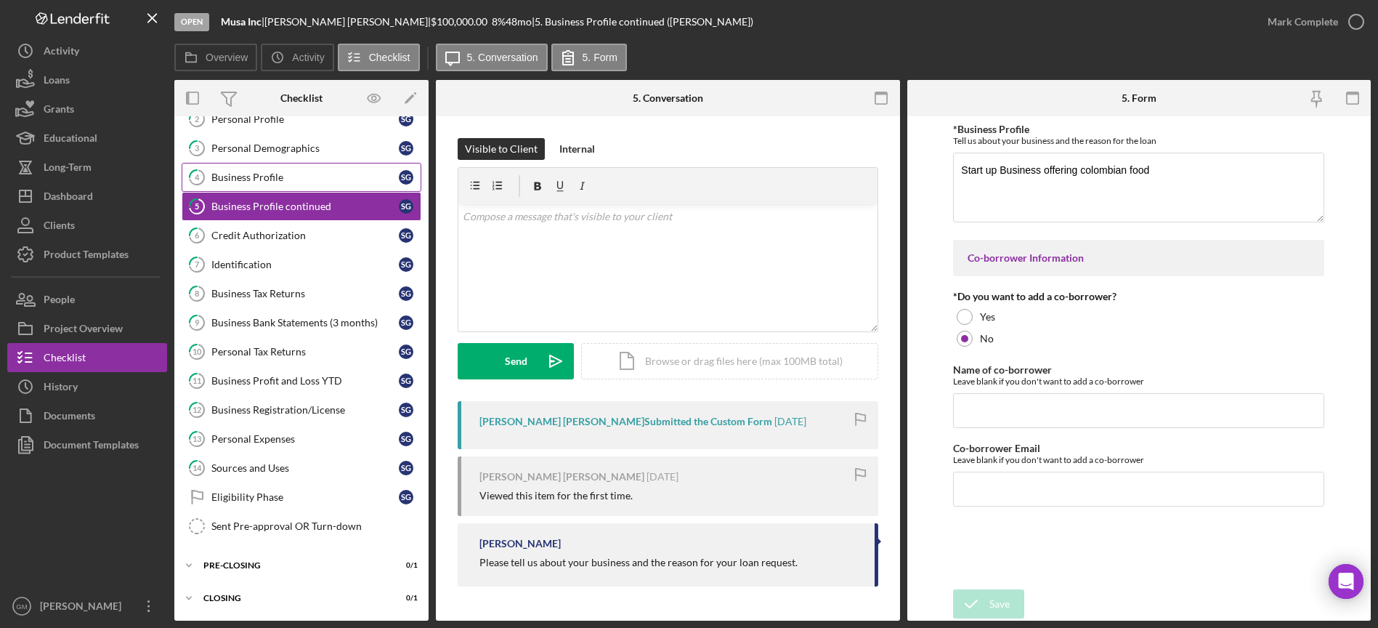
click at [267, 182] on div "Business Profile" at bounding box center [304, 177] width 187 height 12
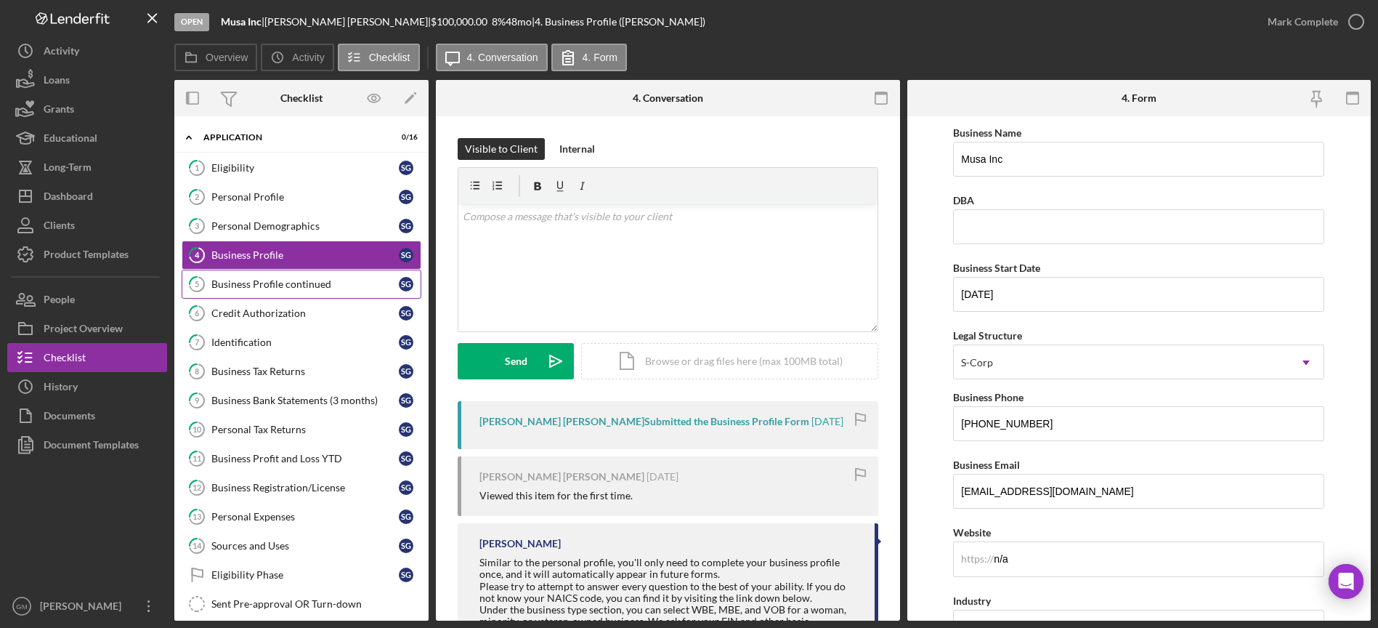
click at [288, 285] on div "Business Profile continued" at bounding box center [304, 284] width 187 height 12
